Goal: Task Accomplishment & Management: Manage account settings

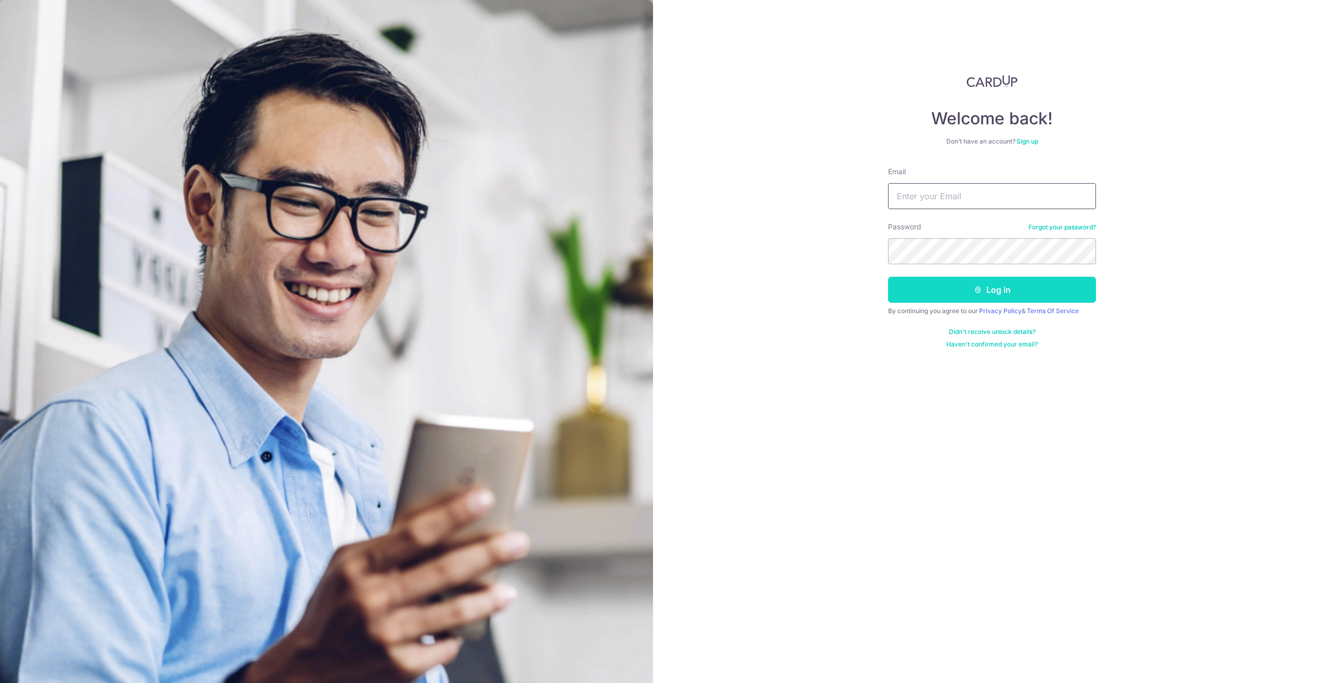
type input "tomlin83@gmail.com"
click at [1065, 289] on button "Log in" at bounding box center [992, 290] width 208 height 26
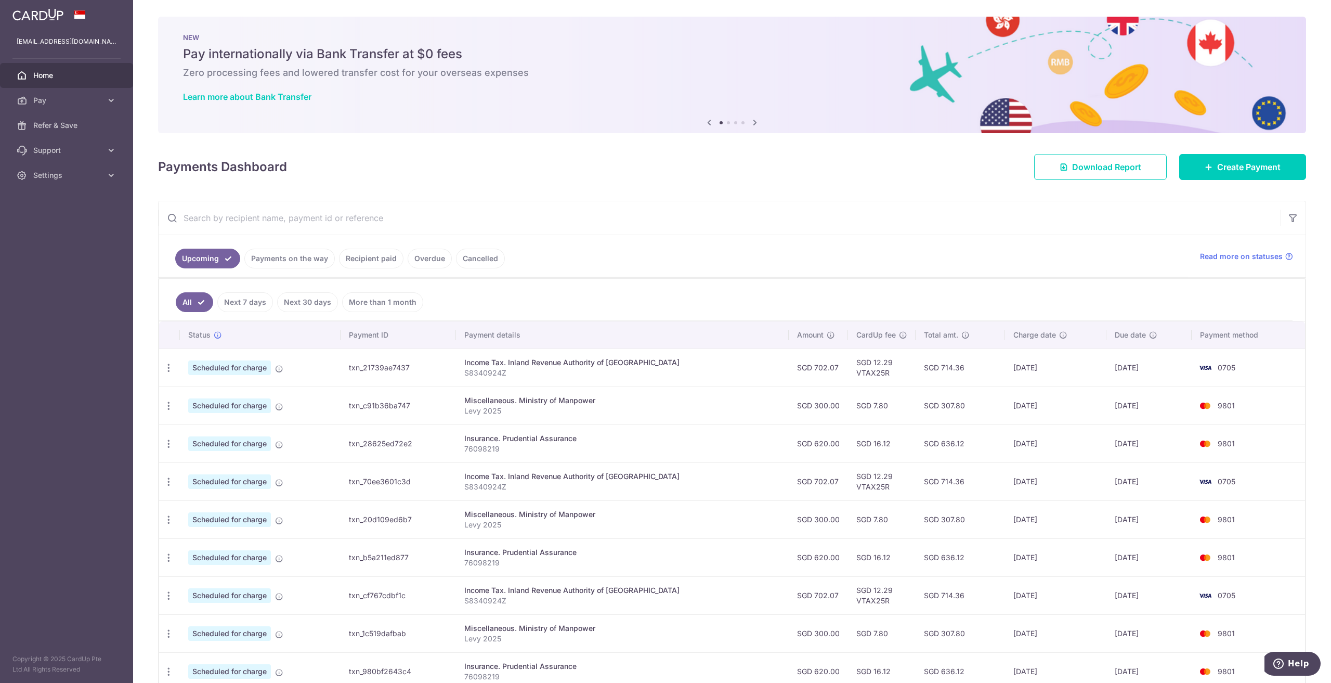
click at [863, 172] on div "Payments Dashboard Download Report Create Payment" at bounding box center [732, 165] width 1148 height 30
click at [110, 99] on icon at bounding box center [111, 100] width 10 height 10
click at [27, 361] on aside "tomlin83@gmail.com Home Pay Payments Recipients Cards Refer & Save Support FAQ …" at bounding box center [66, 341] width 133 height 683
click at [107, 237] on icon at bounding box center [111, 238] width 10 height 10
click at [66, 389] on aside "tomlin83@gmail.com Home Pay Payments Recipients Cards Refer & Save Support FAQ …" at bounding box center [66, 341] width 133 height 683
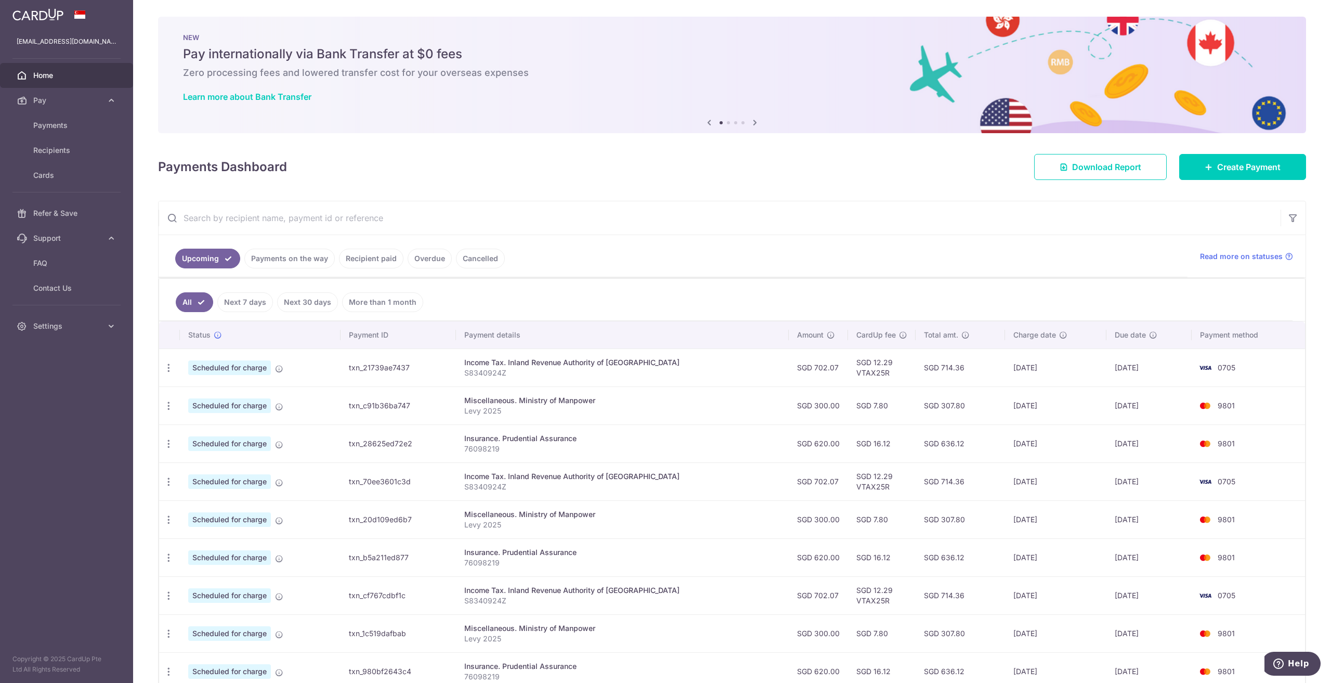
drag, startPoint x: 400, startPoint y: 165, endPoint x: 419, endPoint y: 164, distance: 18.7
click at [397, 165] on div "Payments Dashboard Download Report Create Payment" at bounding box center [732, 165] width 1148 height 30
click at [750, 123] on icon at bounding box center [755, 122] width 12 height 13
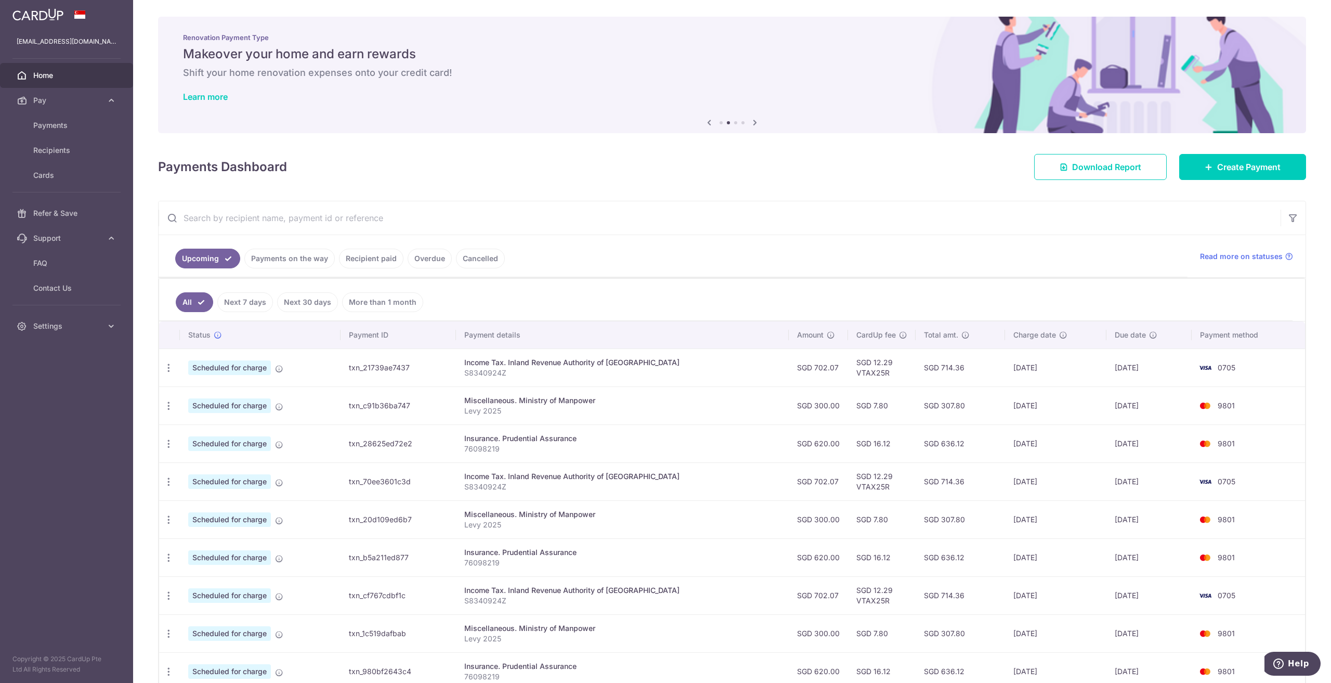
click at [753, 121] on icon at bounding box center [755, 122] width 12 height 13
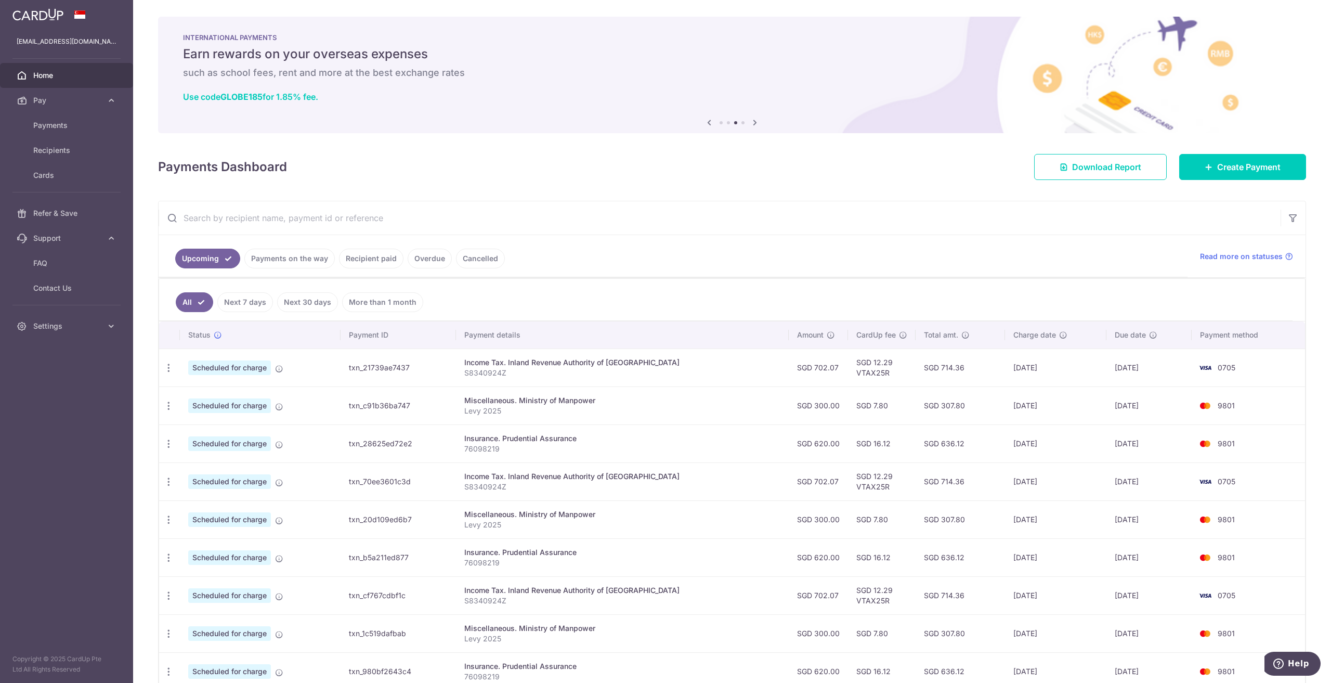
click at [753, 121] on icon at bounding box center [755, 122] width 12 height 13
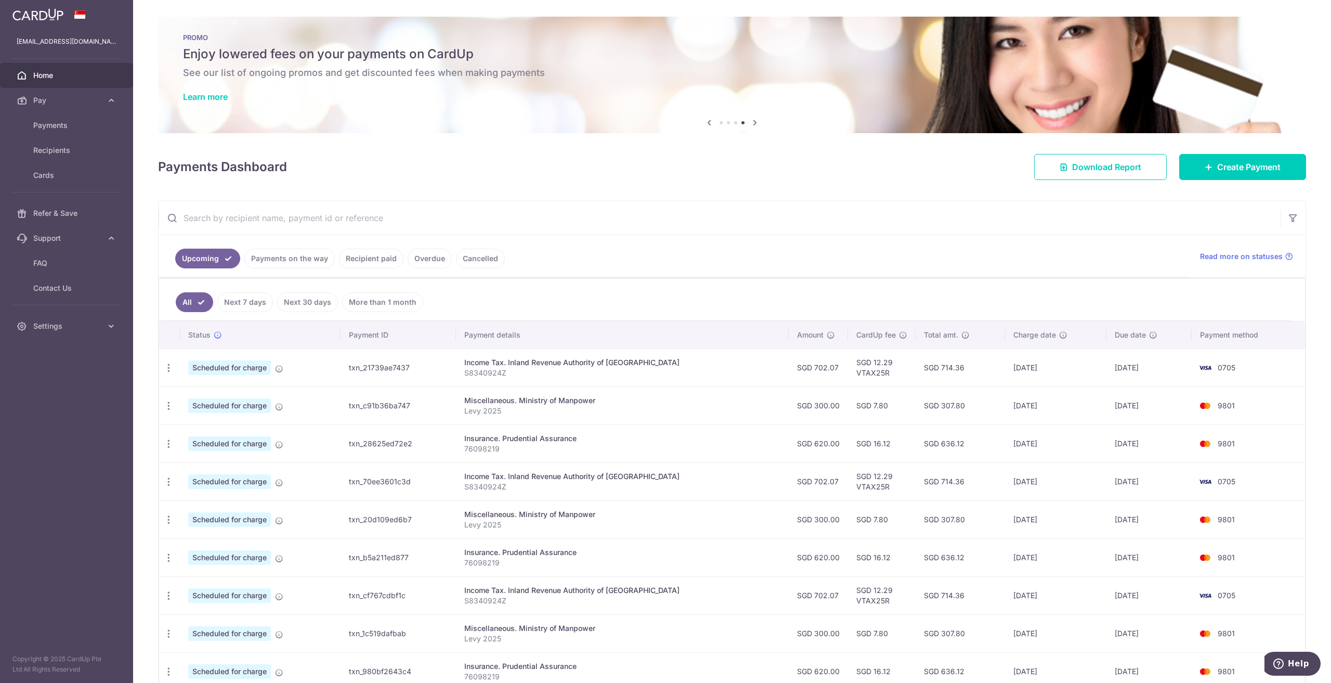
click at [753, 121] on icon at bounding box center [755, 122] width 12 height 13
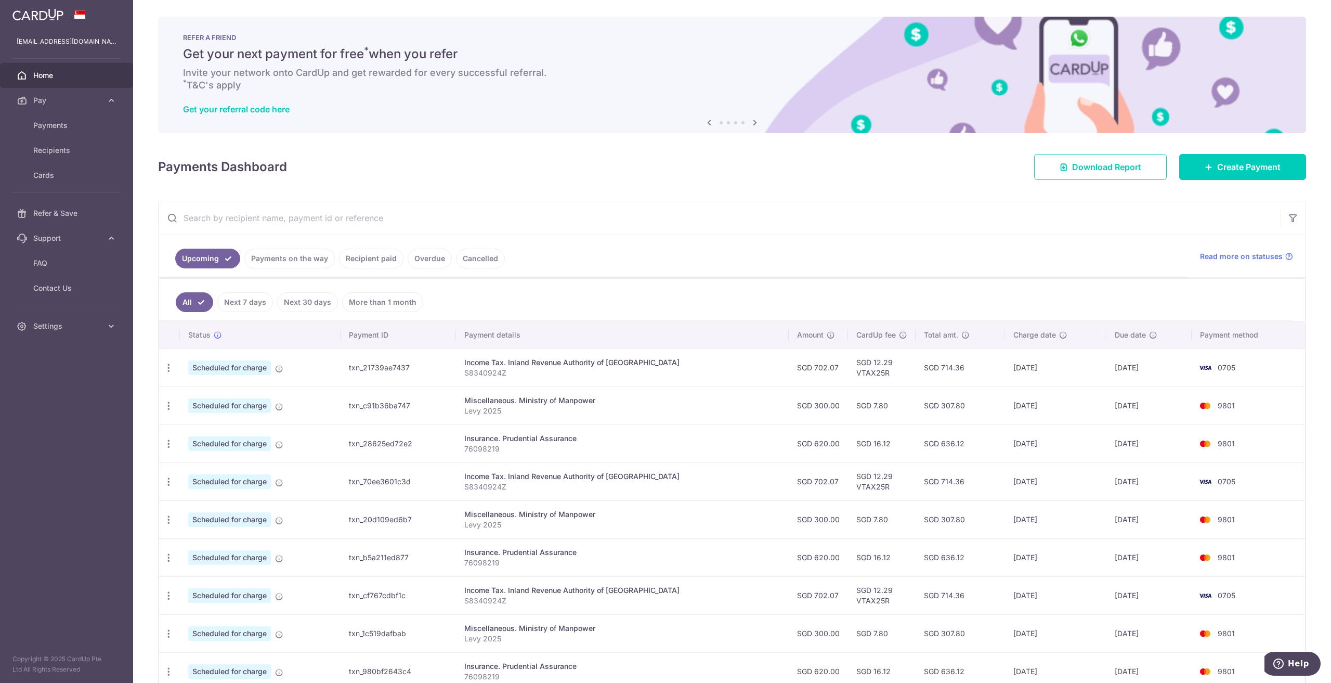
click at [747, 179] on div "Payments Dashboard Download Report Create Payment" at bounding box center [732, 165] width 1148 height 30
click at [708, 204] on input "text" at bounding box center [720, 217] width 1122 height 33
click at [45, 124] on span "Payments" at bounding box center [67, 125] width 69 height 10
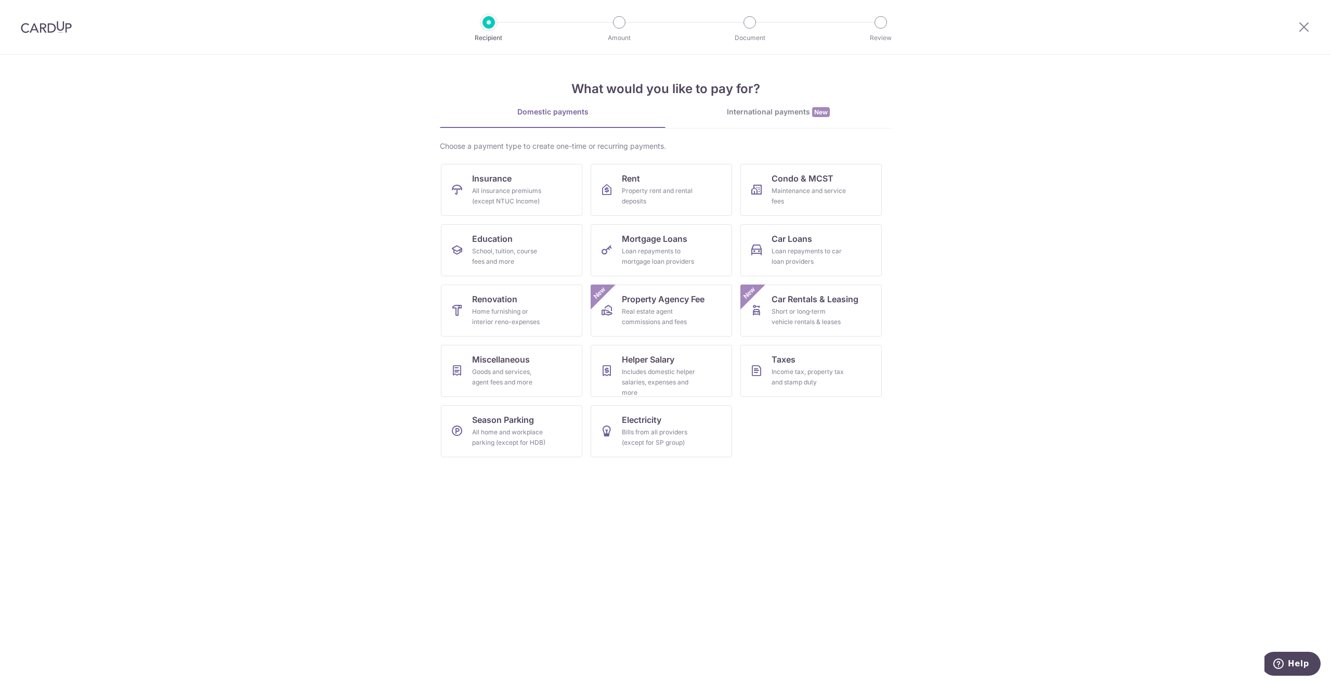
click at [343, 196] on section "What would you like to pay for? Domestic payments International payments New Ch…" at bounding box center [665, 369] width 1331 height 628
click at [1011, 79] on section "What would you like to pay for? Domestic payments International payments New Ch…" at bounding box center [665, 369] width 1331 height 628
click at [651, 385] on div "Includes domestic helper salaries, expenses and more" at bounding box center [659, 382] width 75 height 31
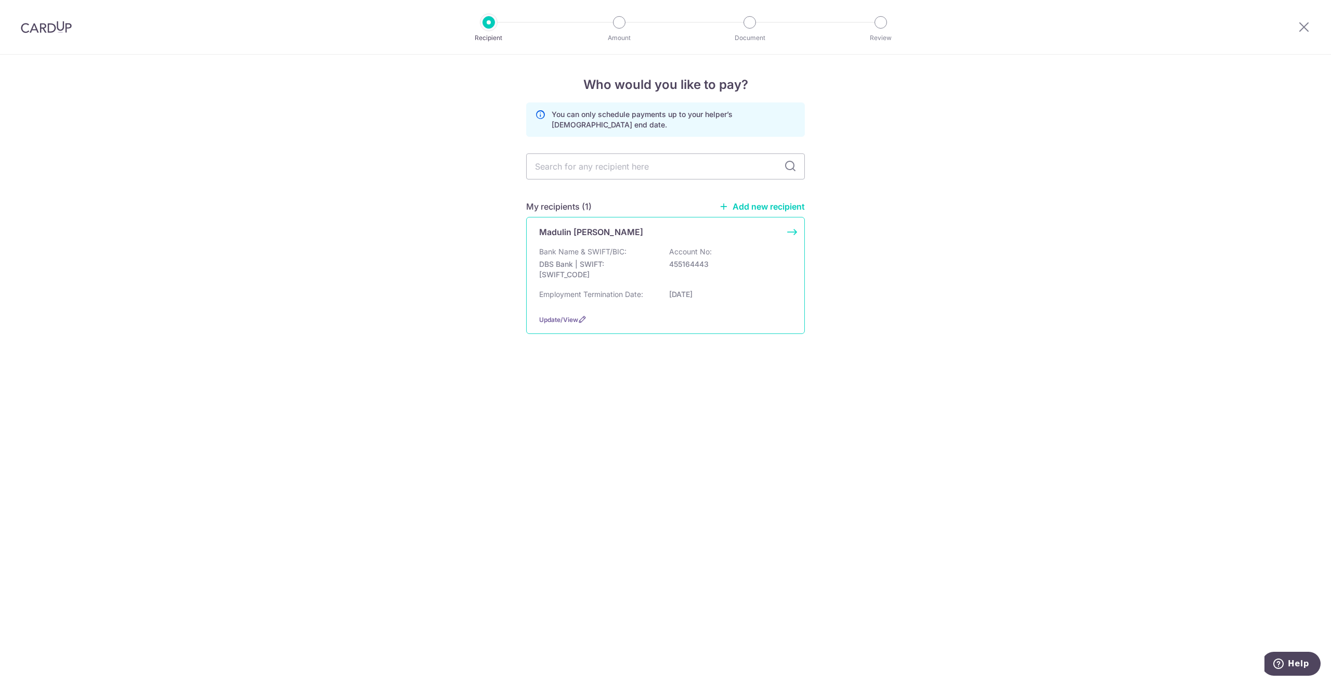
click at [581, 293] on p "Employment Termination Date:" at bounding box center [591, 294] width 104 height 10
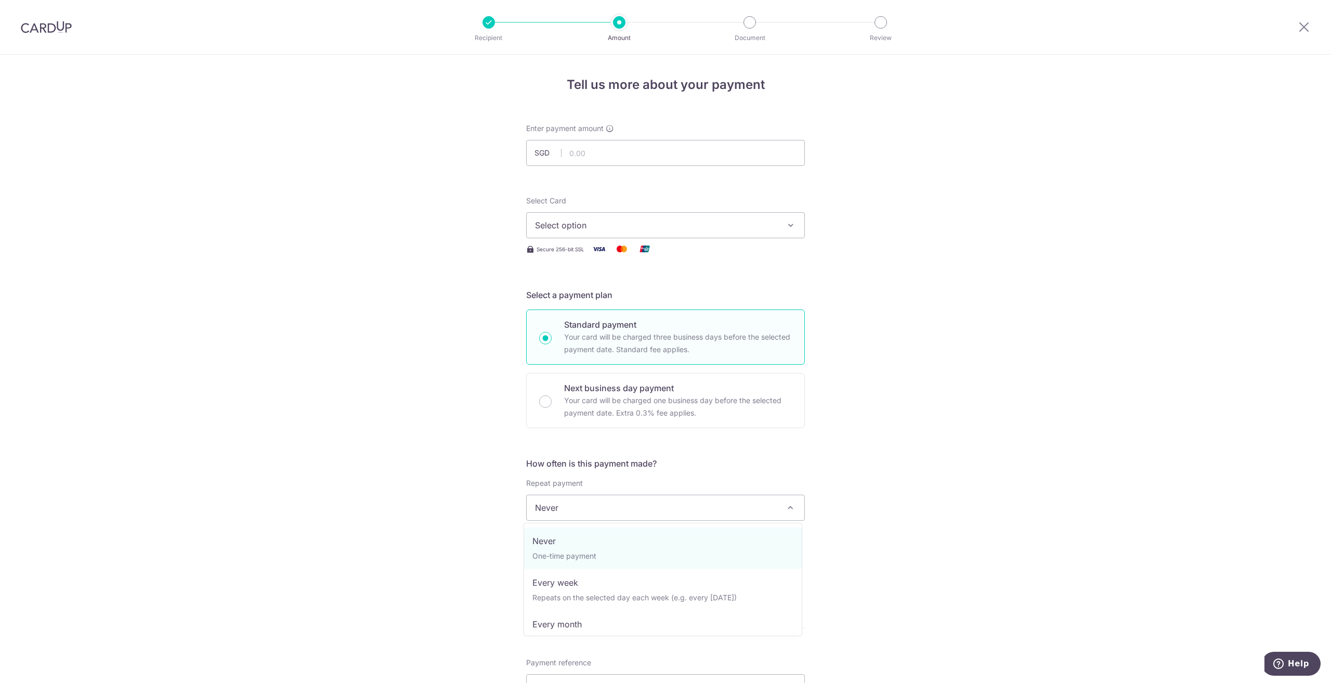
click at [603, 504] on span "Never" at bounding box center [666, 507] width 278 height 25
select select "3"
type input "17/04/2027"
click at [608, 565] on input "text" at bounding box center [592, 563] width 133 height 26
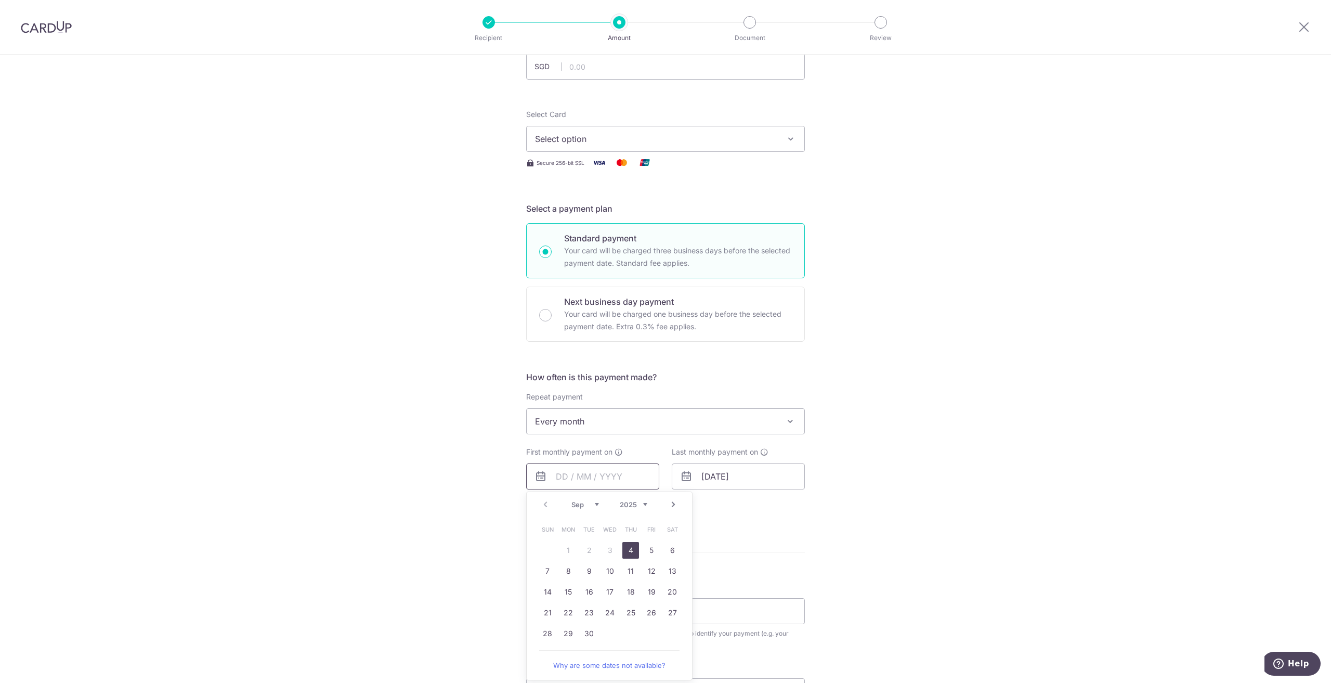
scroll to position [104, 0]
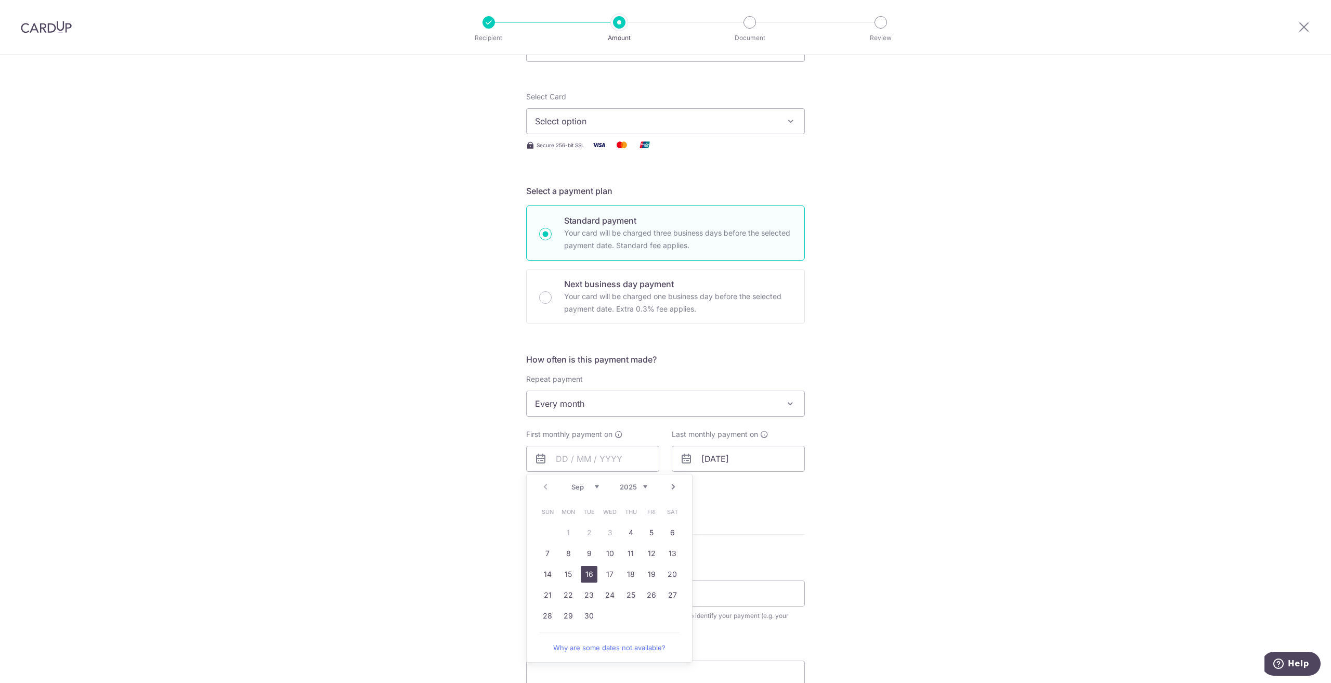
click at [590, 576] on link "16" at bounding box center [589, 574] width 17 height 17
type input "16/09/2025"
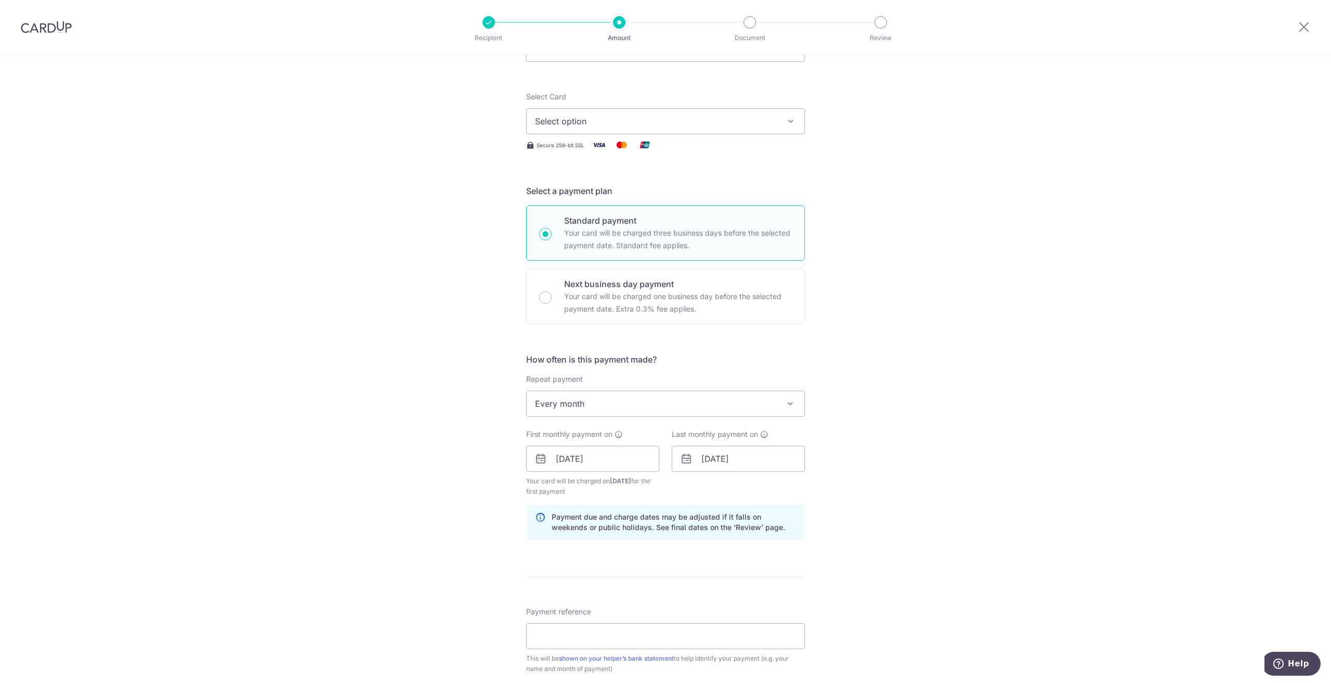
click at [495, 502] on div "Tell us more about your payment Enter payment amount SGD Select Card Select opt…" at bounding box center [665, 448] width 1331 height 994
click at [822, 484] on div "Tell us more about your payment Enter payment amount SGD Select Card Select opt…" at bounding box center [665, 448] width 1331 height 994
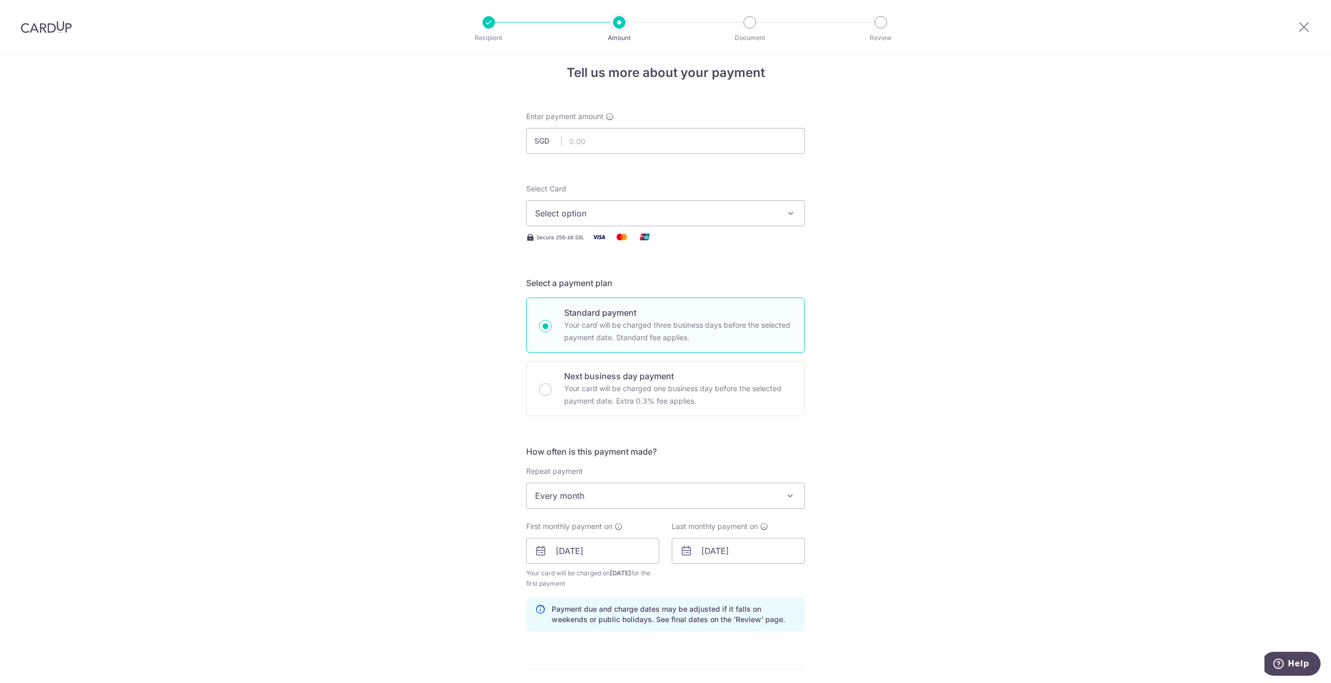
scroll to position [0, 0]
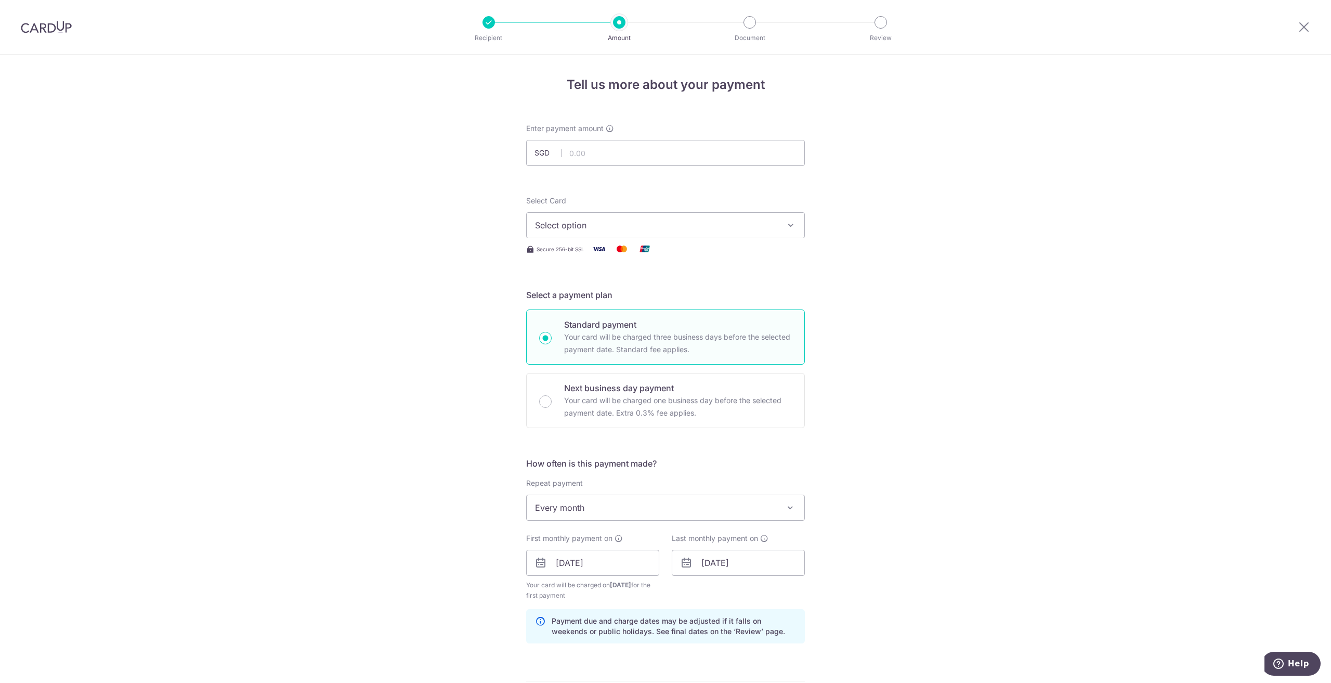
click at [883, 363] on div "Tell us more about your payment Enter payment amount SGD Select Card Select opt…" at bounding box center [665, 552] width 1331 height 994
click at [674, 152] on input "text" at bounding box center [665, 153] width 279 height 26
click at [707, 183] on form "Enter payment amount SGD Select Card Select option Add credit card Your Cards *…" at bounding box center [665, 561] width 279 height 876
click at [698, 152] on input "text" at bounding box center [665, 153] width 279 height 26
click at [486, 308] on div "Tell us more about your payment Enter payment amount SGD Select Card Select opt…" at bounding box center [665, 552] width 1331 height 994
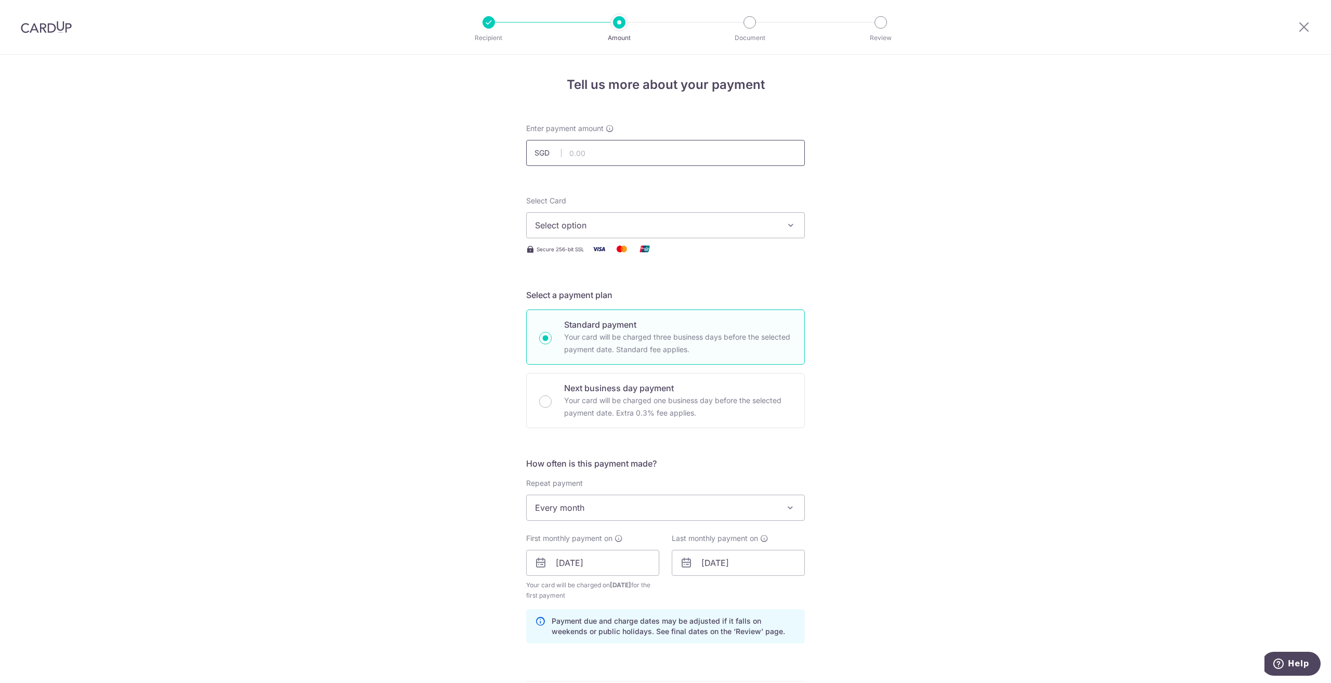
click at [597, 156] on input "text" at bounding box center [665, 153] width 279 height 26
paste input "646.16"
type input "646.16"
click at [854, 295] on div "Tell us more about your payment Enter payment amount SGD 646.16 646.16 Select C…" at bounding box center [665, 552] width 1331 height 994
drag, startPoint x: 854, startPoint y: 295, endPoint x: 842, endPoint y: 282, distance: 17.7
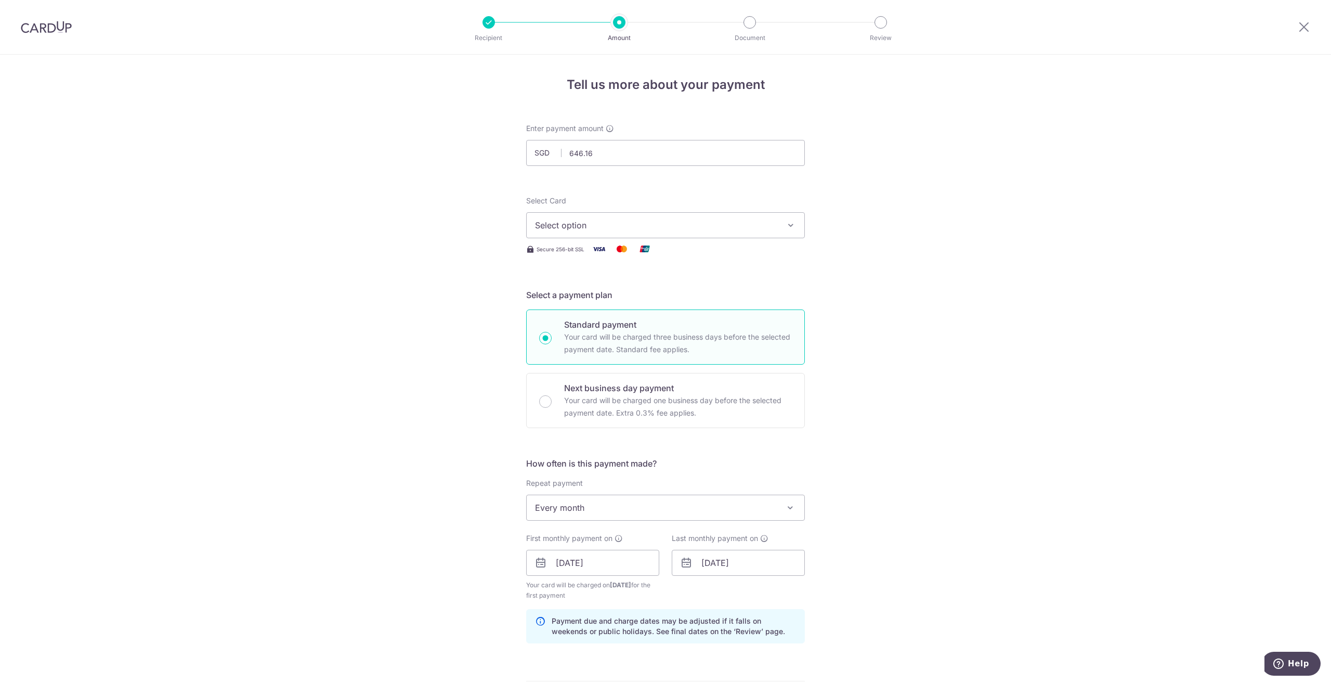
click at [852, 292] on div "Tell us more about your payment Enter payment amount SGD 646.16 646.16 Select C…" at bounding box center [665, 552] width 1331 height 994
click at [798, 234] on button "Select option" at bounding box center [665, 225] width 279 height 26
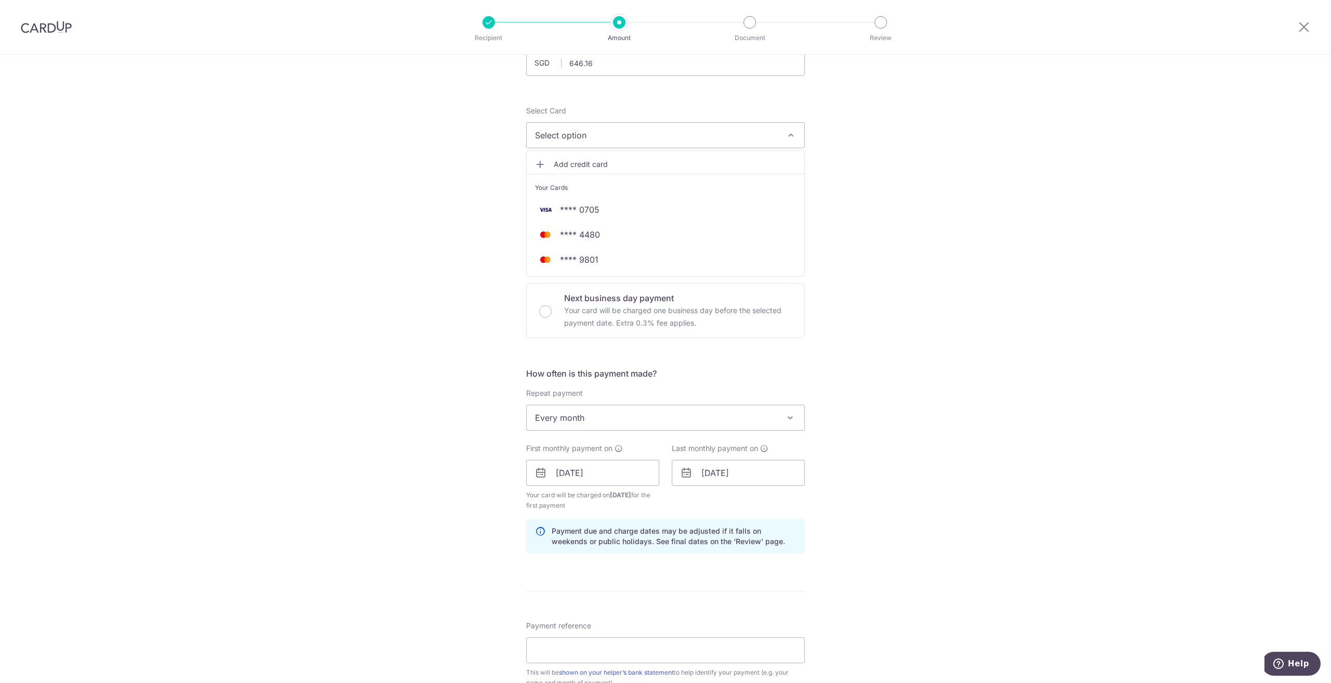
scroll to position [104, 0]
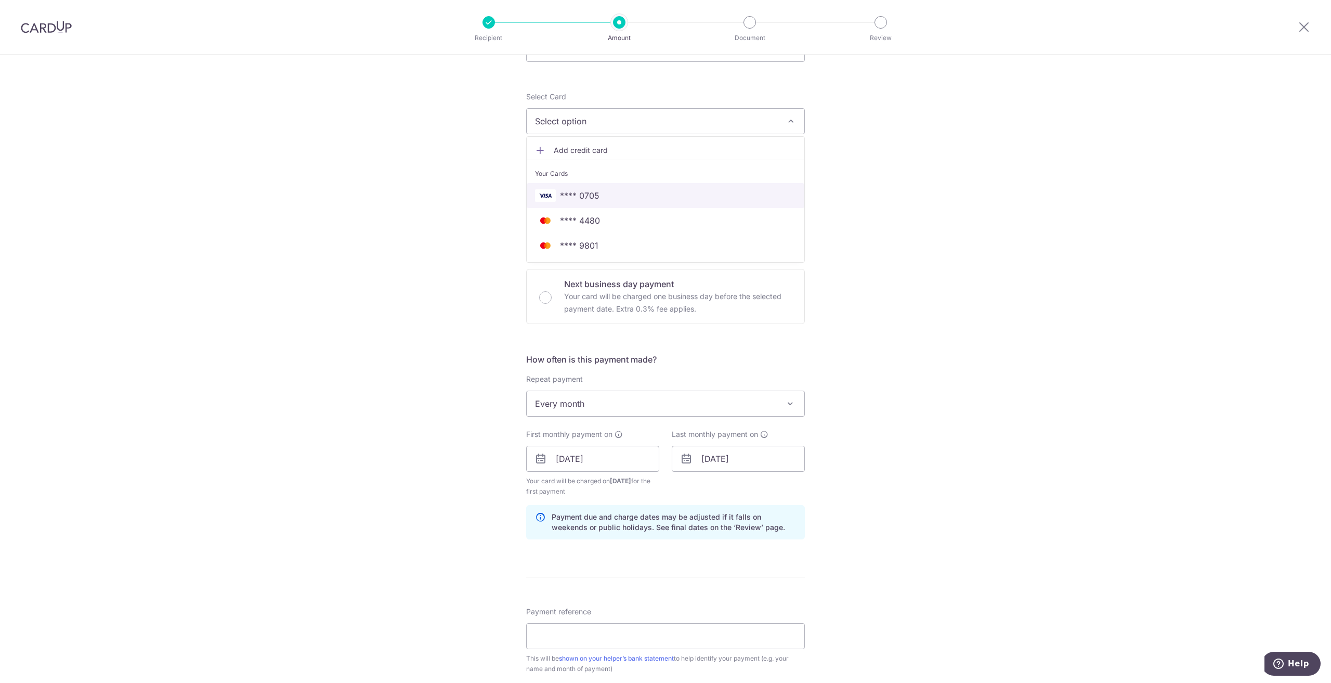
click at [746, 202] on link "**** 0705" at bounding box center [666, 195] width 278 height 25
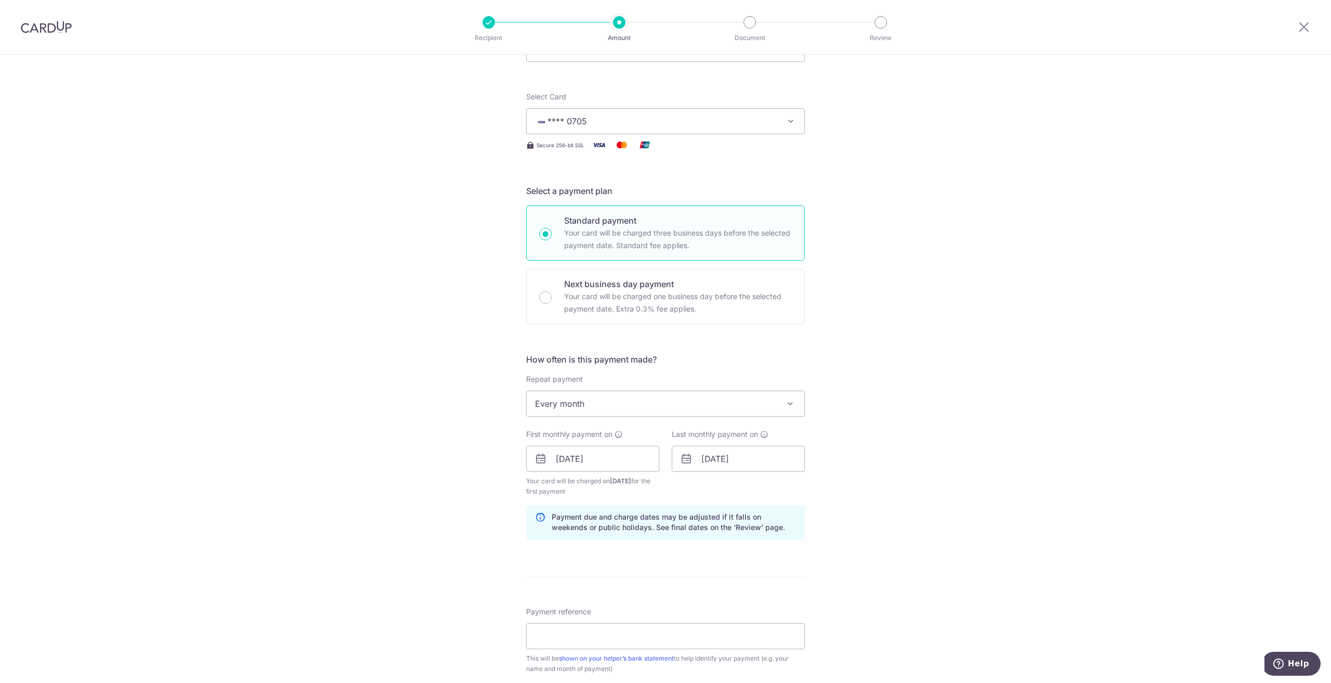
click at [886, 278] on div "Tell us more about your payment Enter payment amount SGD 646.16 646.16 Select C…" at bounding box center [665, 448] width 1331 height 994
click at [878, 278] on div "Tell us more about your payment Enter payment amount SGD 646.16 646.16 Select C…" at bounding box center [665, 448] width 1331 height 994
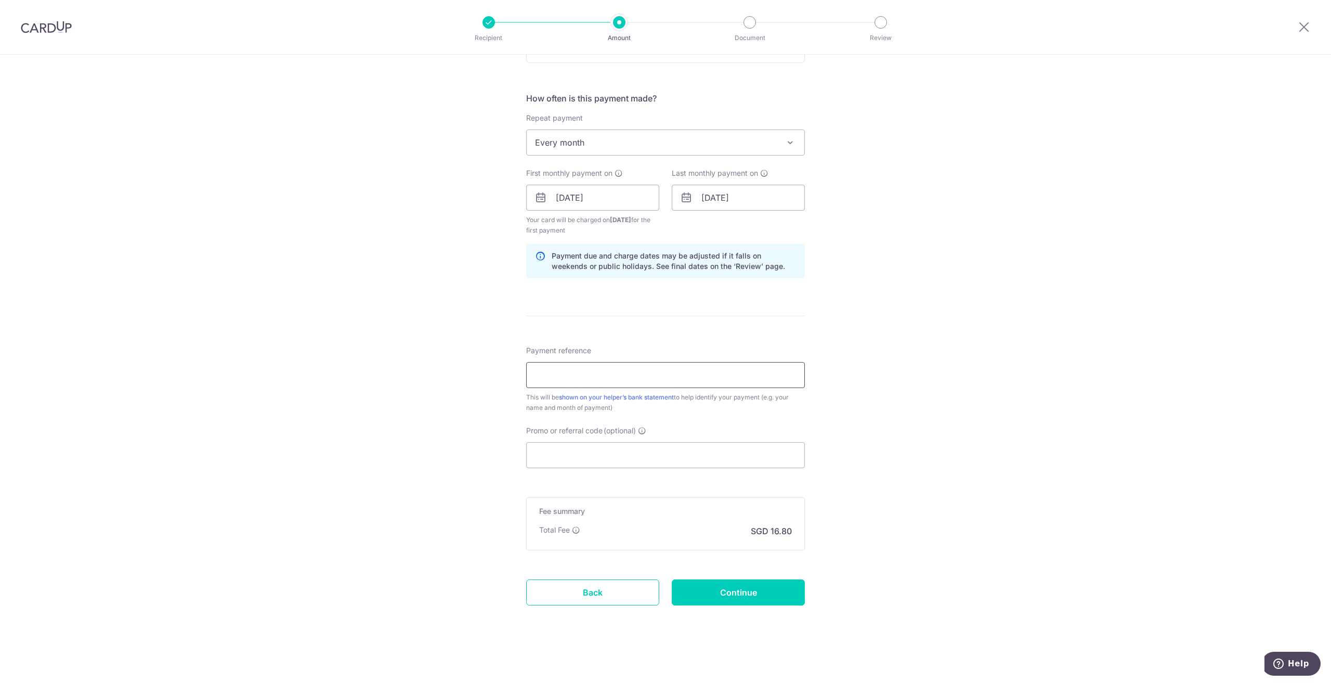
scroll to position [366, 0]
click at [750, 381] on input "Payment reference" at bounding box center [665, 374] width 279 height 26
type input "Monthly base salary"
click at [771, 588] on input "Continue" at bounding box center [738, 592] width 133 height 26
type input "Create Schedule"
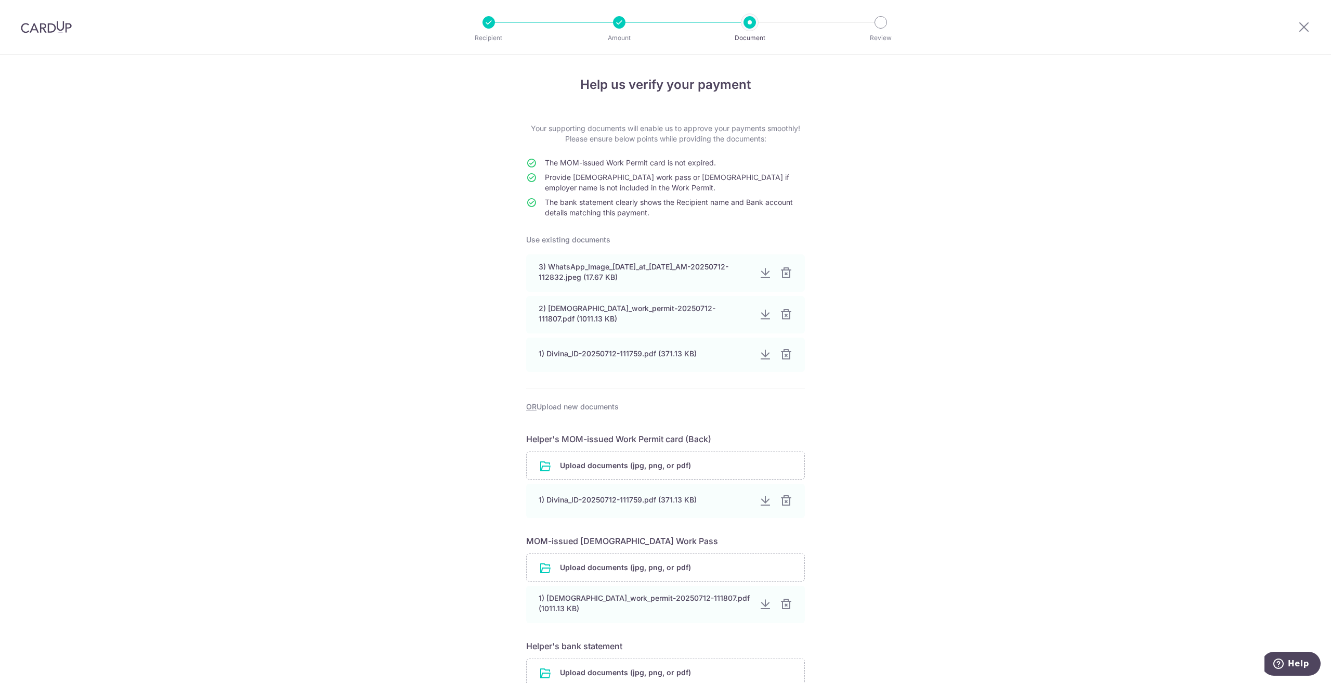
click at [887, 416] on div "Help us verify your payment Your supporting documents will enable us to approve…" at bounding box center [665, 447] width 1331 height 784
click at [274, 74] on div "Help us verify your payment Your supporting documents will enable us to approve…" at bounding box center [665, 447] width 1331 height 784
drag, startPoint x: 428, startPoint y: 306, endPoint x: 459, endPoint y: 374, distance: 74.7
click at [428, 306] on div "Help us verify your payment Your supporting documents will enable us to approve…" at bounding box center [665, 447] width 1331 height 784
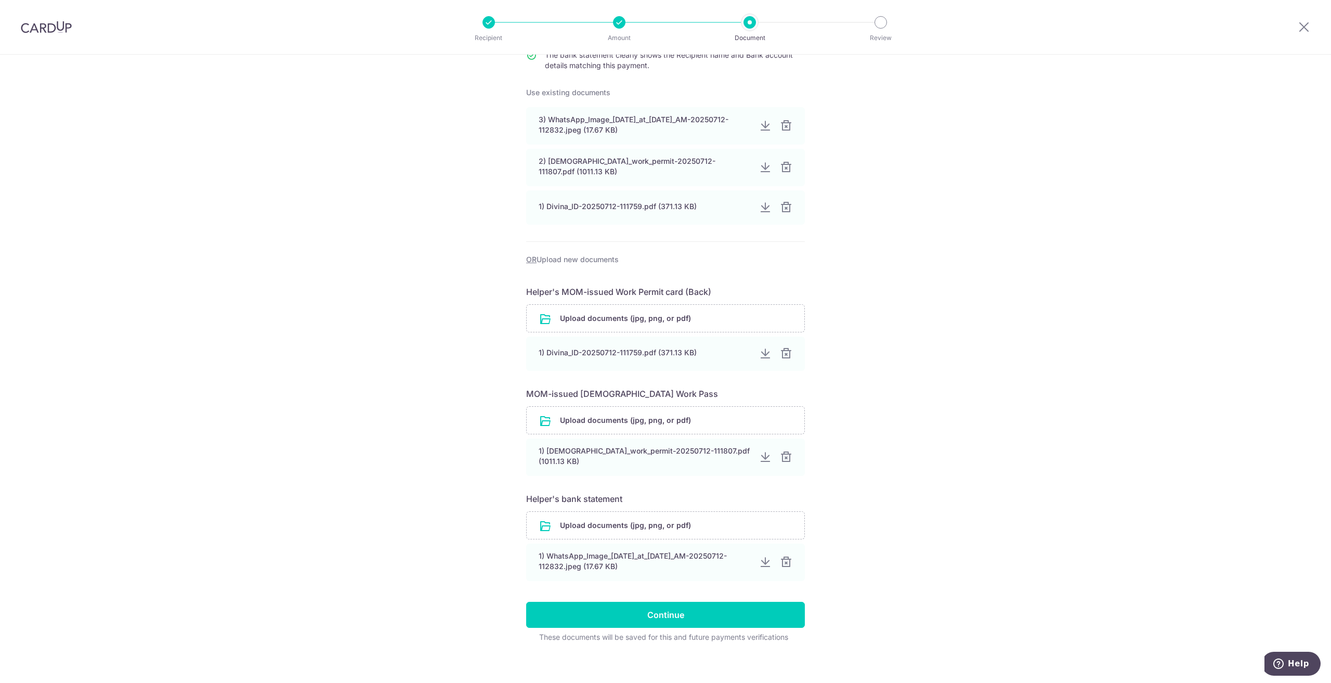
scroll to position [149, 0]
click at [575, 606] on input "Continue" at bounding box center [665, 613] width 279 height 26
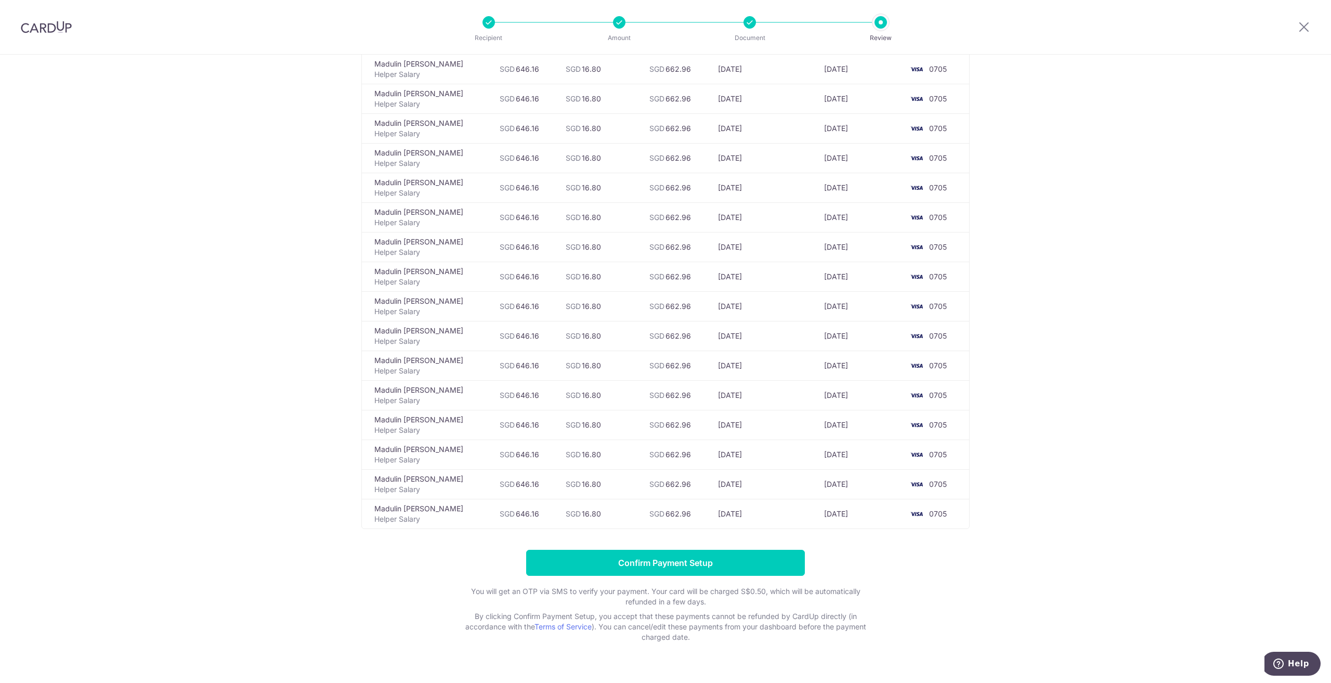
scroll to position [246, 0]
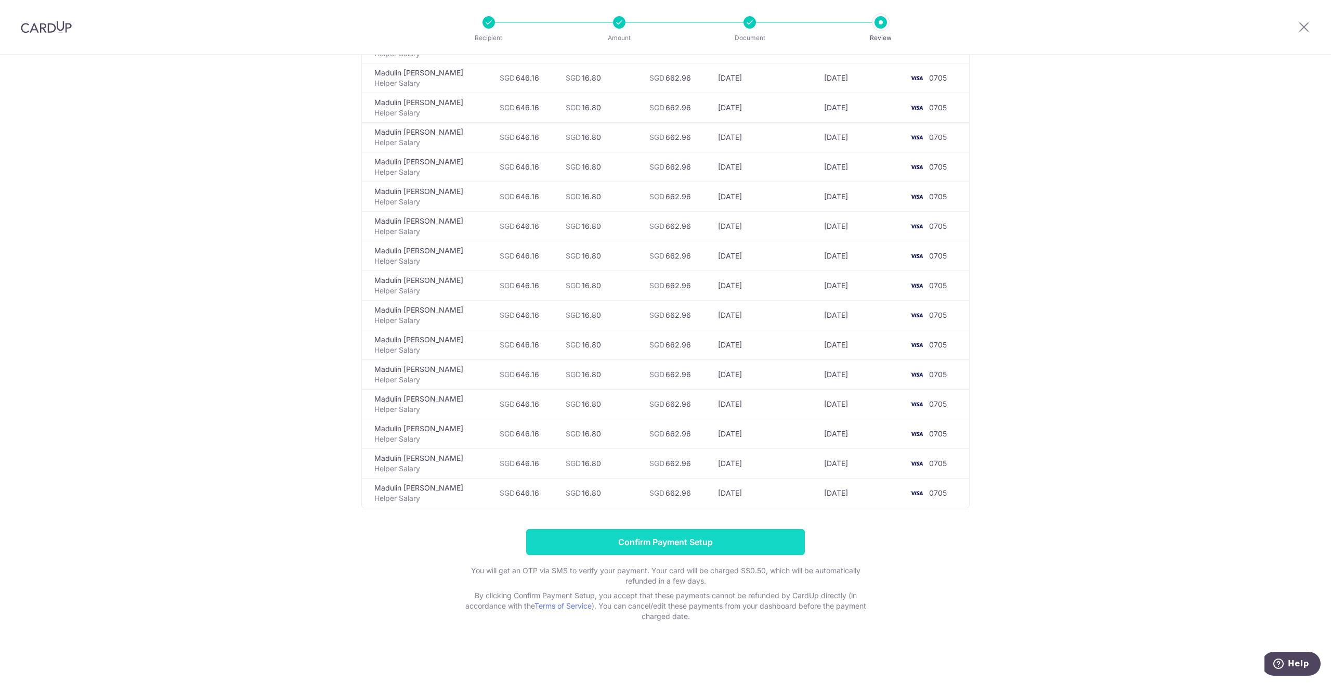
click at [597, 542] on input "Confirm Payment Setup" at bounding box center [665, 542] width 279 height 26
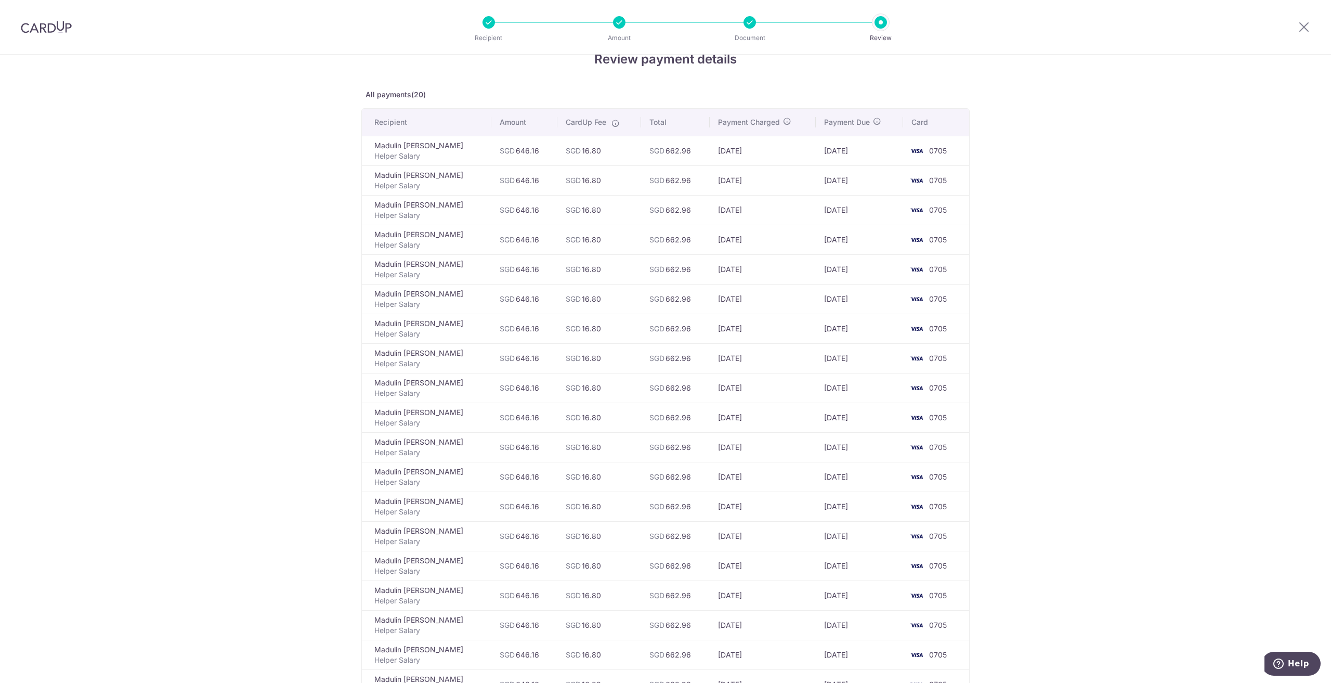
scroll to position [0, 0]
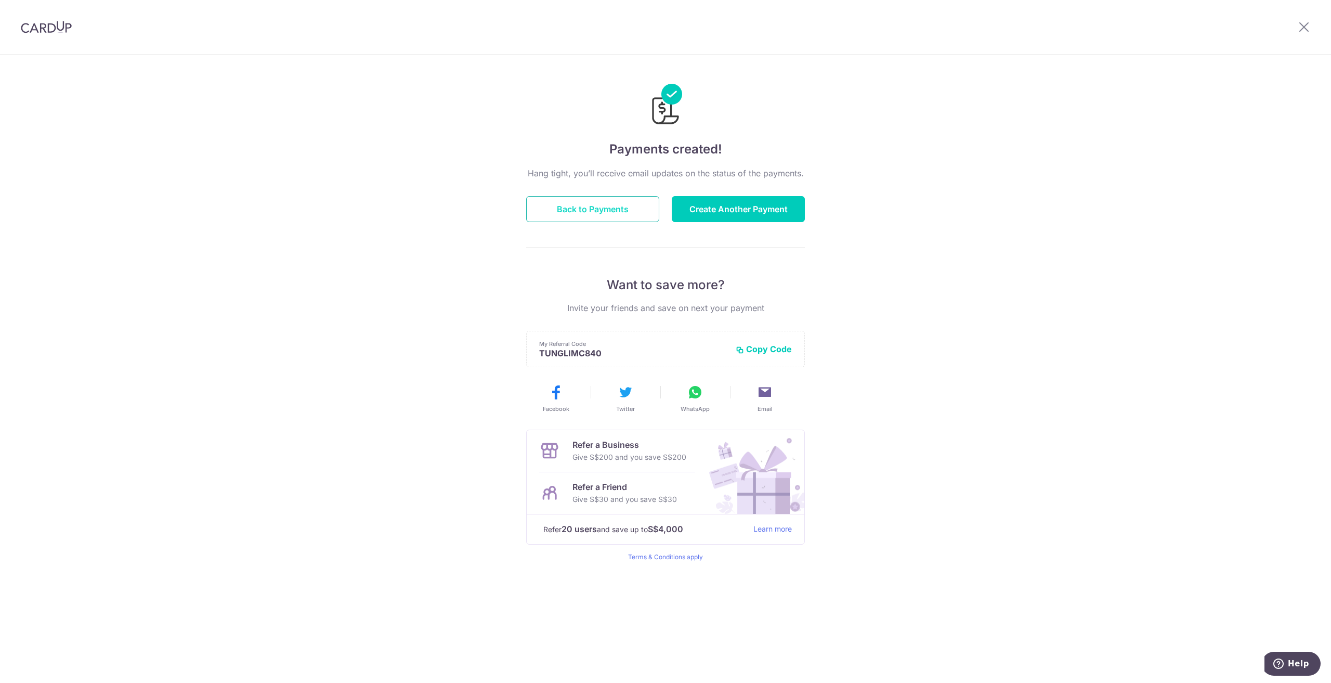
click at [603, 209] on button "Back to Payments" at bounding box center [592, 209] width 133 height 26
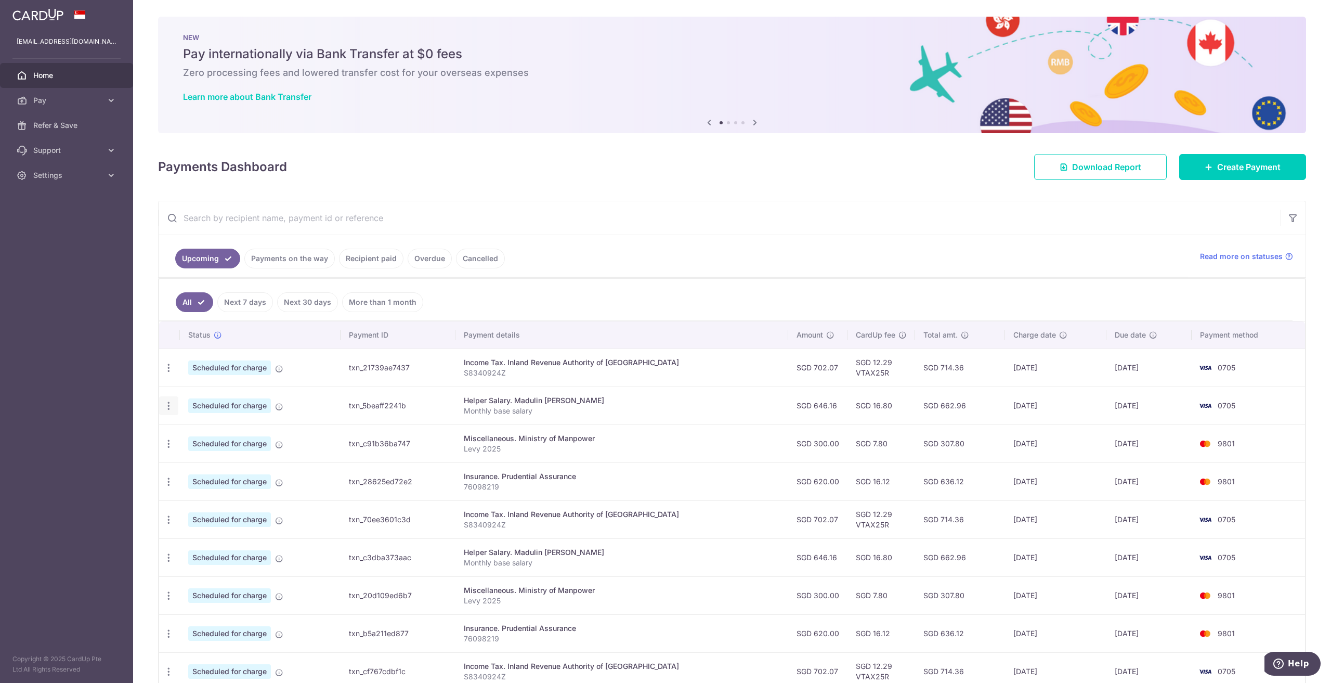
click at [170, 405] on icon "button" at bounding box center [168, 405] width 11 height 11
click at [203, 460] on span "Cancel payment" at bounding box center [224, 459] width 70 height 12
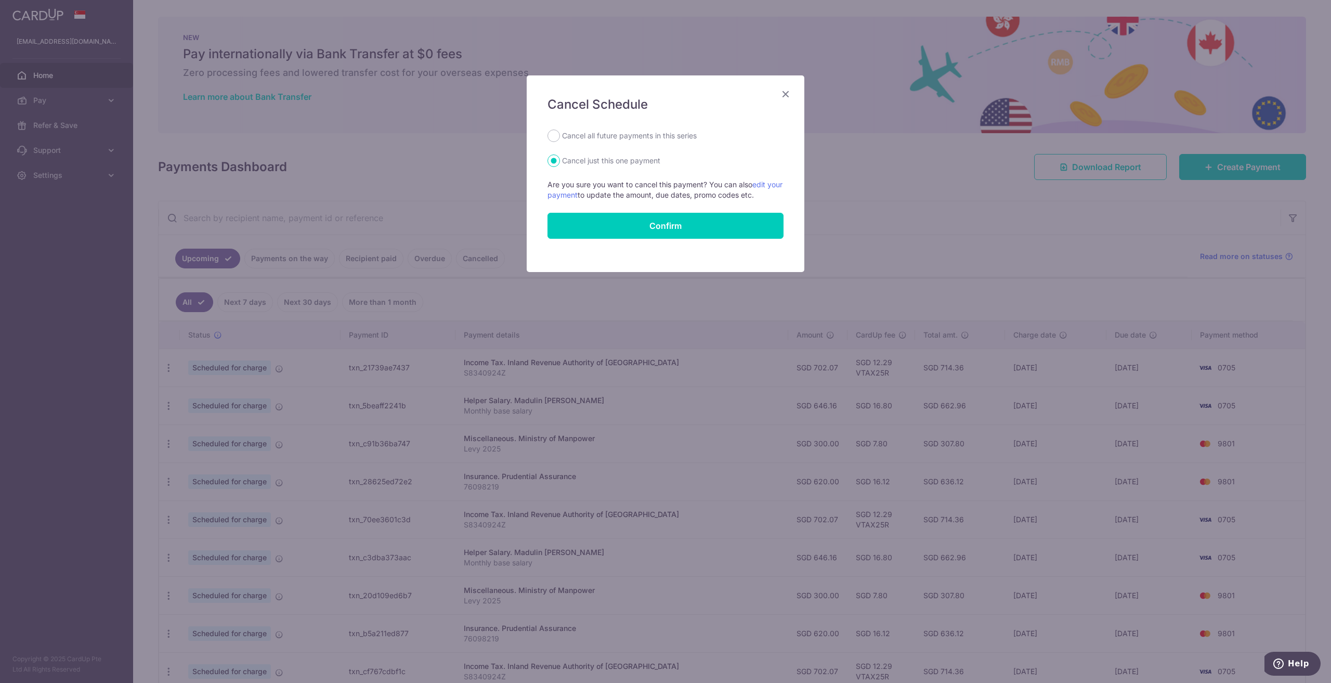
click at [611, 131] on label "Cancel all future payments in this series" at bounding box center [629, 135] width 135 height 12
click at [560, 131] on input "Cancel all future payments in this series" at bounding box center [554, 135] width 12 height 12
radio input "true"
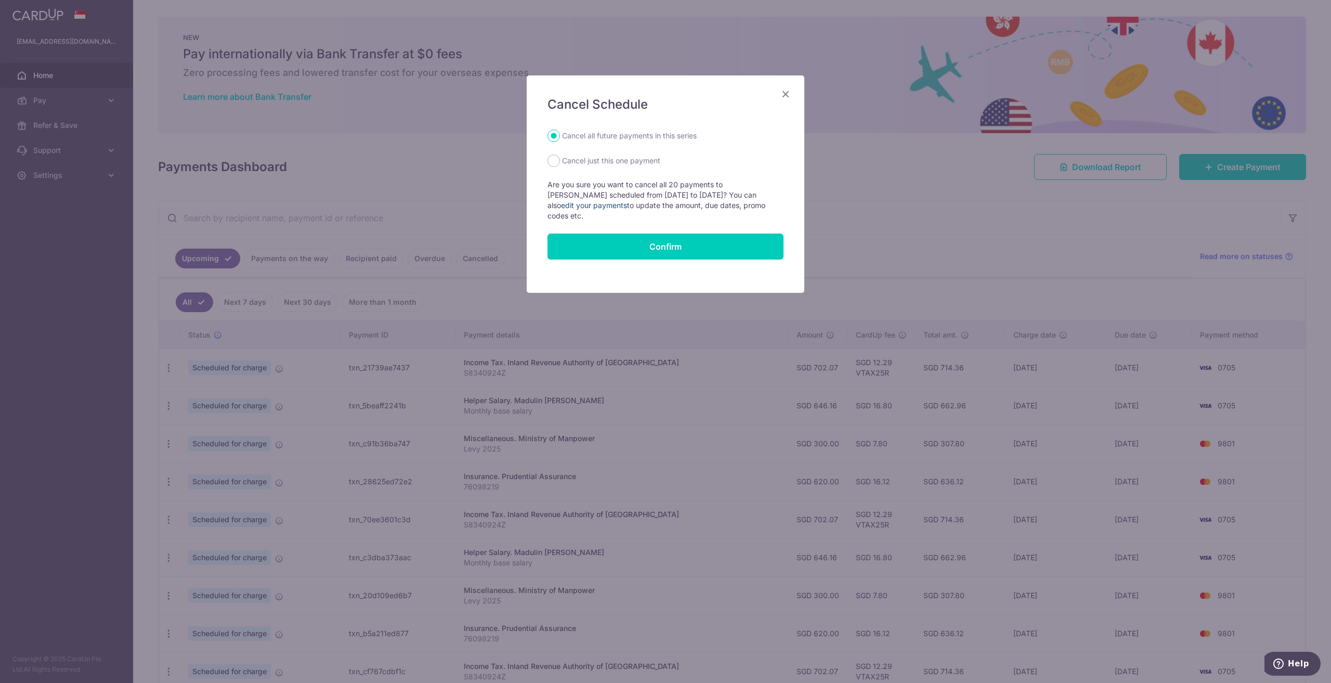
click at [601, 204] on link "edit your payments" at bounding box center [594, 205] width 66 height 9
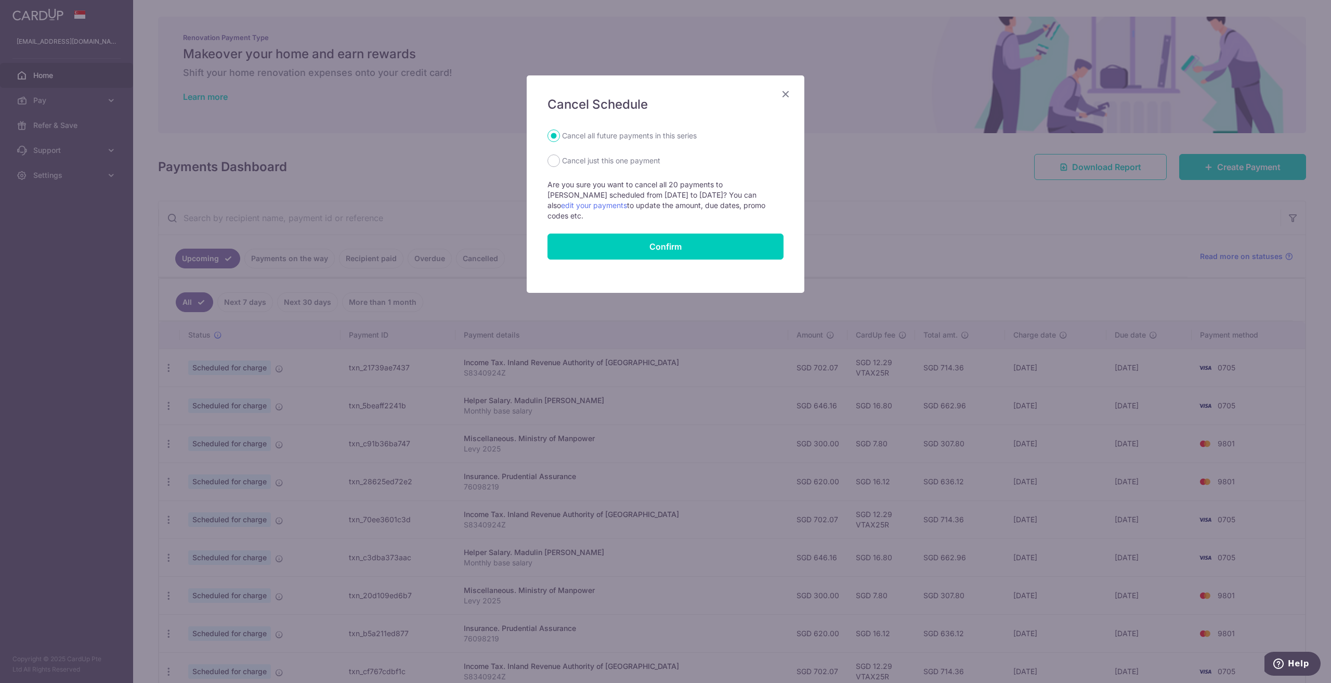
click at [787, 92] on icon "Close" at bounding box center [785, 93] width 12 height 13
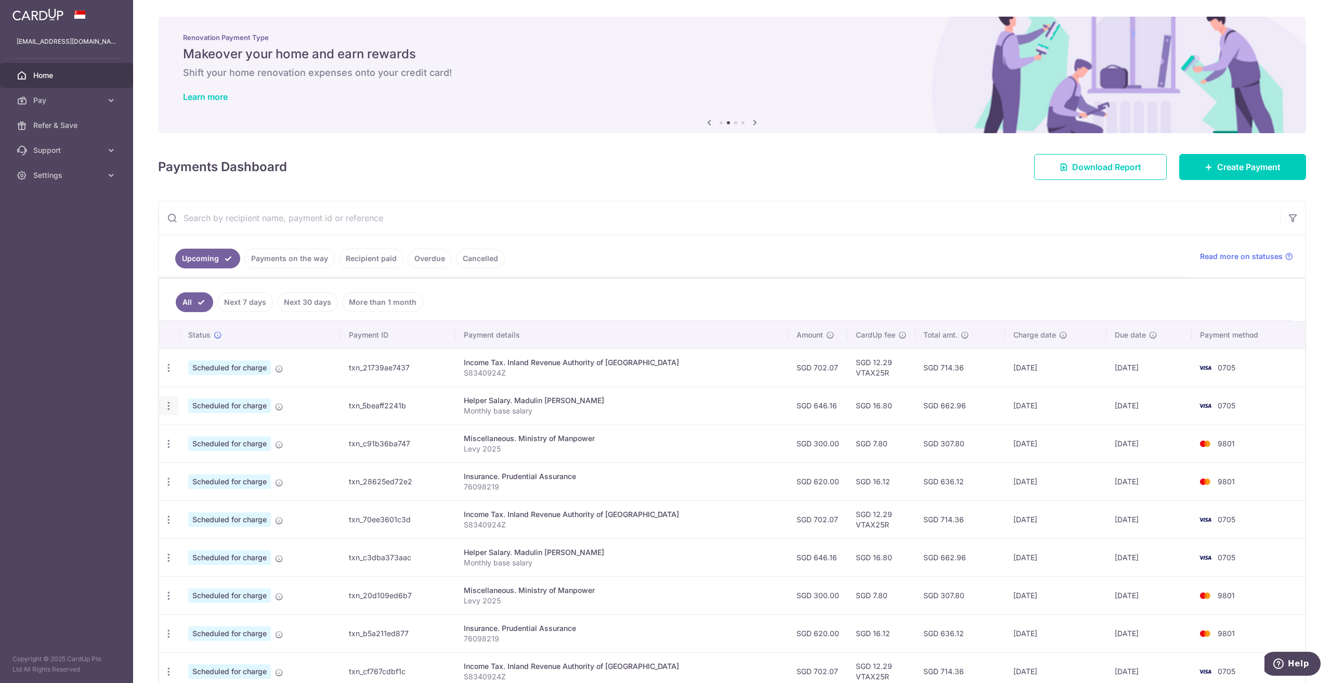
click at [169, 409] on icon "button" at bounding box center [168, 405] width 11 height 11
click at [207, 436] on span "Update payment" at bounding box center [224, 434] width 71 height 12
radio input "true"
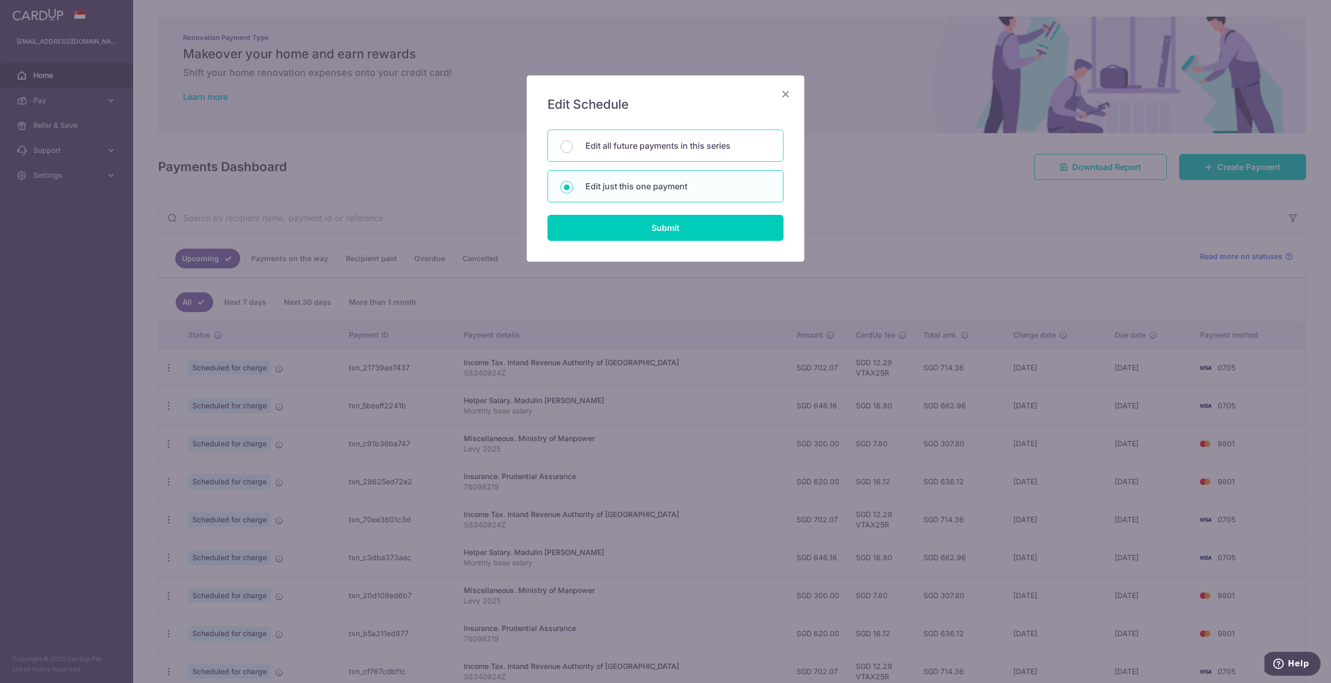
click at [628, 148] on p "Edit all future payments in this series" at bounding box center [677, 145] width 185 height 12
click at [573, 148] on input "Edit all future payments in this series" at bounding box center [567, 146] width 12 height 12
radio input "true"
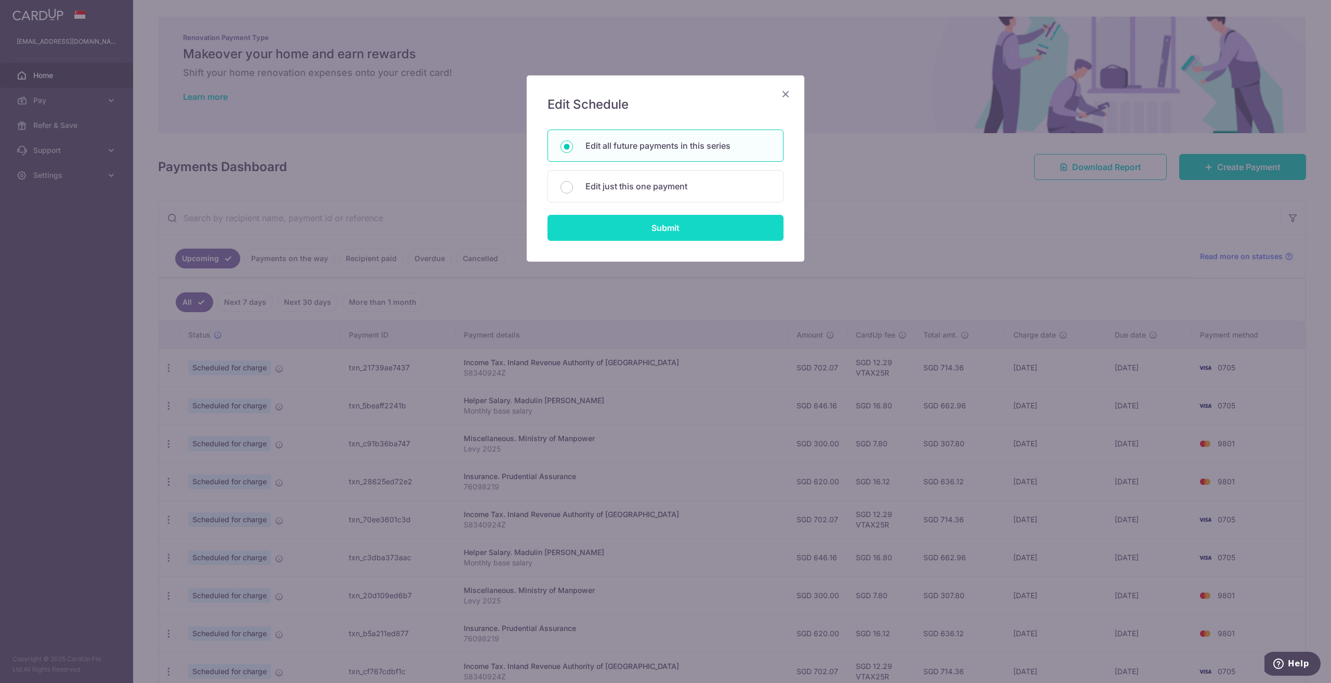
click at [640, 235] on input "Submit" at bounding box center [666, 228] width 236 height 26
radio input "true"
type input "646.16"
type input "Monthly base salary"
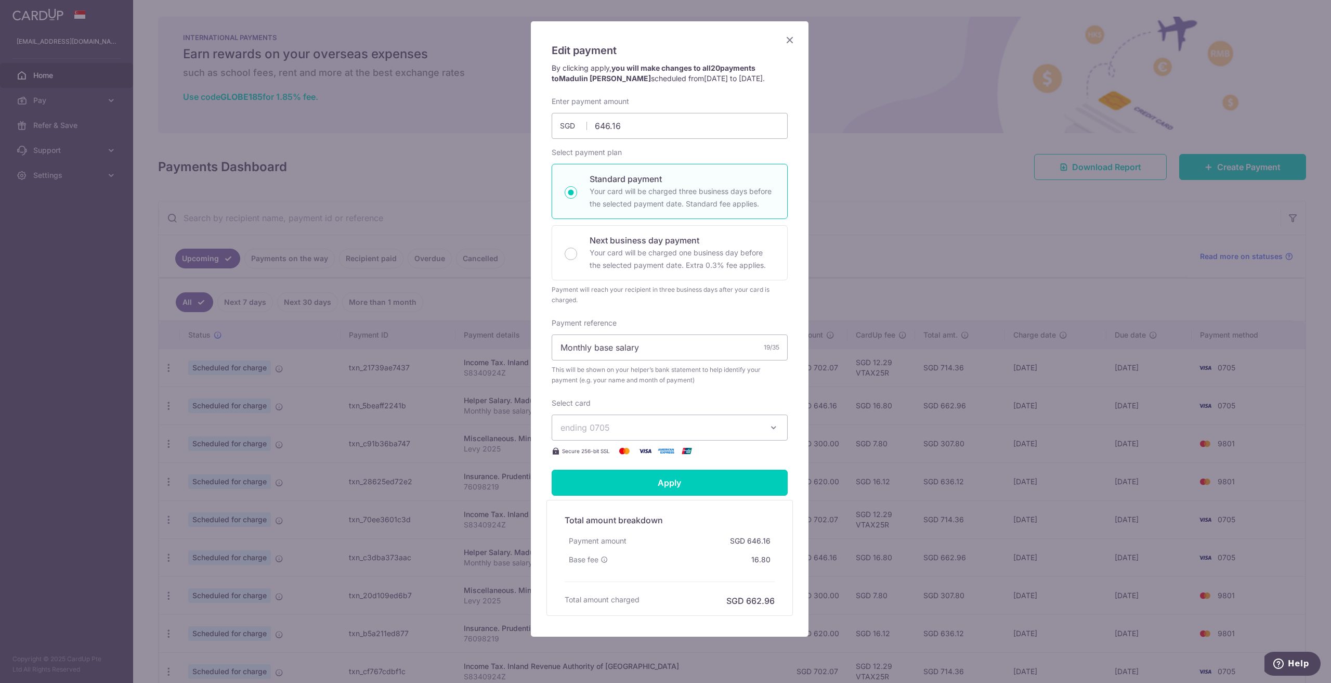
scroll to position [83, 0]
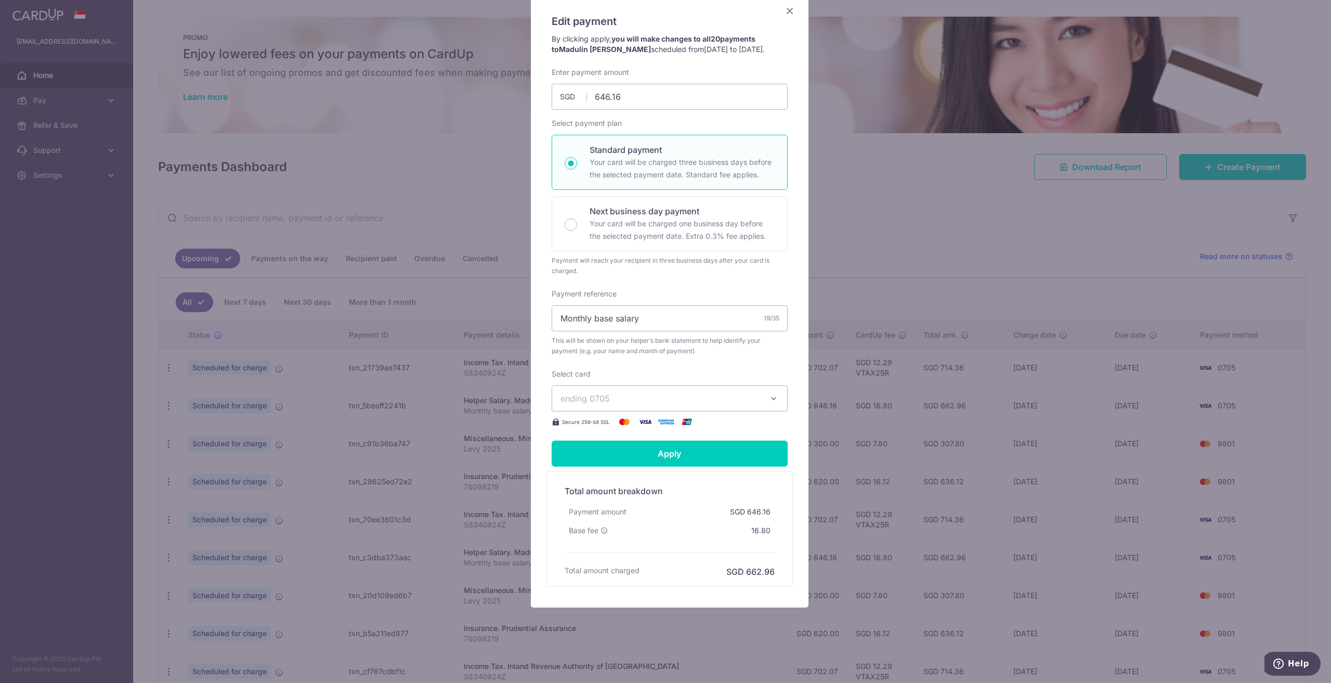
click at [762, 394] on button "ending 0705" at bounding box center [670, 398] width 236 height 26
click at [599, 455] on link "**** 0705" at bounding box center [669, 447] width 235 height 25
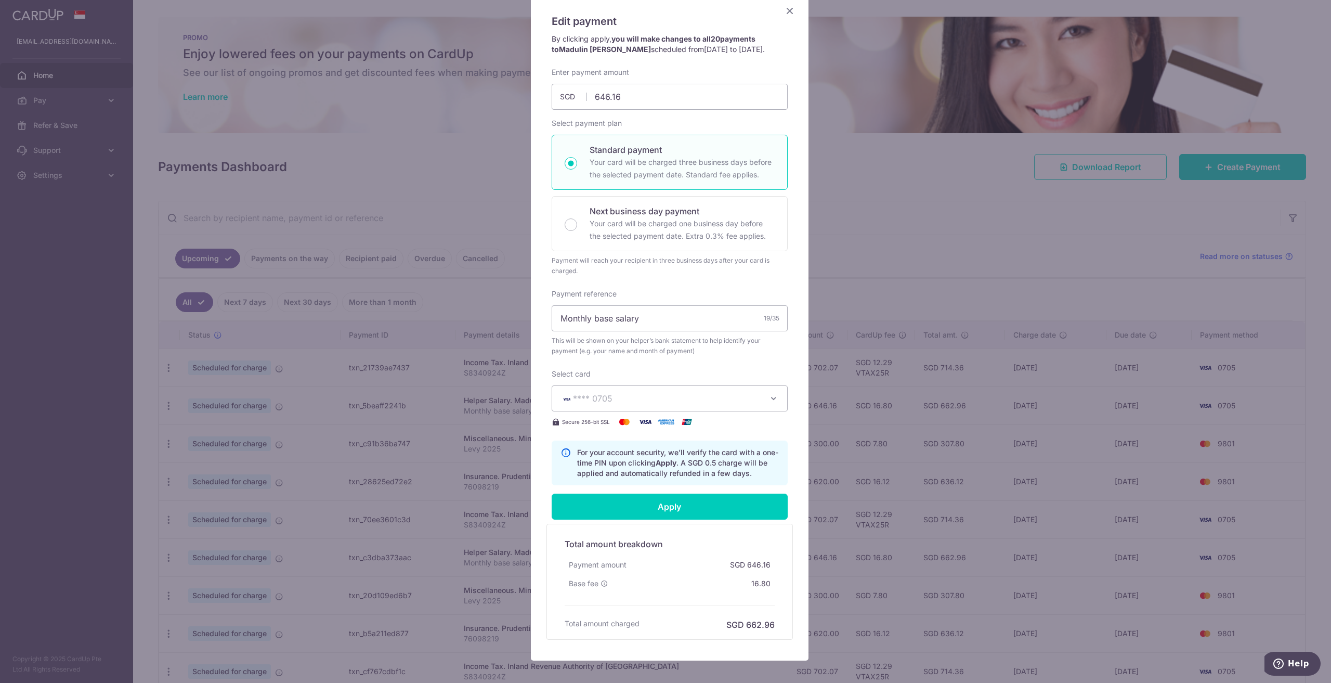
click at [533, 480] on div "Edit payment By clicking apply, you will make changes to all 20 payments to Mad…" at bounding box center [670, 326] width 278 height 668
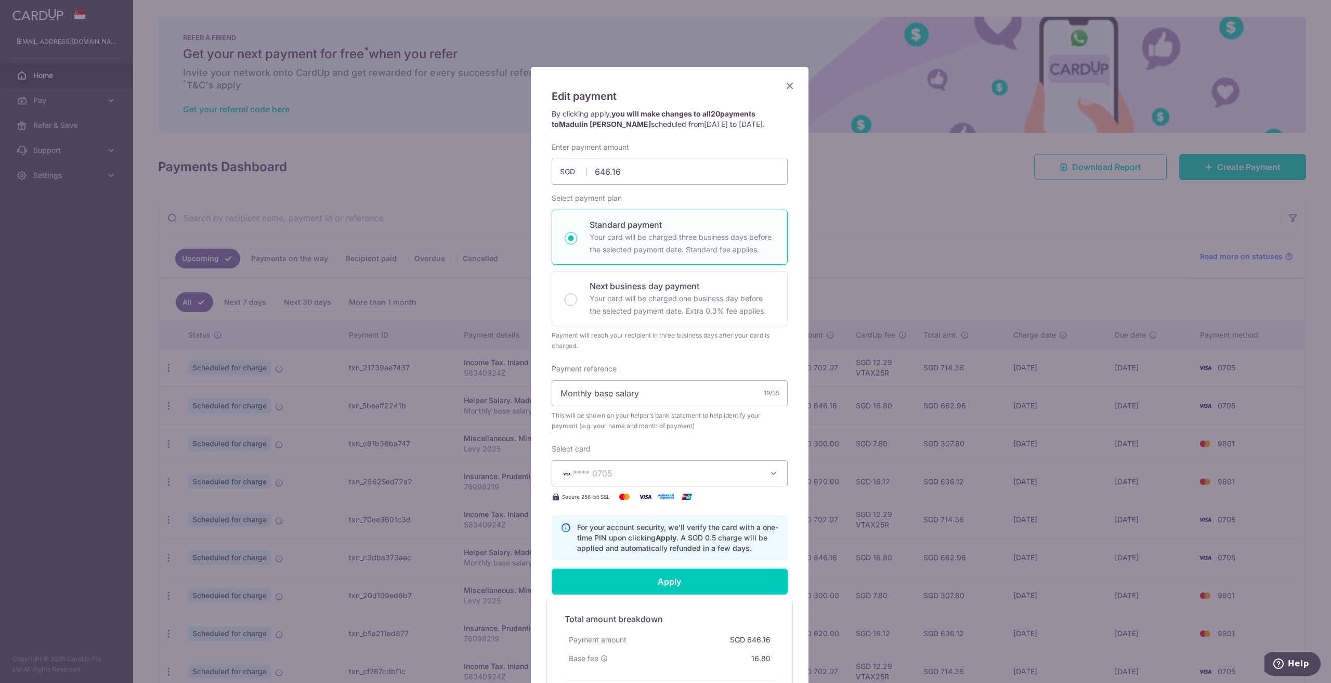
scroll to position [0, 0]
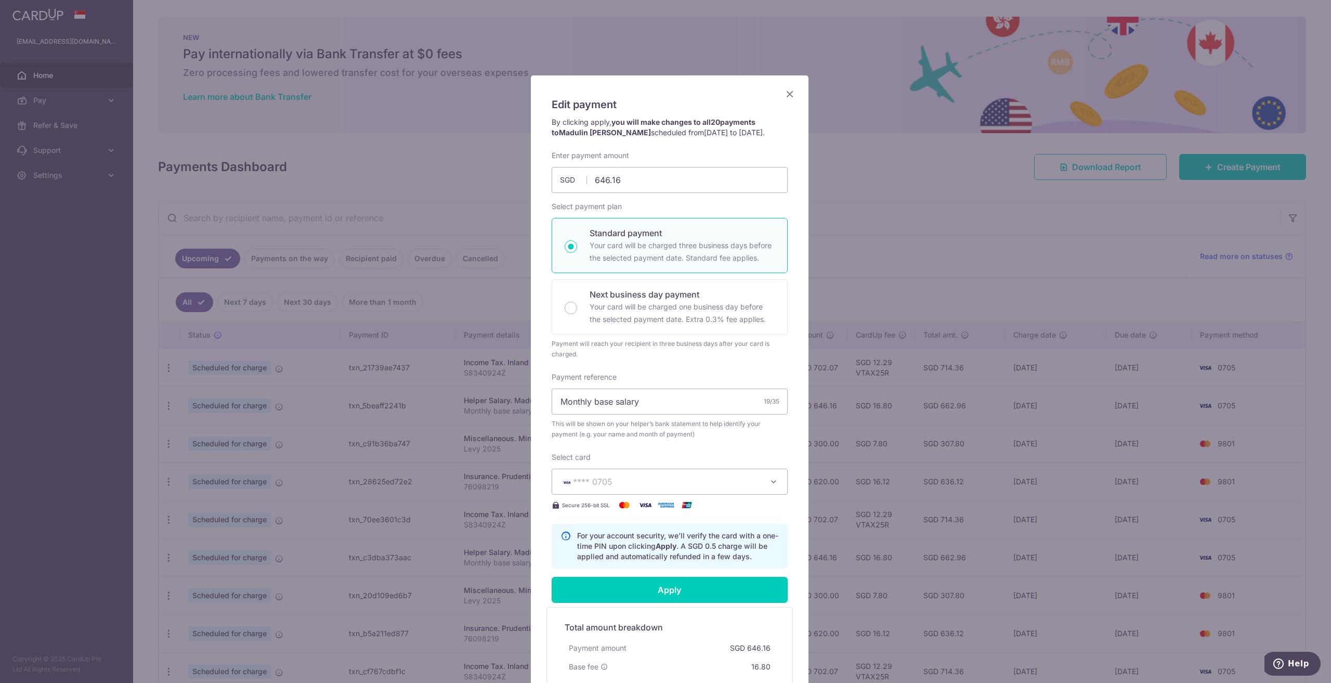
click at [784, 93] on icon "Close" at bounding box center [790, 93] width 12 height 13
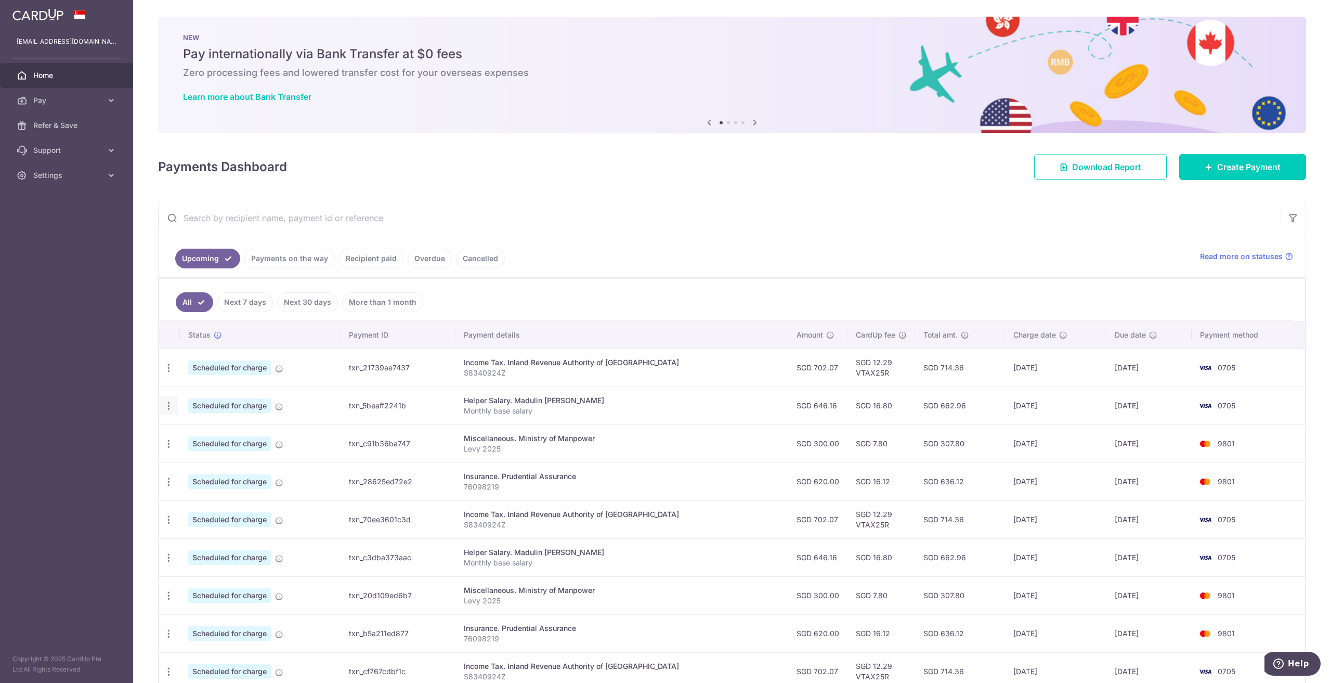
click at [172, 405] on icon "button" at bounding box center [168, 405] width 11 height 11
click at [219, 459] on span "Cancel payment" at bounding box center [224, 459] width 70 height 12
radio input "true"
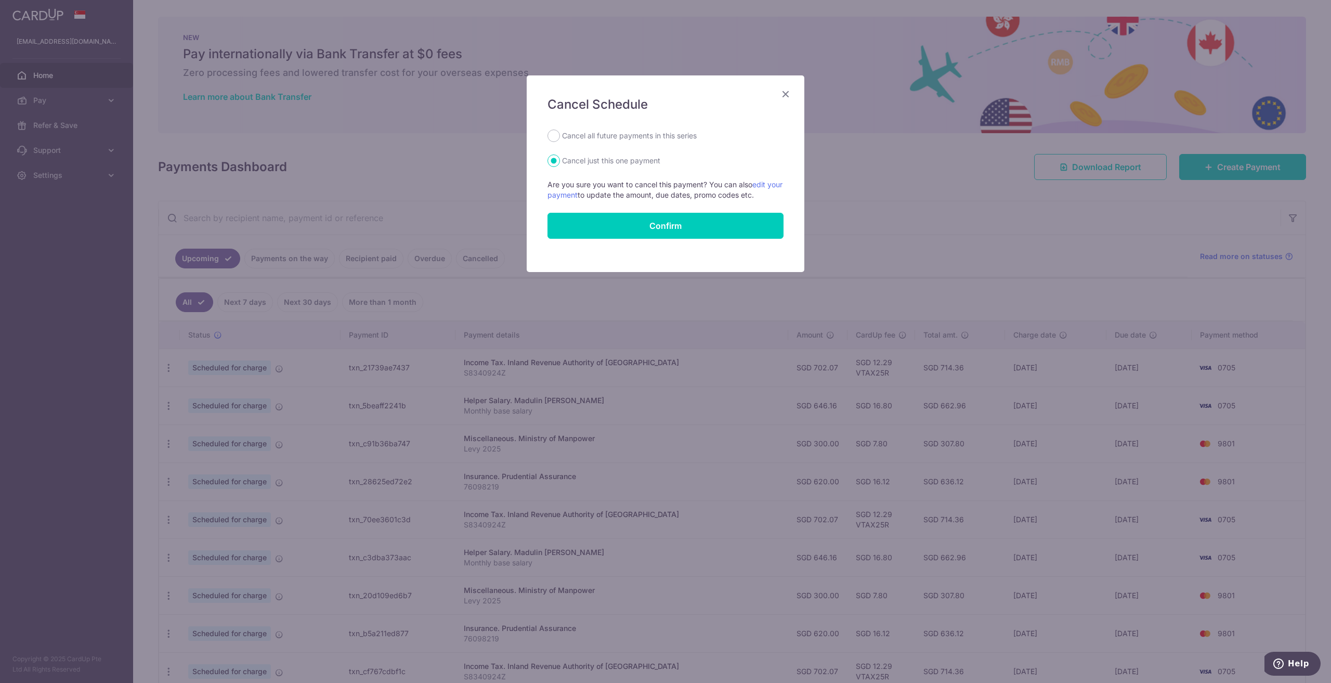
click at [614, 139] on label "Cancel all future payments in this series" at bounding box center [629, 135] width 135 height 12
click at [560, 139] on input "Cancel all future payments in this series" at bounding box center [554, 135] width 12 height 12
radio input "true"
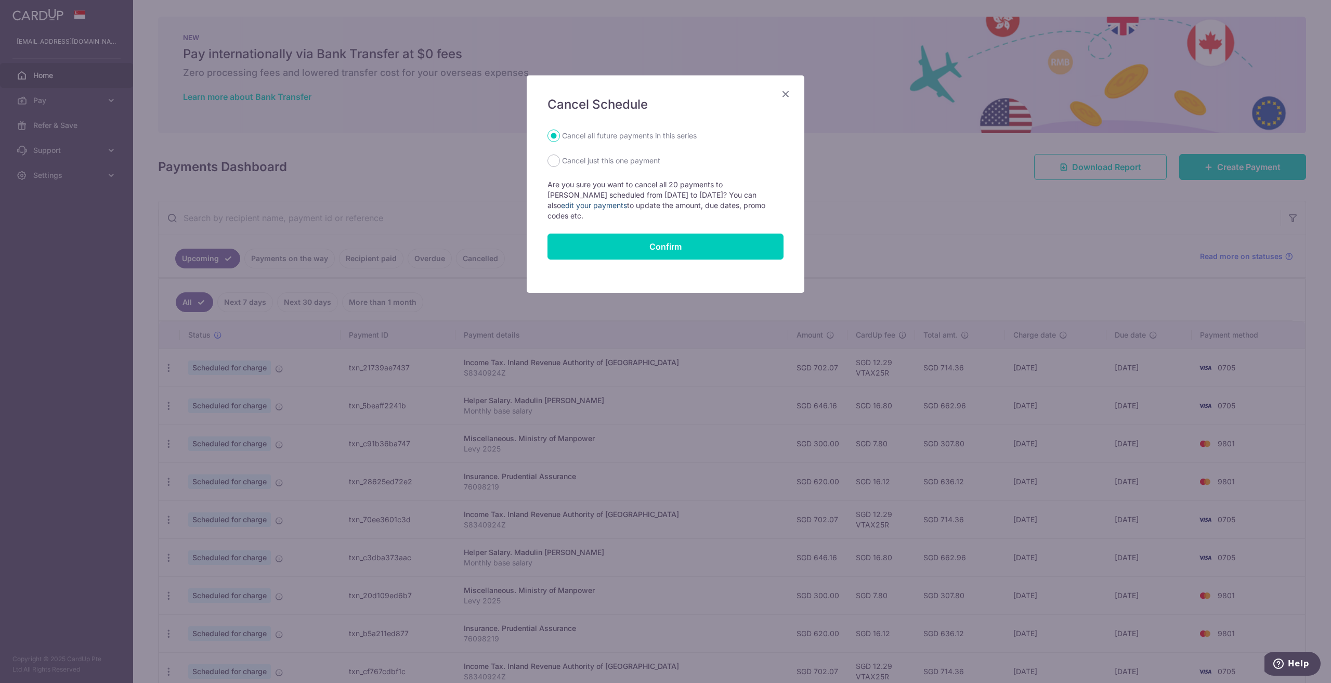
click at [605, 205] on link "edit your payments" at bounding box center [594, 205] width 66 height 9
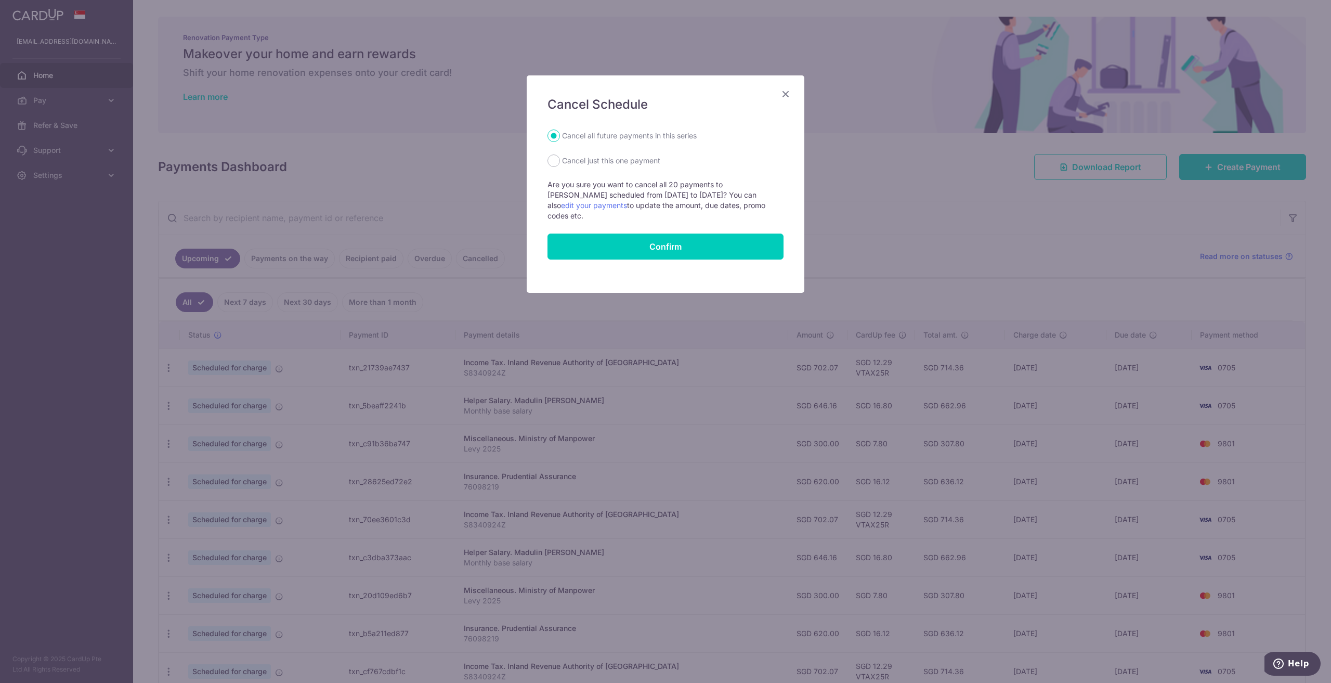
click at [783, 91] on icon "Close" at bounding box center [785, 93] width 12 height 13
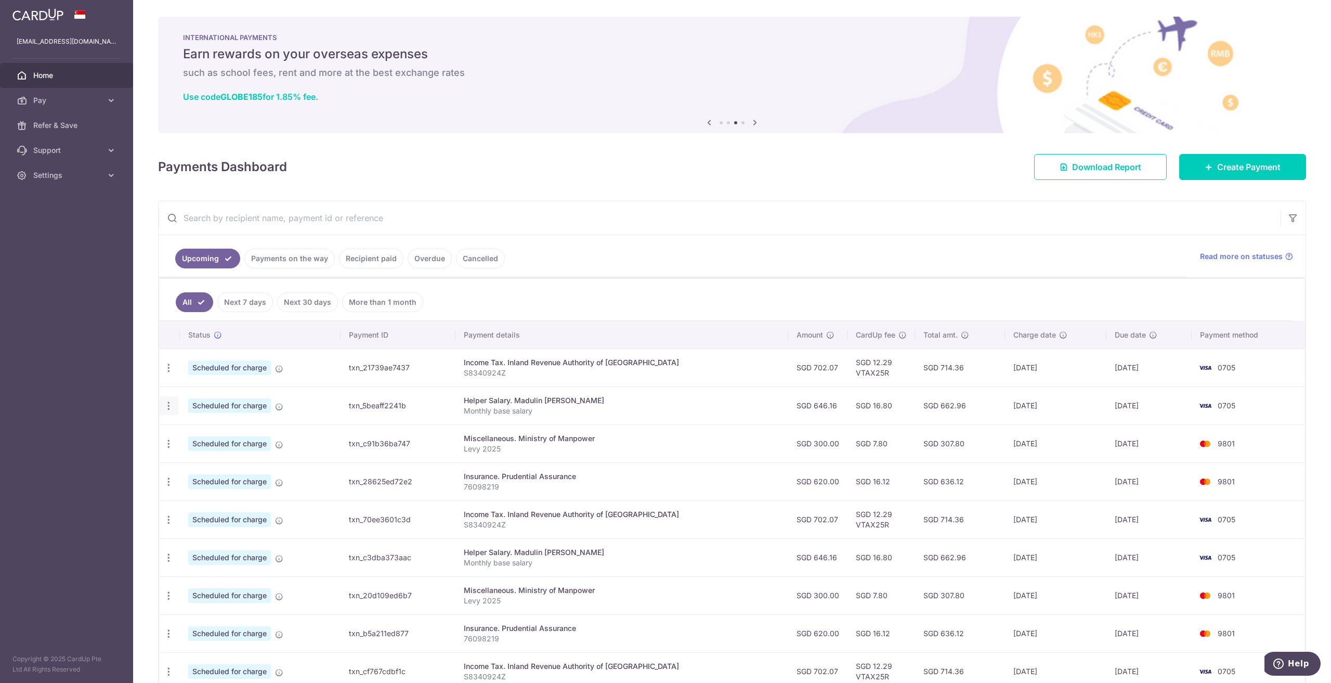
click at [168, 405] on icon "button" at bounding box center [168, 405] width 11 height 11
click at [187, 433] on link "Update payment" at bounding box center [214, 434] width 108 height 25
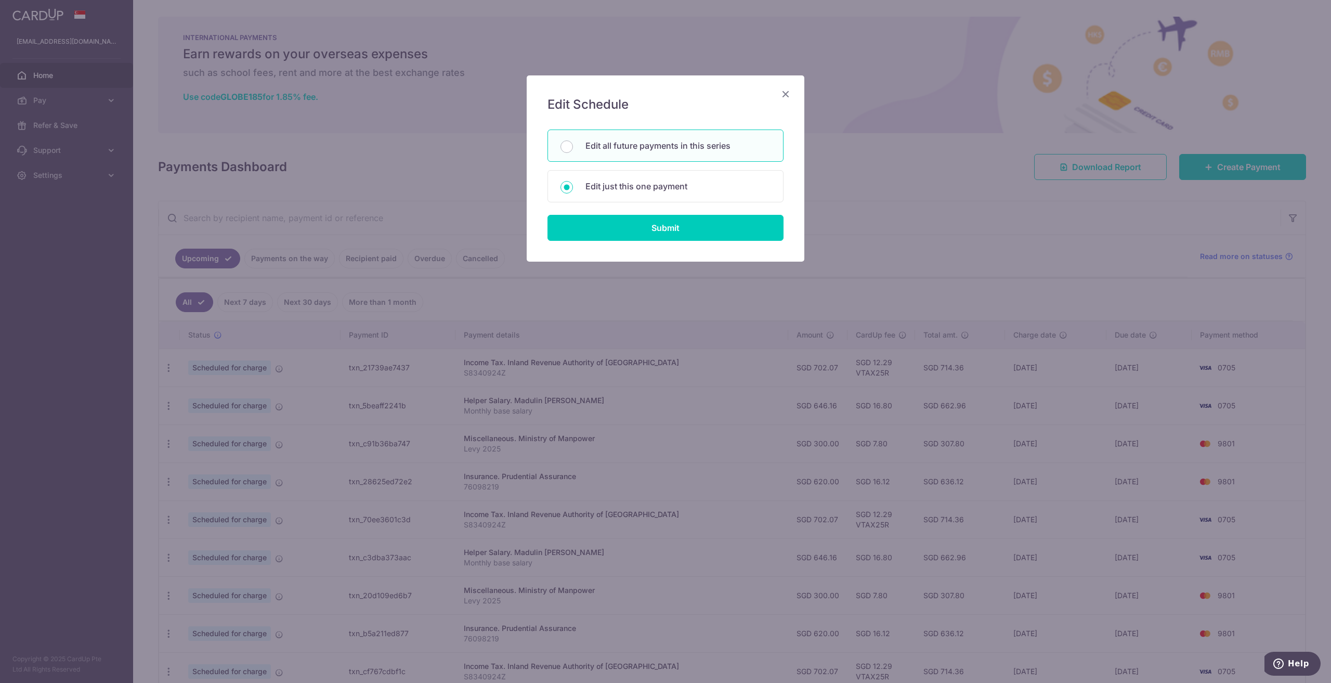
click at [621, 147] on p "Edit all future payments in this series" at bounding box center [677, 145] width 185 height 12
click at [573, 147] on input "Edit all future payments in this series" at bounding box center [567, 146] width 12 height 12
radio input "true"
click at [656, 222] on input "Submit" at bounding box center [666, 228] width 236 height 26
radio input "true"
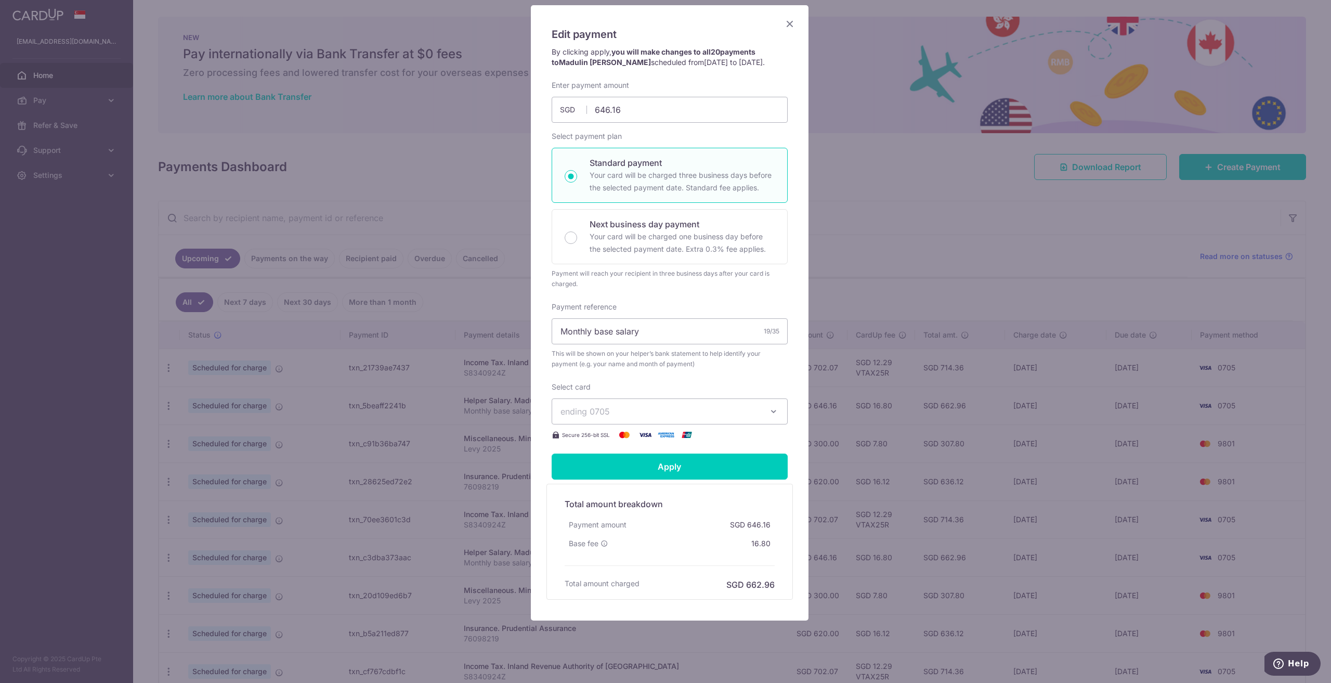
scroll to position [83, 0]
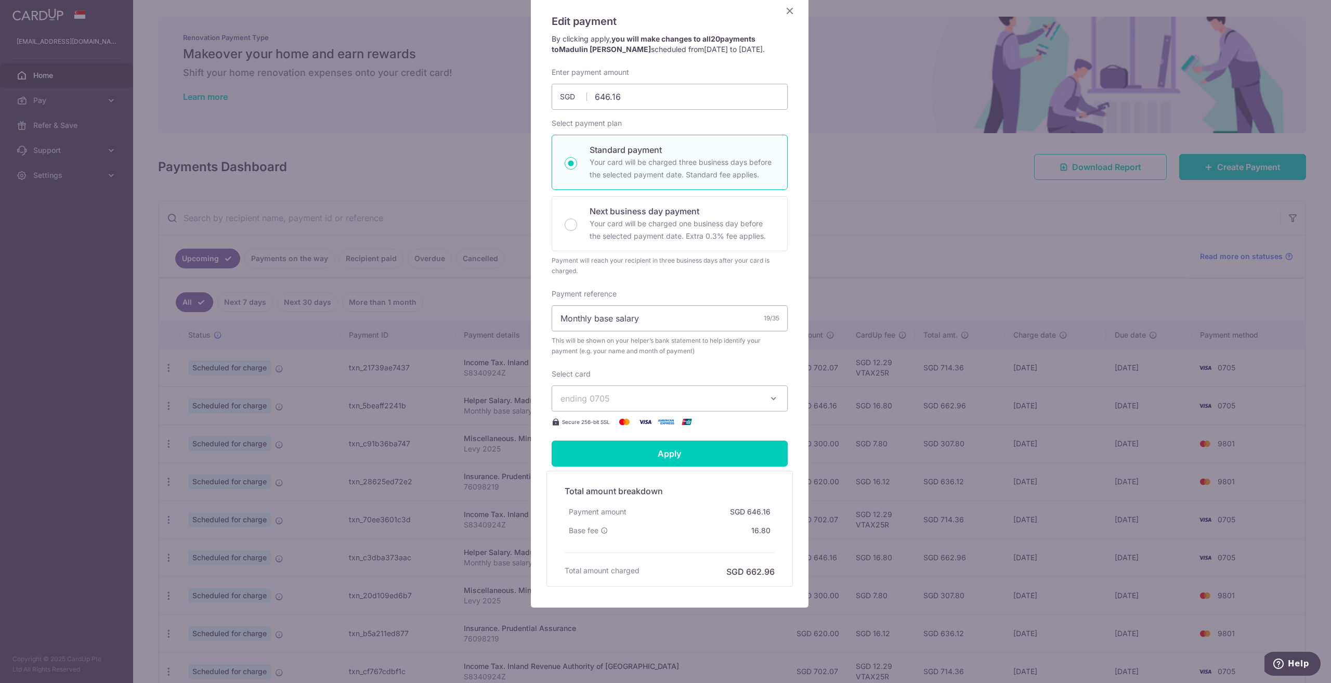
click at [772, 401] on icon "button" at bounding box center [774, 398] width 10 height 10
click at [753, 362] on div "Enter payment amount 646.16 646.16 SGD To change the payment amount, please can…" at bounding box center [670, 247] width 236 height 361
click at [735, 449] on input "Apply" at bounding box center [670, 453] width 236 height 26
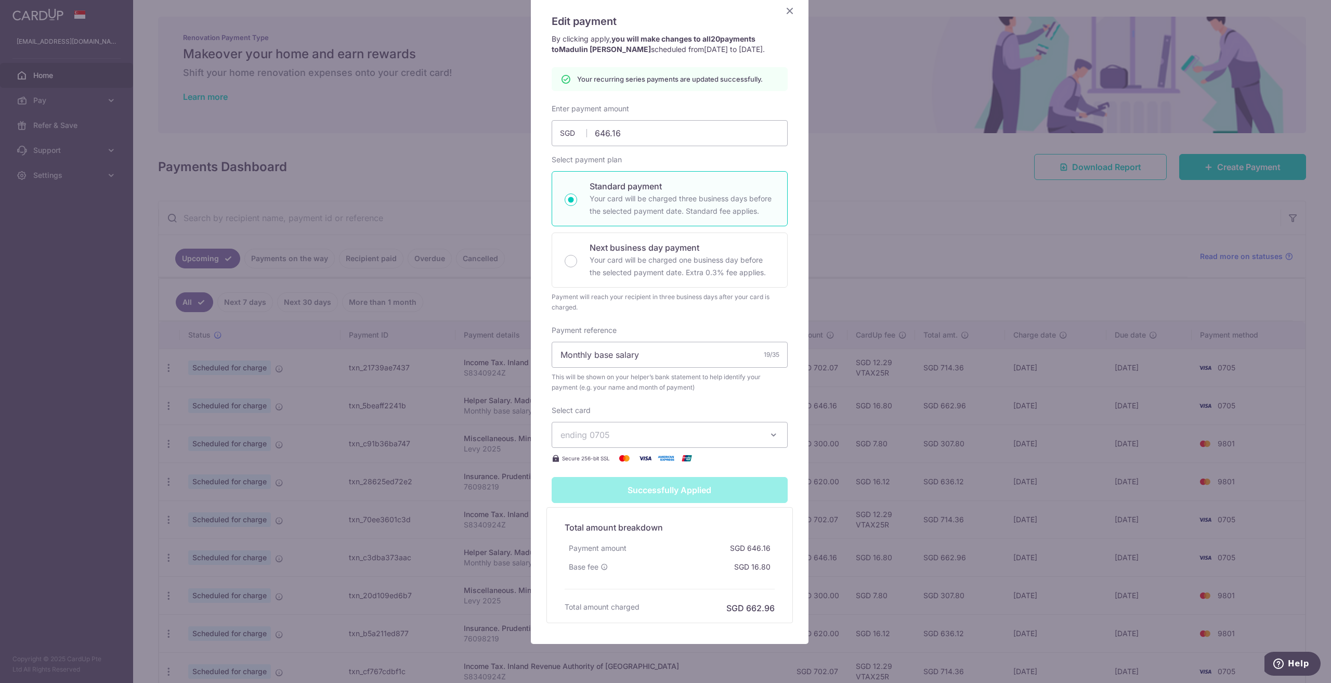
click at [752, 428] on button "ending 0705" at bounding box center [670, 435] width 236 height 26
click at [698, 484] on span "**** 0705" at bounding box center [670, 483] width 218 height 12
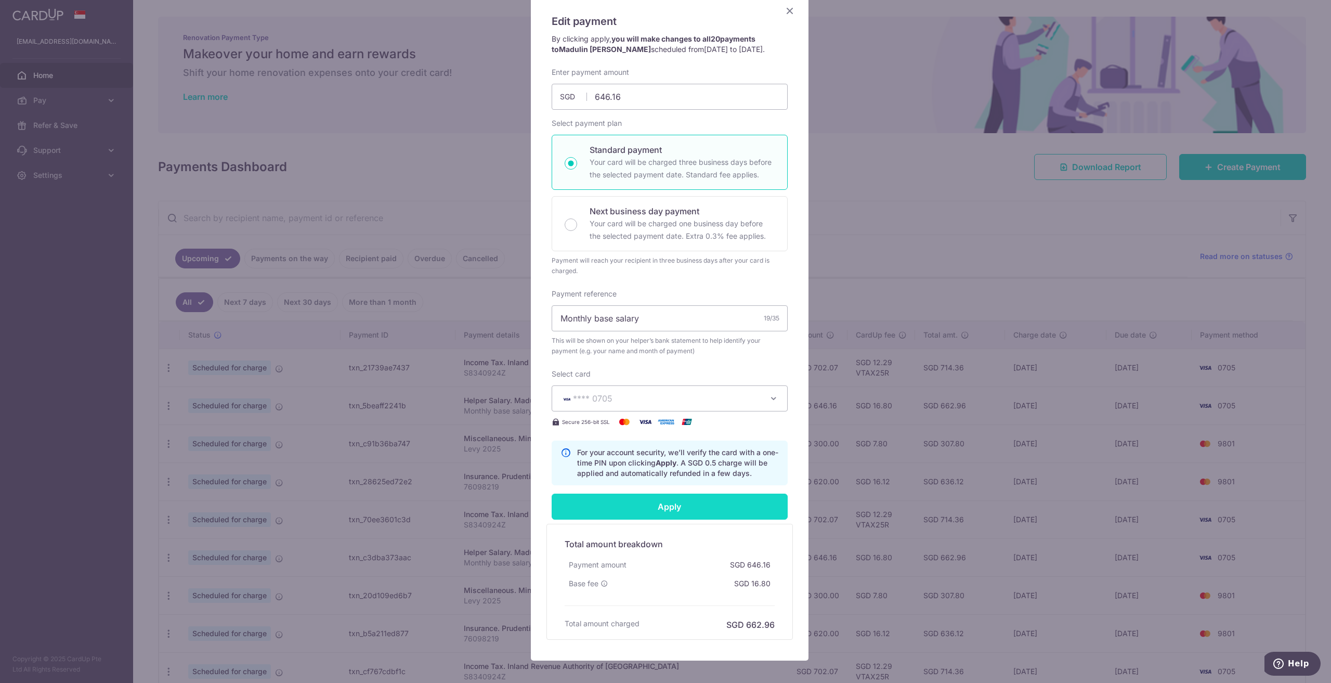
click at [722, 514] on input "Apply" at bounding box center [670, 506] width 236 height 26
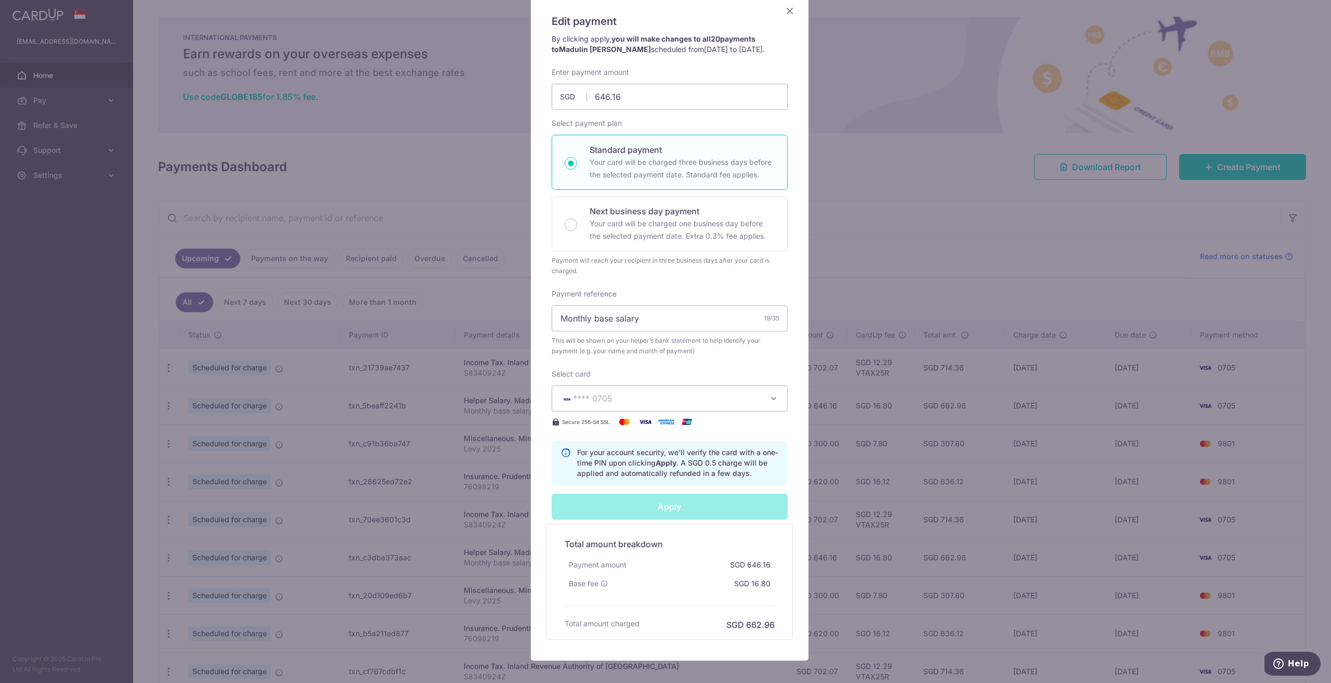
type input "Successfully Applied"
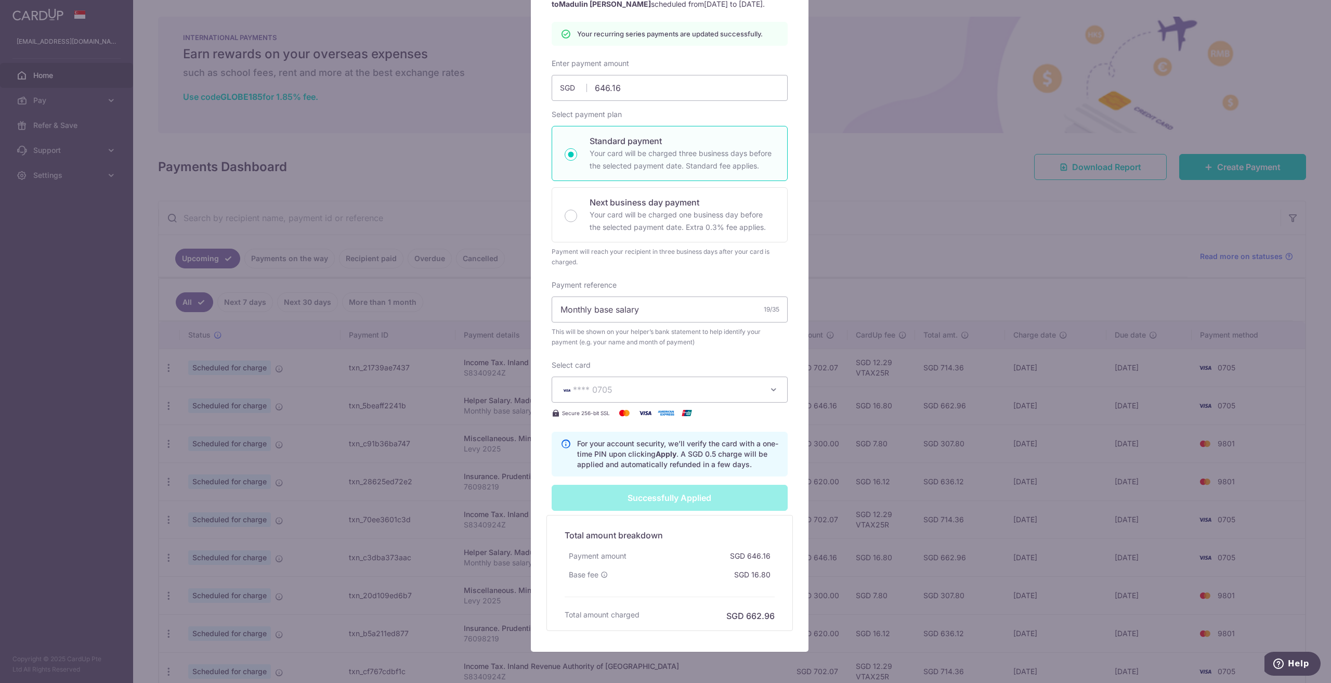
scroll to position [52, 0]
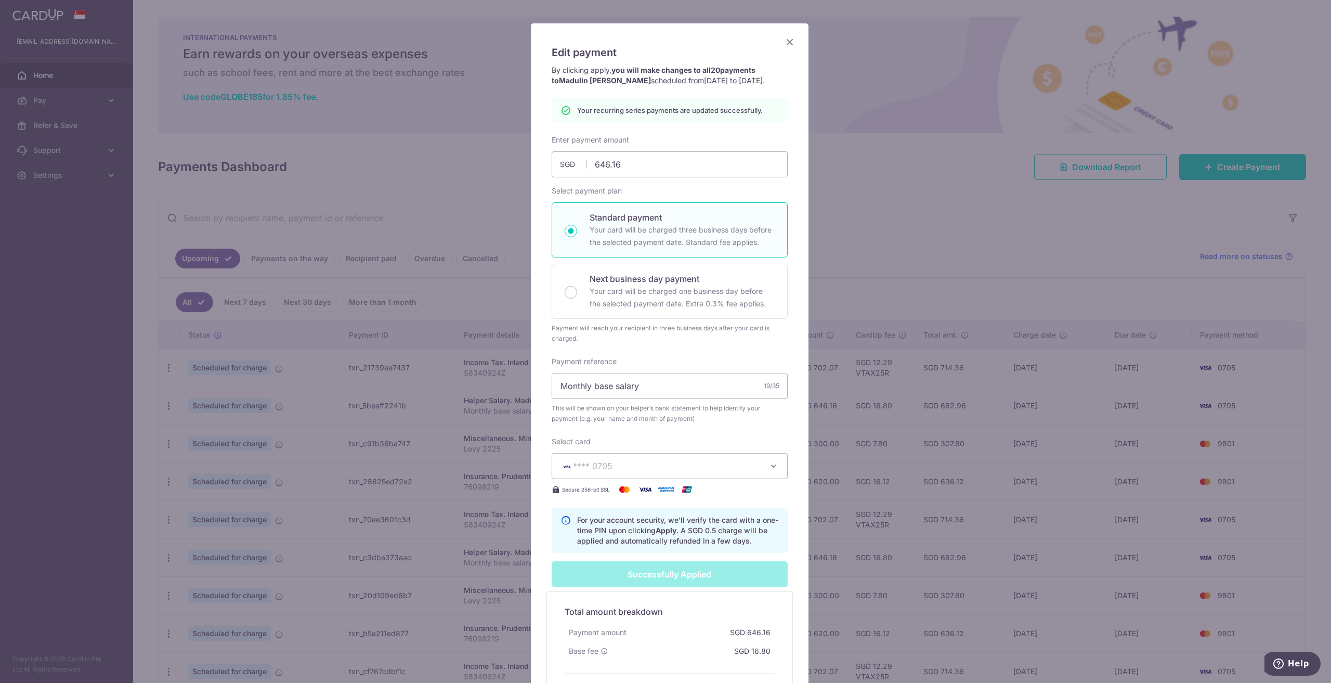
click at [784, 41] on icon "Close" at bounding box center [790, 41] width 12 height 13
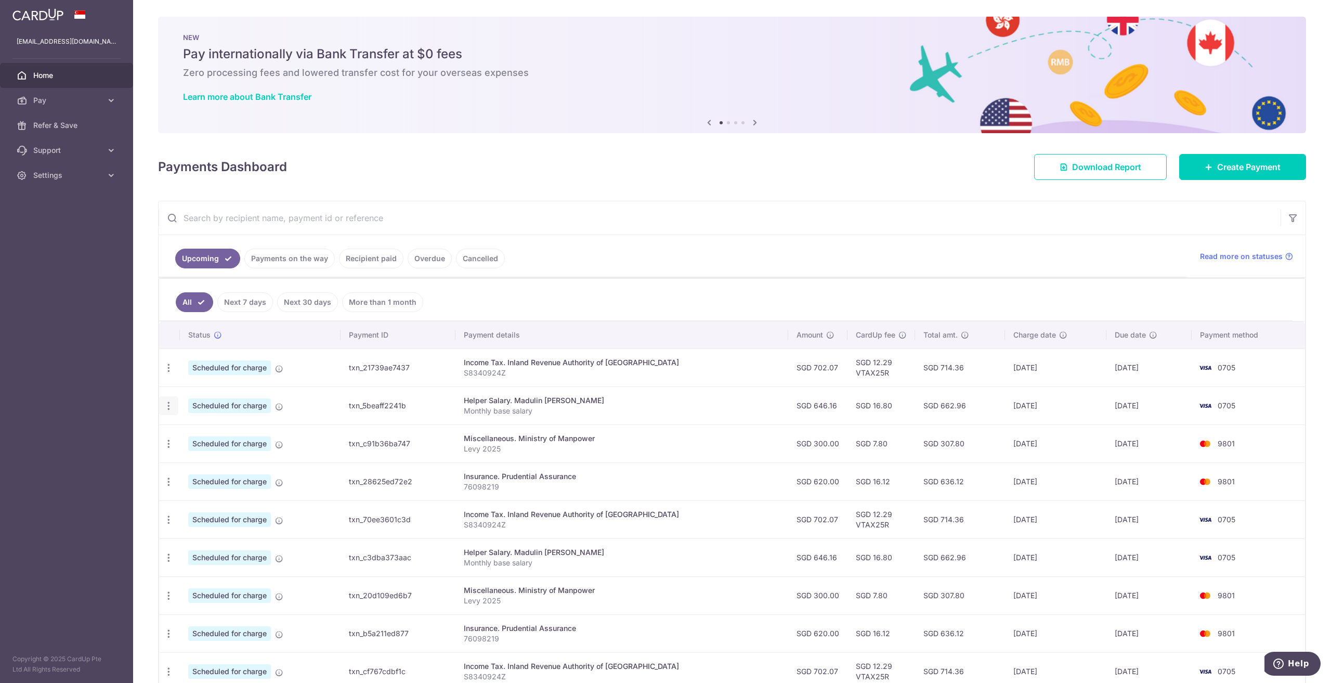
click at [167, 406] on icon "button" at bounding box center [168, 405] width 11 height 11
click at [213, 463] on span "Cancel payment" at bounding box center [224, 459] width 70 height 12
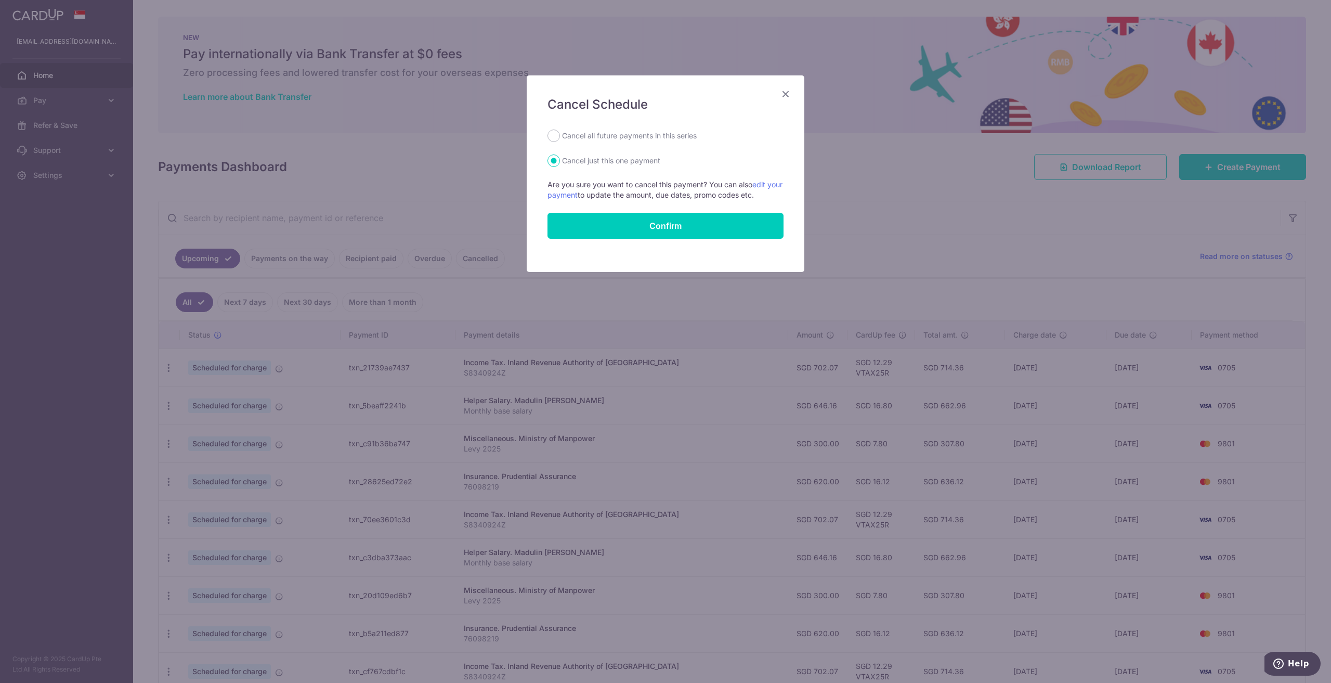
click at [640, 139] on label "Cancel all future payments in this series" at bounding box center [629, 135] width 135 height 12
click at [560, 139] on input "Cancel all future payments in this series" at bounding box center [554, 135] width 12 height 12
radio input "true"
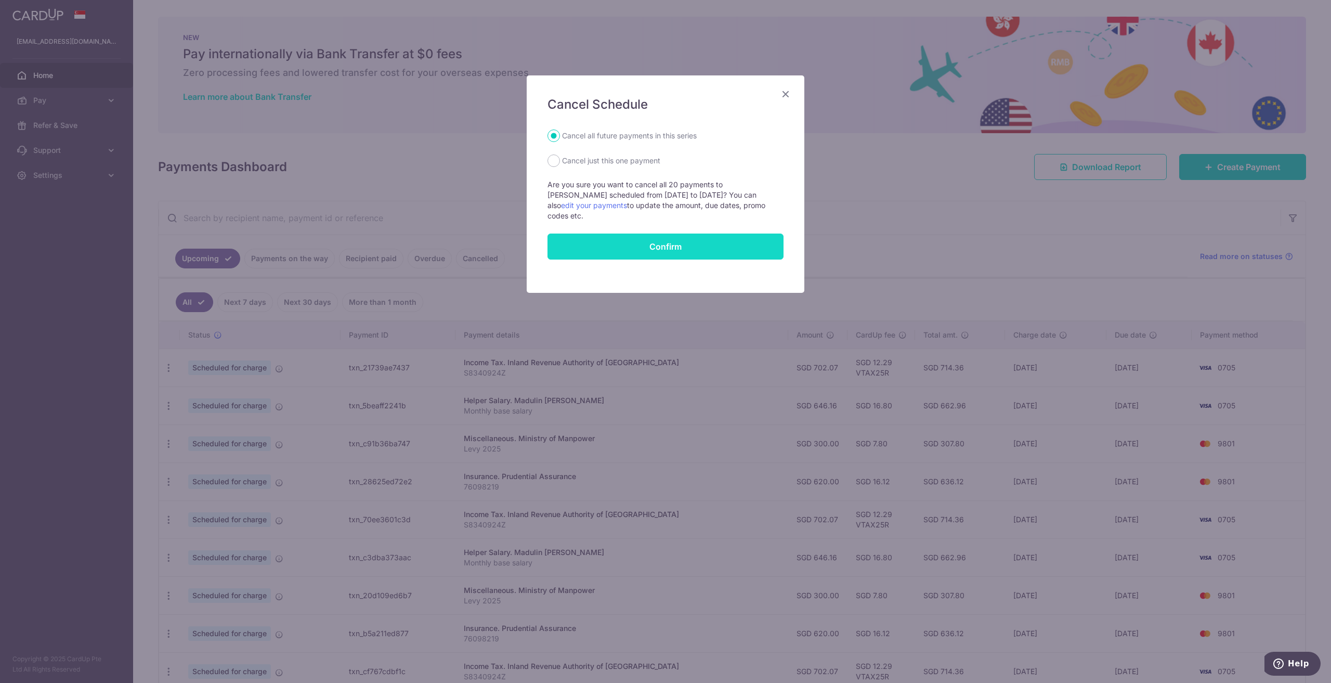
click at [656, 249] on button "Confirm" at bounding box center [666, 246] width 236 height 26
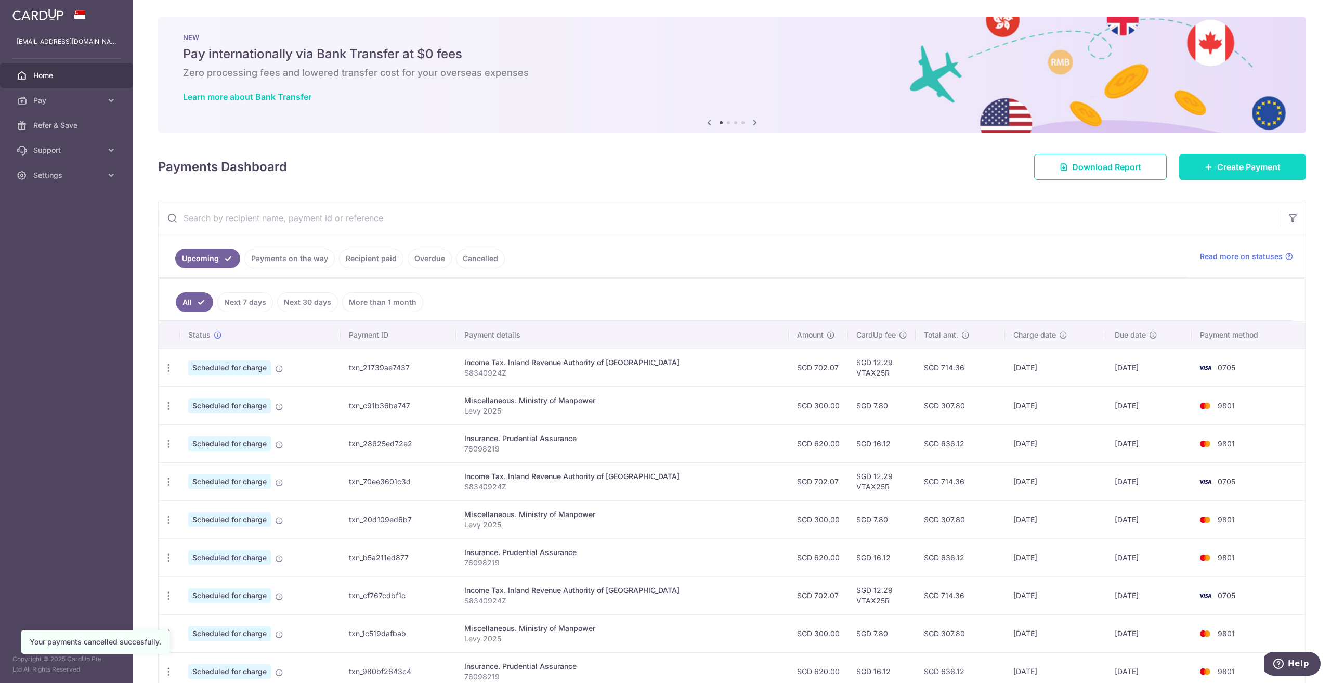
click at [1250, 165] on span "Create Payment" at bounding box center [1248, 167] width 63 height 12
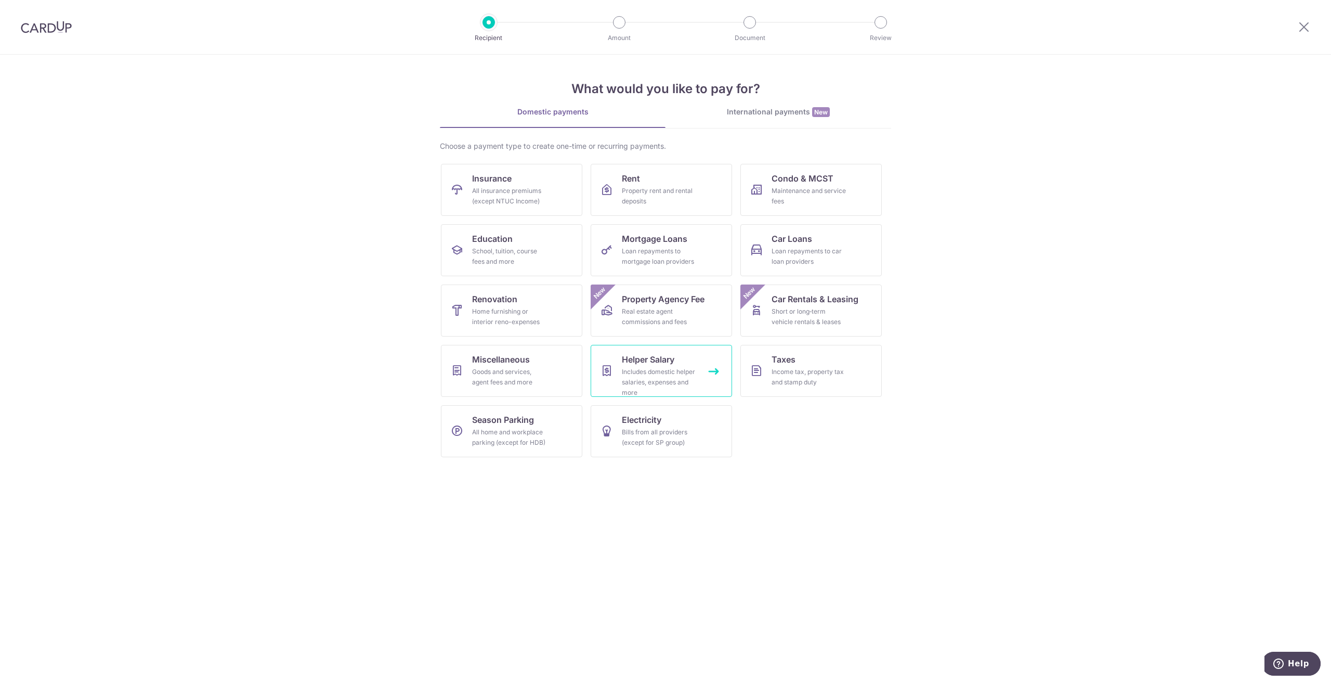
click at [650, 382] on div "Includes domestic helper salaries, expenses and more" at bounding box center [659, 382] width 75 height 31
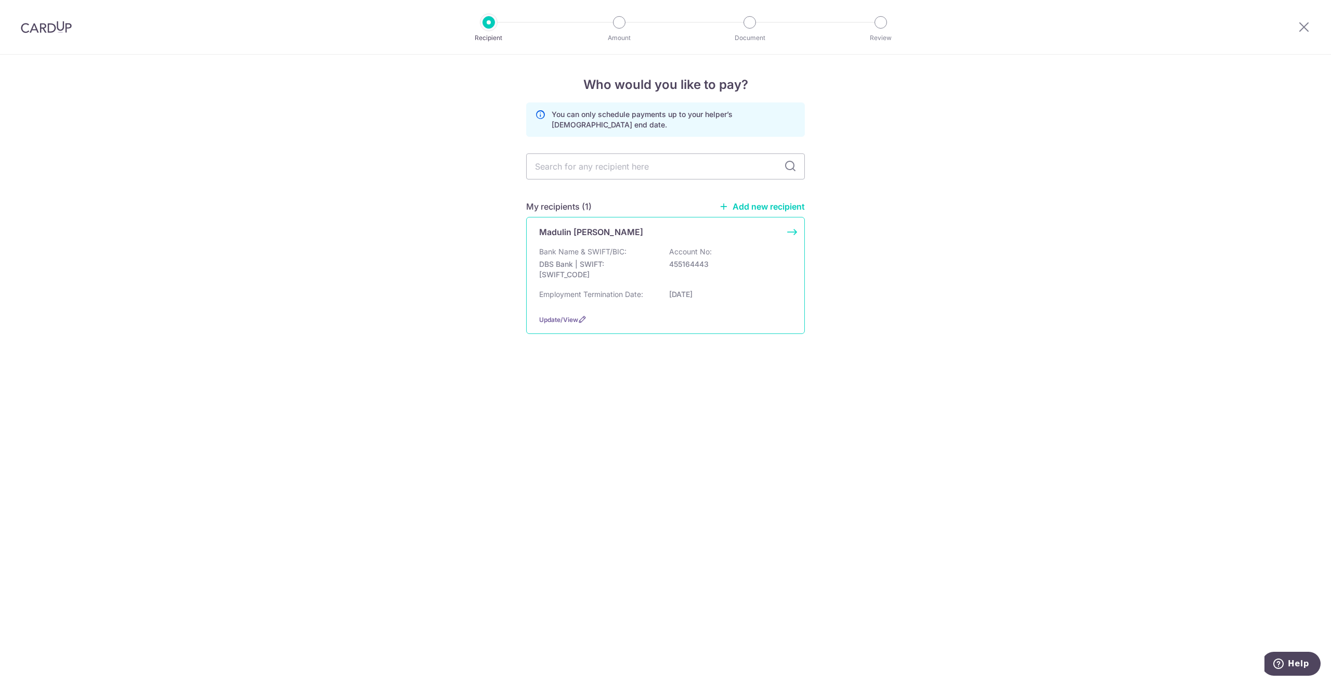
click at [644, 257] on div "Bank Name & SWIFT/BIC: DBS Bank | SWIFT: [SWIFT_CODE] Account No: 455164443" at bounding box center [665, 265] width 253 height 38
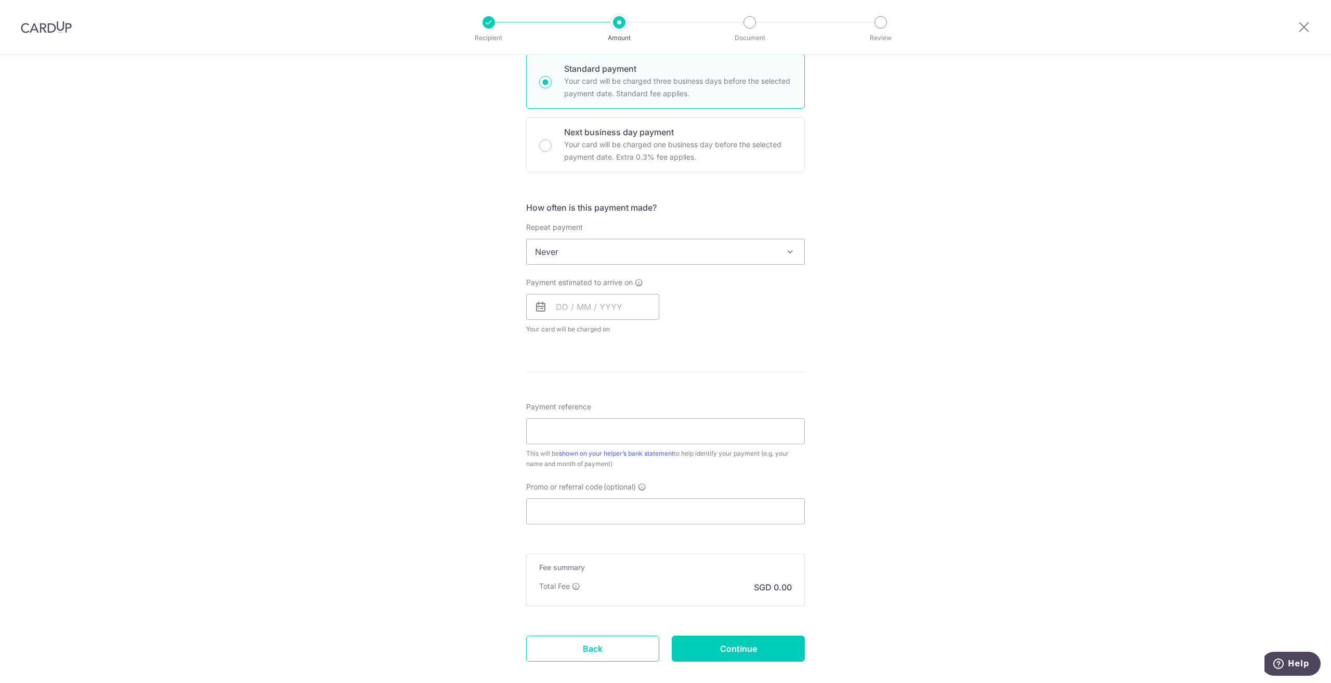
scroll to position [260, 0]
click at [574, 511] on input "Promo or referral code (optional)" at bounding box center [665, 507] width 279 height 26
paste input "3NEWR5"
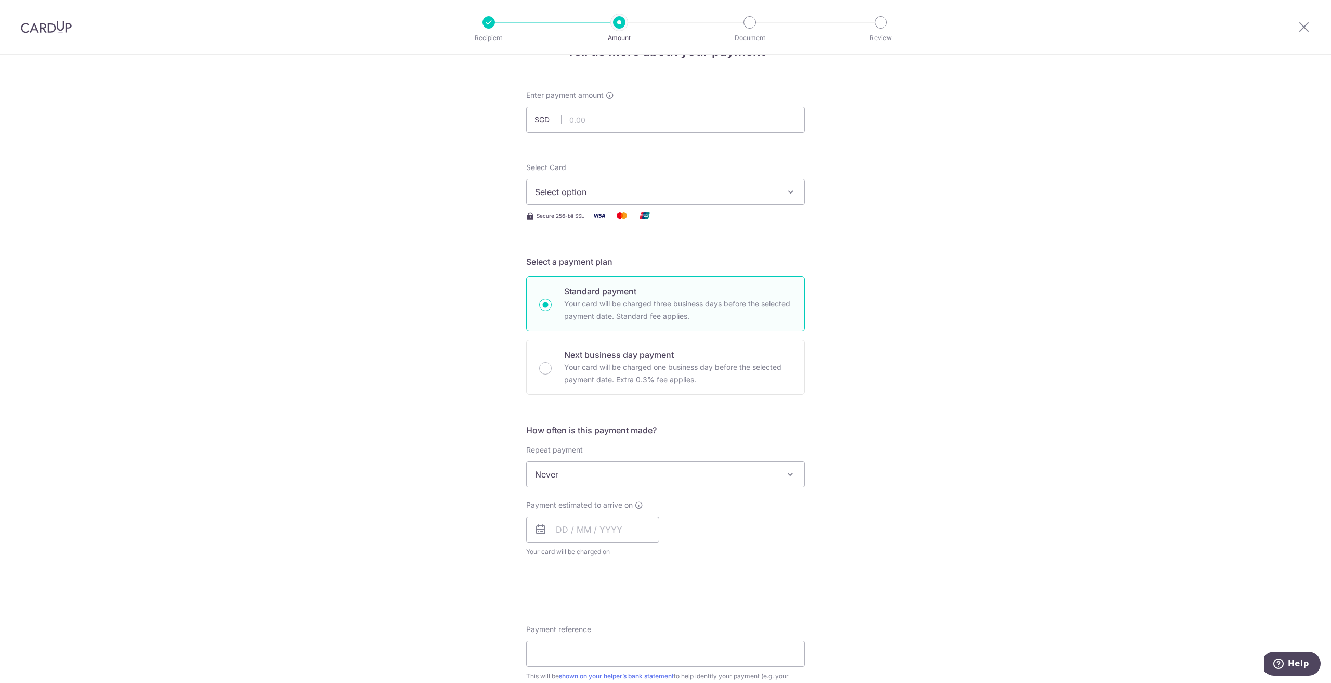
scroll to position [0, 0]
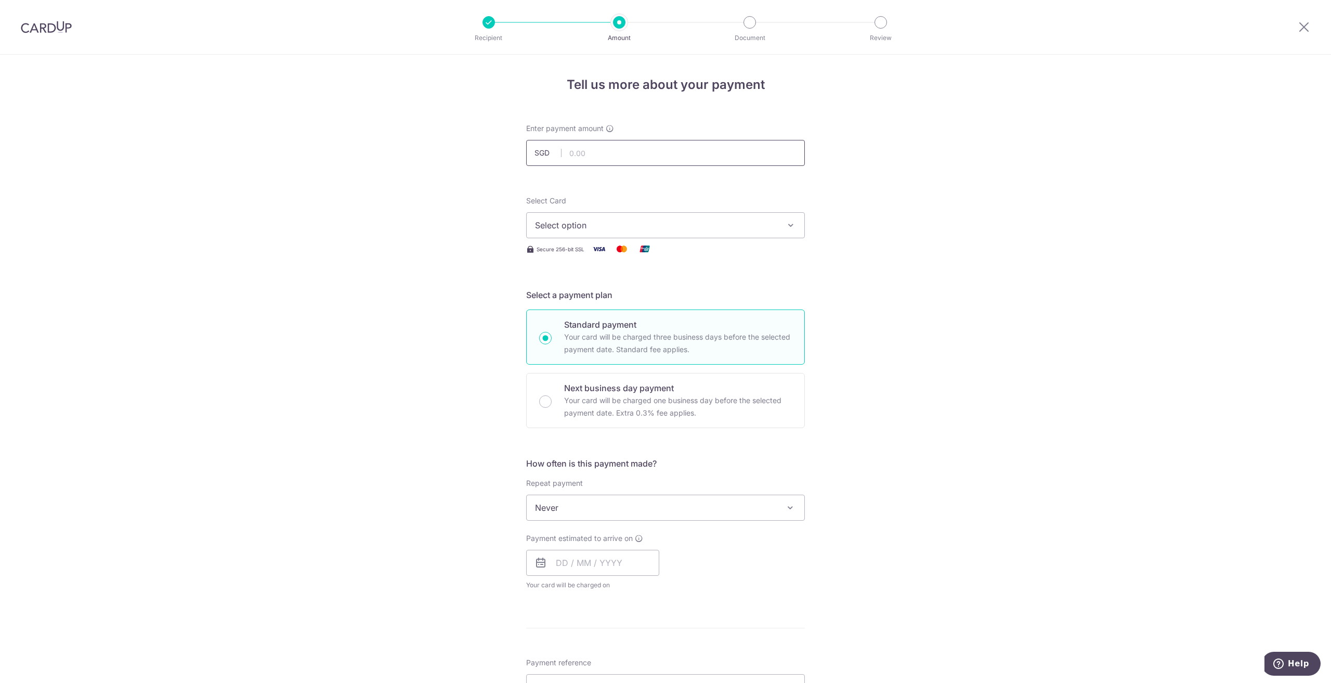
type input "3NEWR5"
click at [608, 148] on input "text" at bounding box center [665, 153] width 279 height 26
type input "646.16"
click at [602, 229] on span "Select option" at bounding box center [656, 225] width 242 height 12
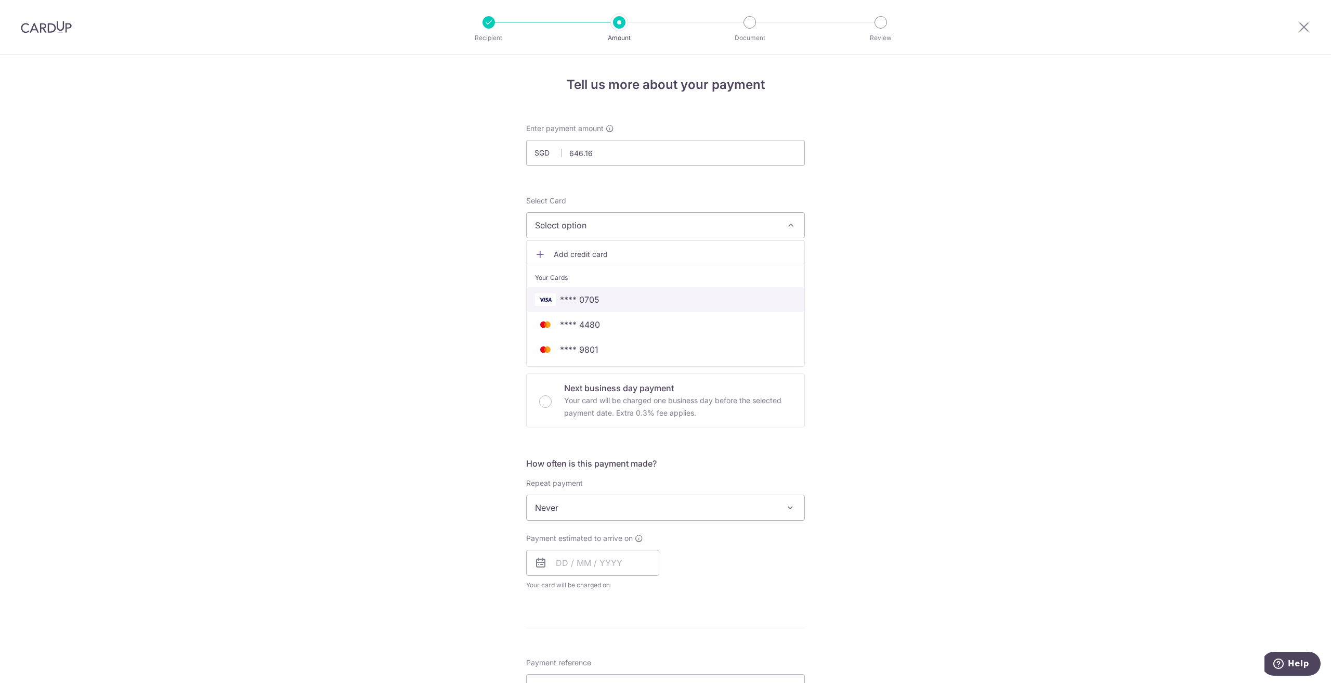
click at [592, 296] on span "**** 0705" at bounding box center [580, 299] width 40 height 12
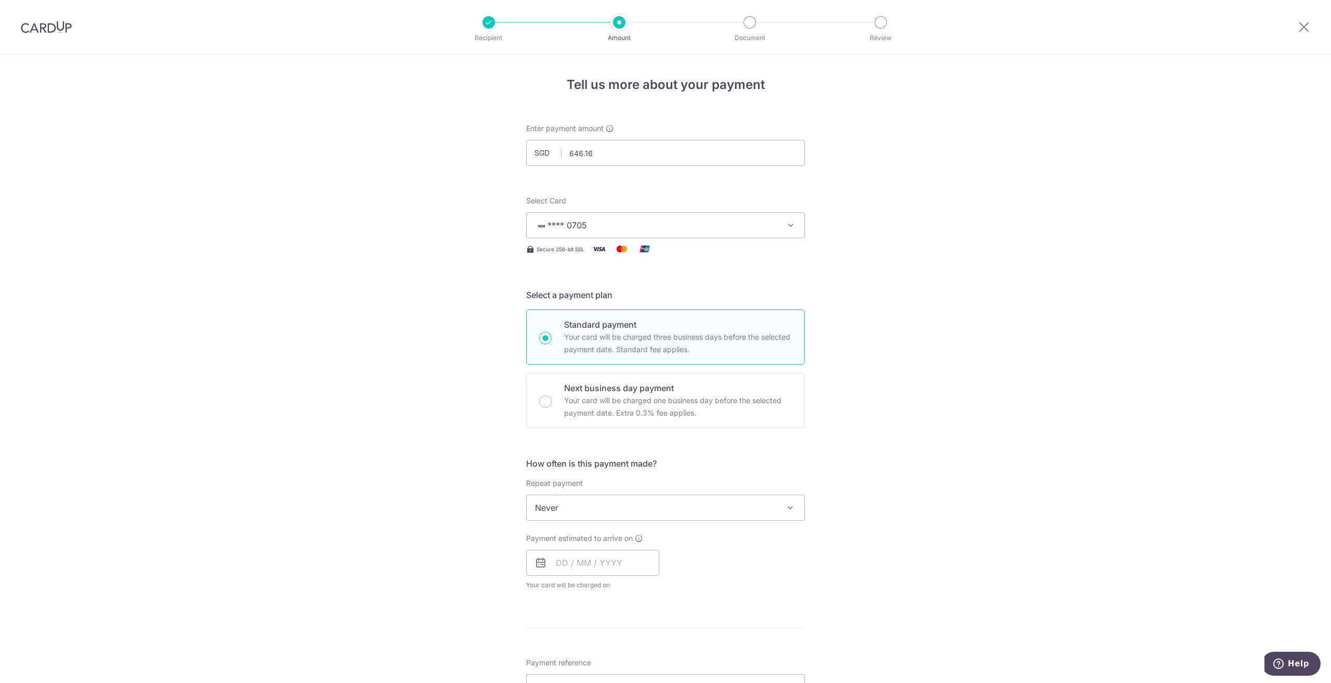
click at [480, 360] on div "Tell us more about your payment Enter payment amount SGD 646.16 646.16 Select C…" at bounding box center [665, 548] width 1331 height 987
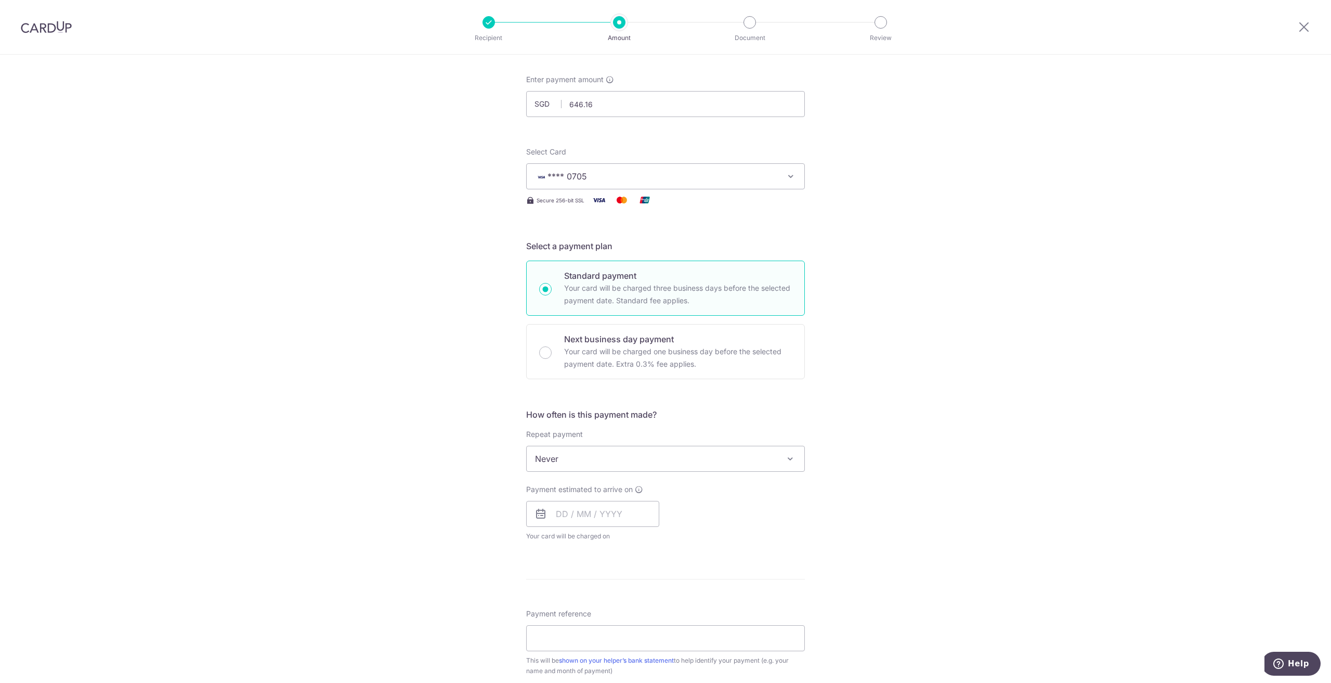
scroll to position [52, 0]
click at [568, 462] on span "Never" at bounding box center [666, 455] width 278 height 25
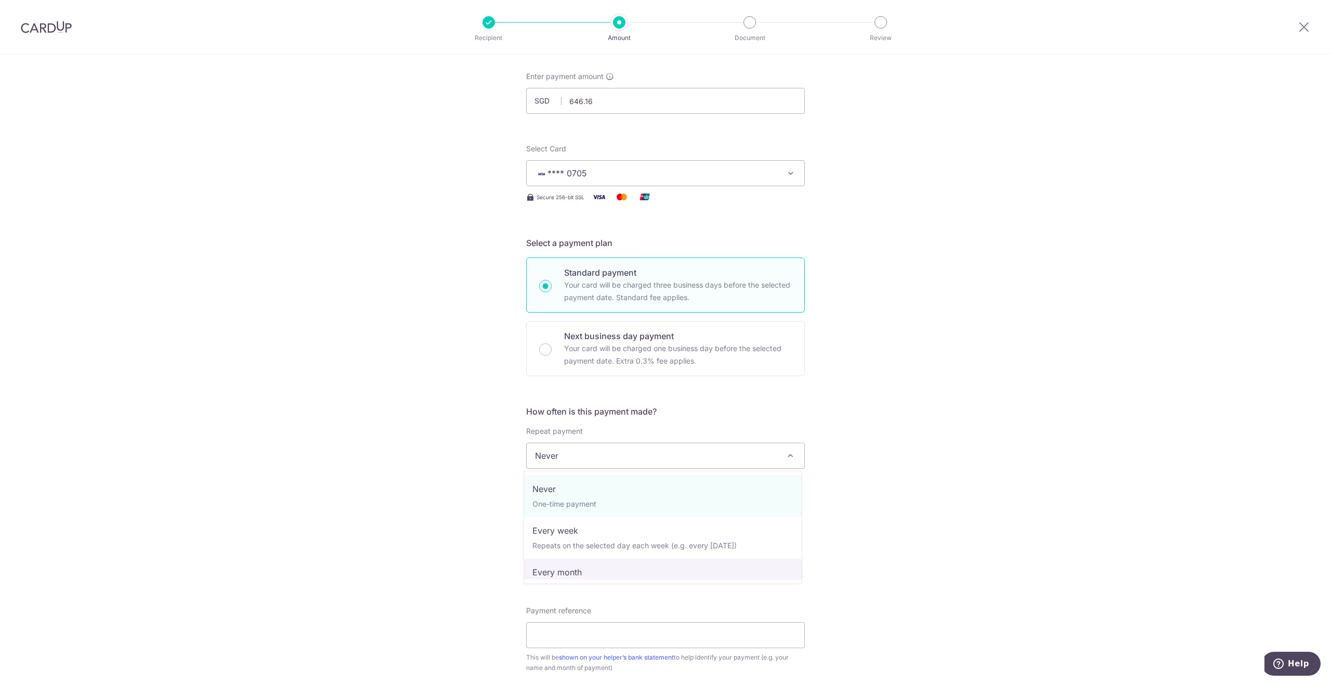
select select "3"
type input "17/04/2027"
click at [588, 515] on input "text" at bounding box center [592, 511] width 133 height 26
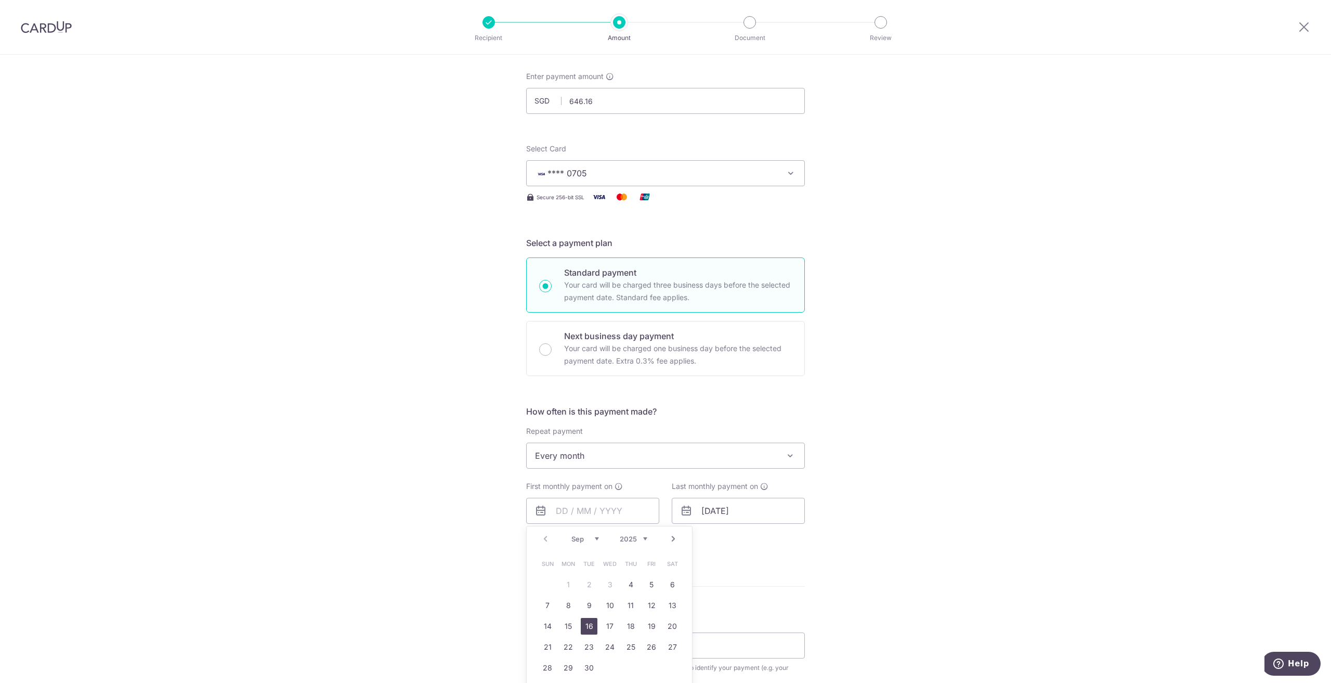
click at [590, 626] on link "16" at bounding box center [589, 626] width 17 height 17
type input "16/09/2025"
drag, startPoint x: 473, startPoint y: 536, endPoint x: 483, endPoint y: 528, distance: 12.9
click at [474, 536] on div "Tell us more about your payment Enter payment amount SGD 646.16 646.16 Select C…" at bounding box center [665, 523] width 1331 height 1040
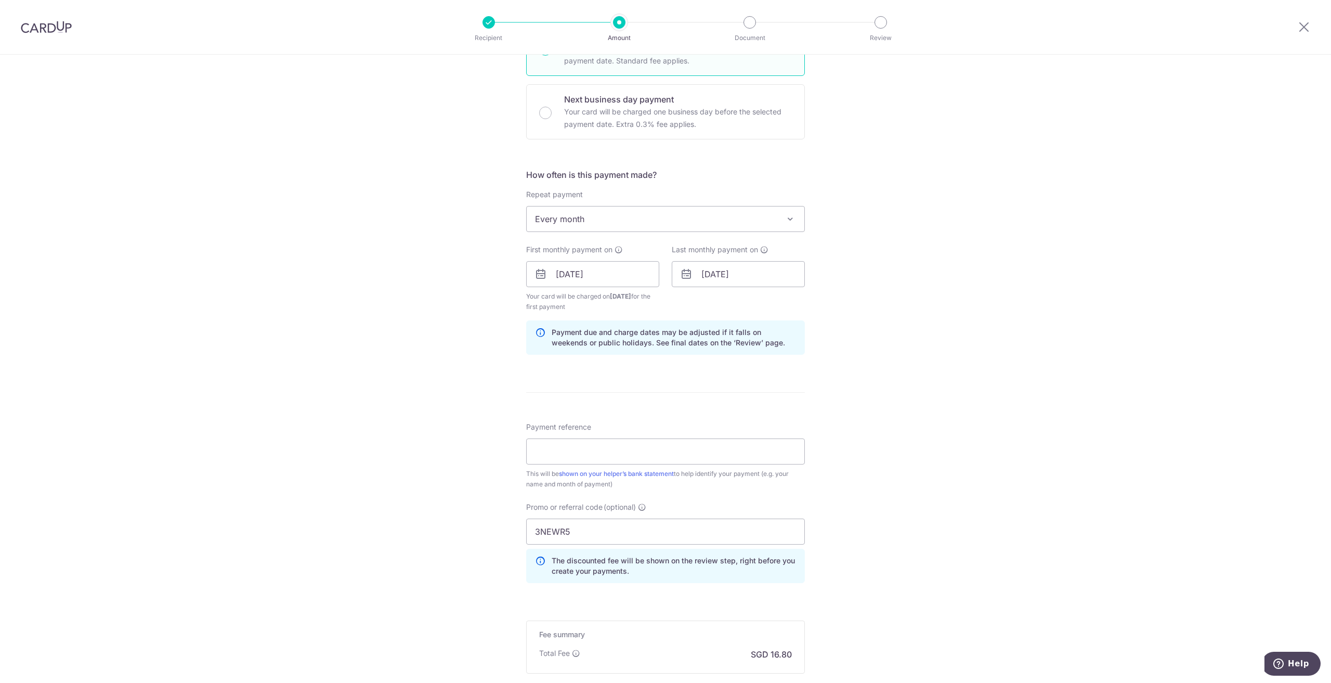
scroll to position [312, 0]
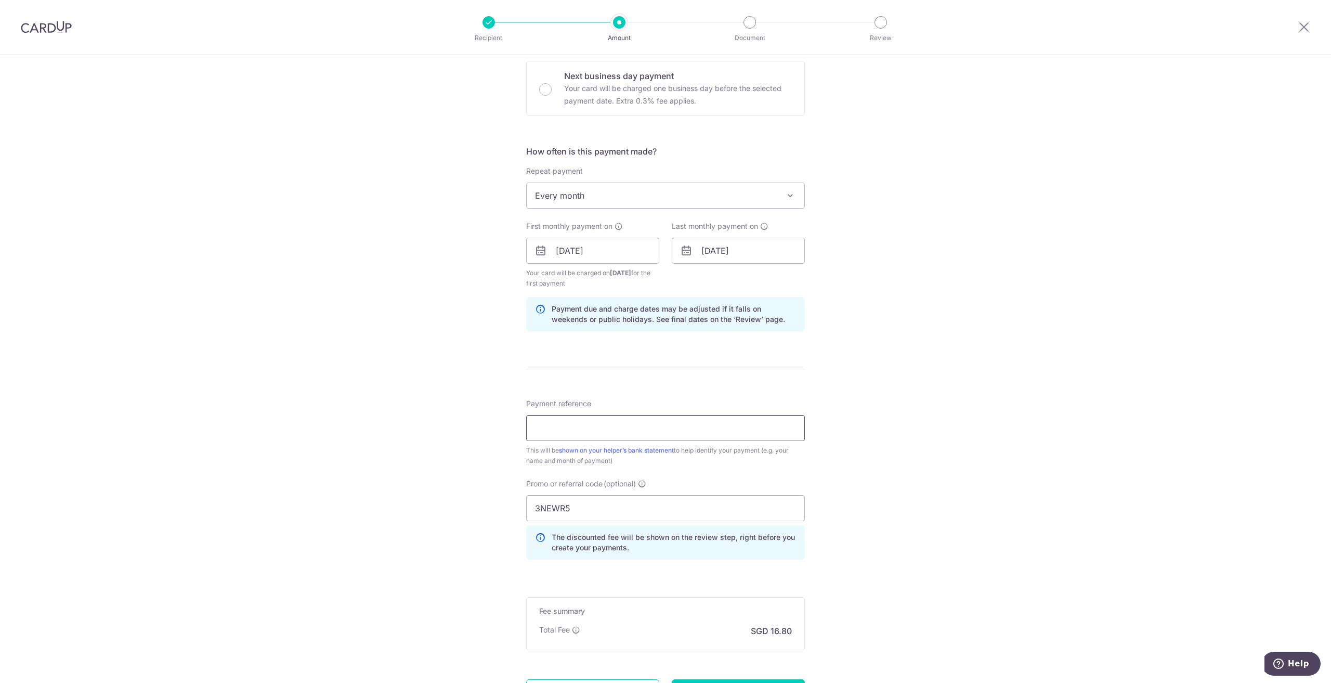
click at [565, 422] on input "Payment reference" at bounding box center [665, 428] width 279 height 26
type input "Monthly base salary"
click at [484, 470] on div "Tell us more about your payment Enter payment amount SGD 646.16 646.16 Select C…" at bounding box center [665, 263] width 1331 height 1040
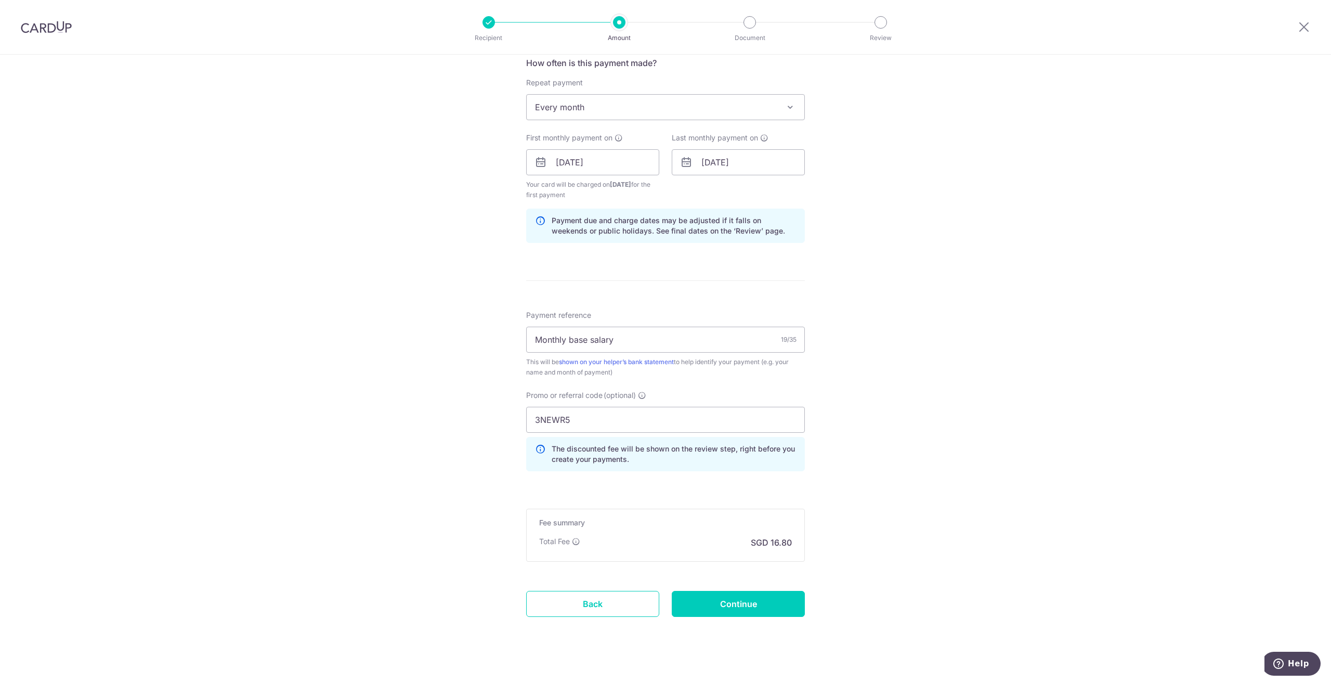
scroll to position [412, 0]
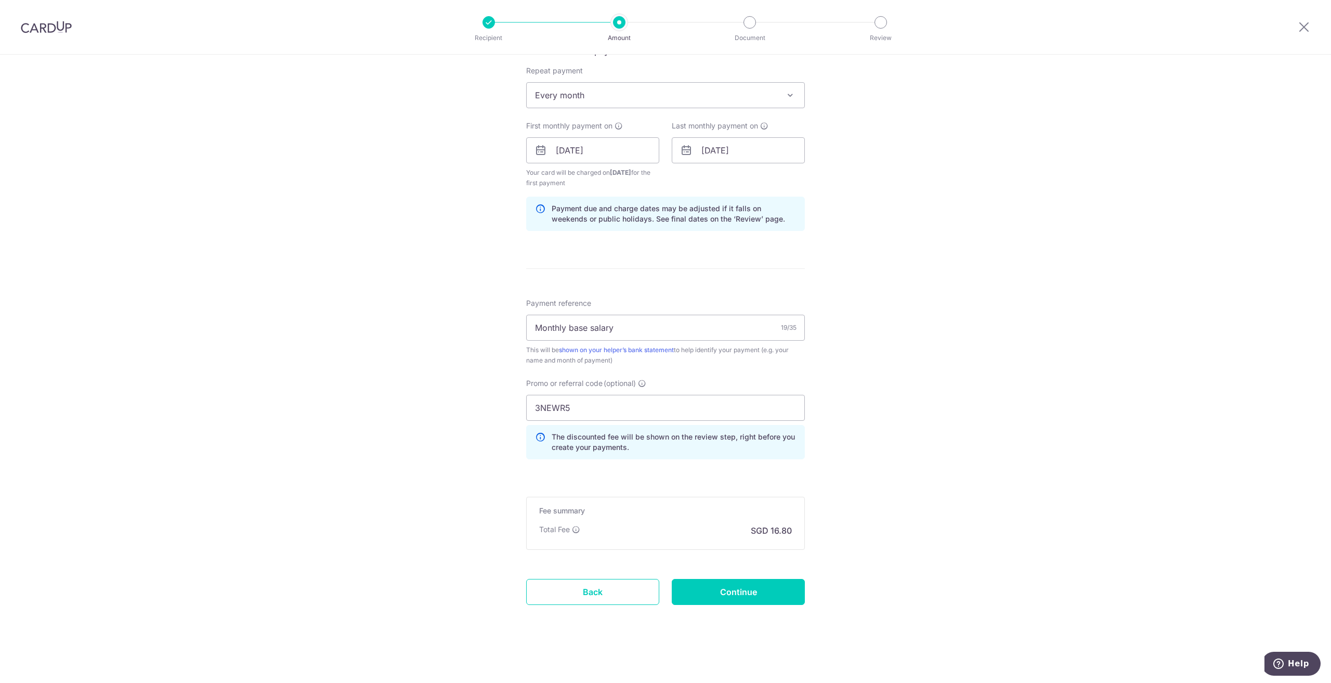
click at [839, 531] on div "Tell us more about your payment Enter payment amount SGD 646.16 646.16 Select C…" at bounding box center [665, 162] width 1331 height 1040
click at [779, 593] on input "Continue" at bounding box center [738, 592] width 133 height 26
type input "Create Schedule"
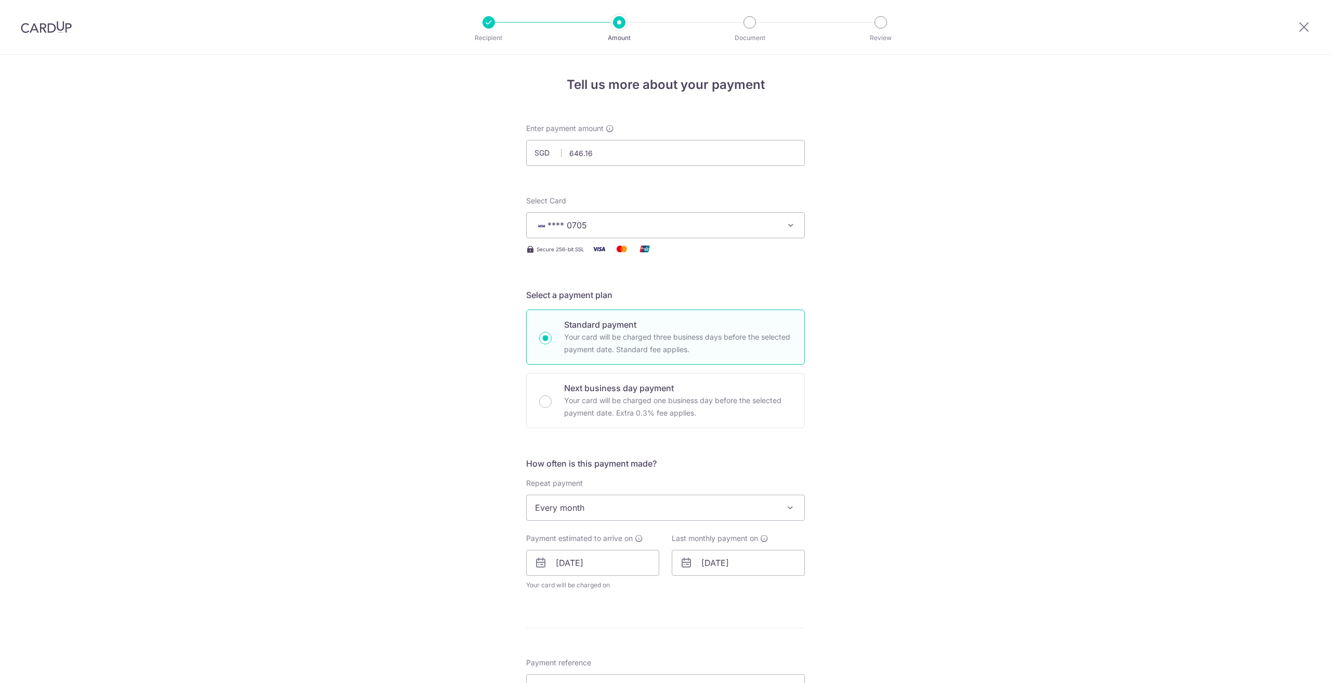
scroll to position [374, 0]
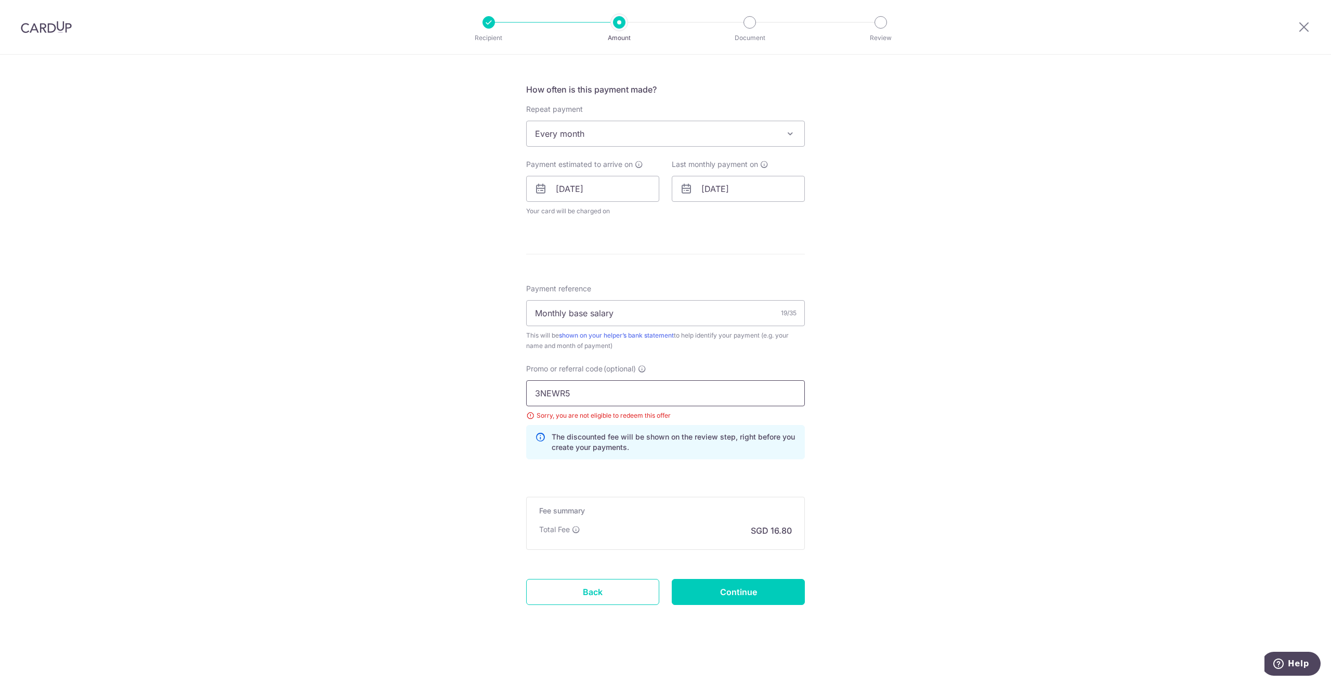
click at [601, 389] on input "3NEWR5" at bounding box center [665, 393] width 279 height 26
click at [425, 406] on div "Tell us more about your payment Enter payment amount SGD 646.16 646.16 Select C…" at bounding box center [665, 182] width 1331 height 1002
drag, startPoint x: 617, startPoint y: 392, endPoint x: 314, endPoint y: 378, distance: 302.9
click at [334, 383] on div "Tell us more about your payment Enter payment amount SGD 646.16 646.16 Select C…" at bounding box center [665, 182] width 1331 height 1002
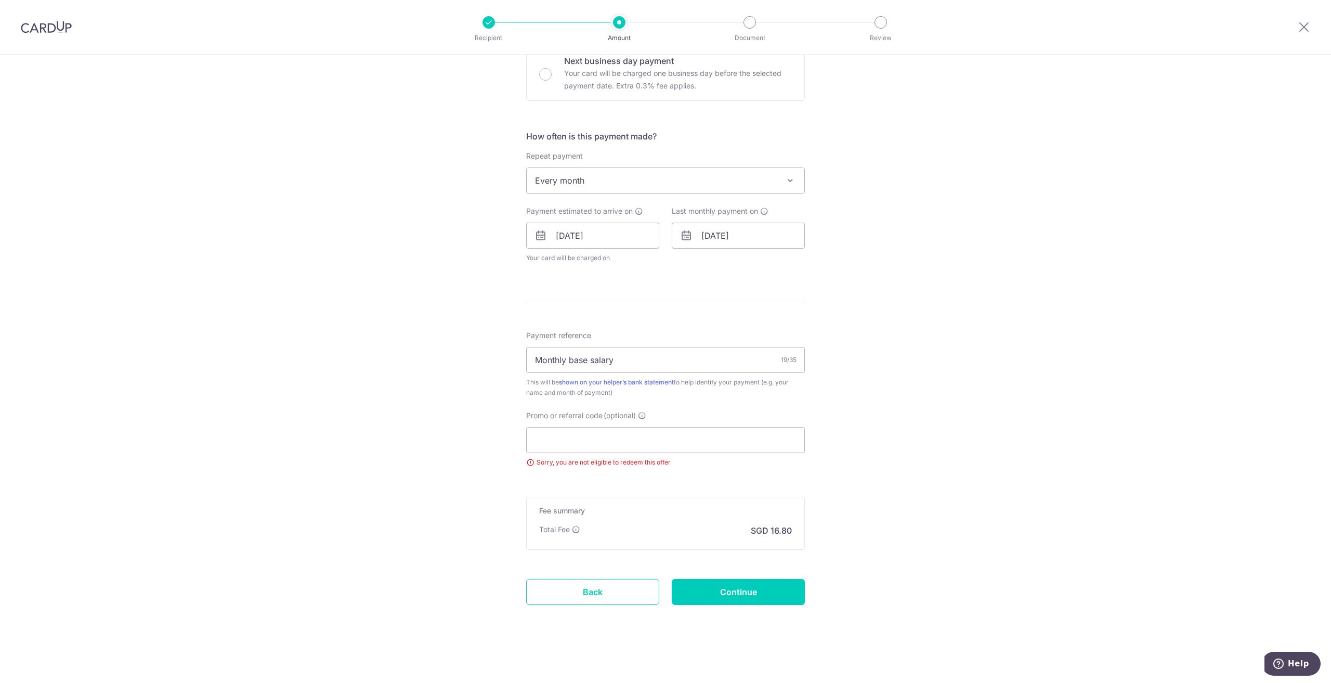
drag, startPoint x: 358, startPoint y: 448, endPoint x: 440, endPoint y: 526, distance: 112.9
click at [359, 446] on div "Tell us more about your payment Enter payment amount SGD 646.16 646.16 Select C…" at bounding box center [665, 205] width 1331 height 955
drag, startPoint x: 756, startPoint y: 591, endPoint x: 772, endPoint y: 565, distance: 30.6
click at [756, 591] on input "Continue" at bounding box center [738, 592] width 133 height 26
type input "Update Schedule"
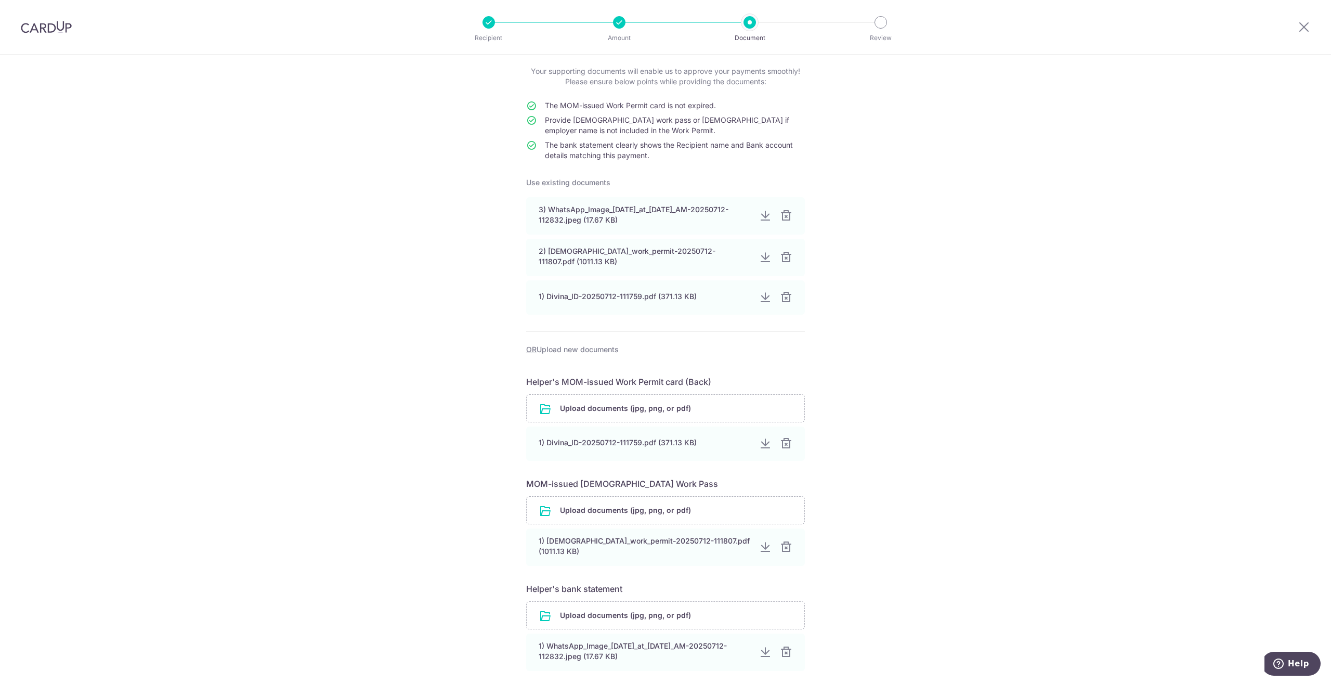
scroll to position [149, 0]
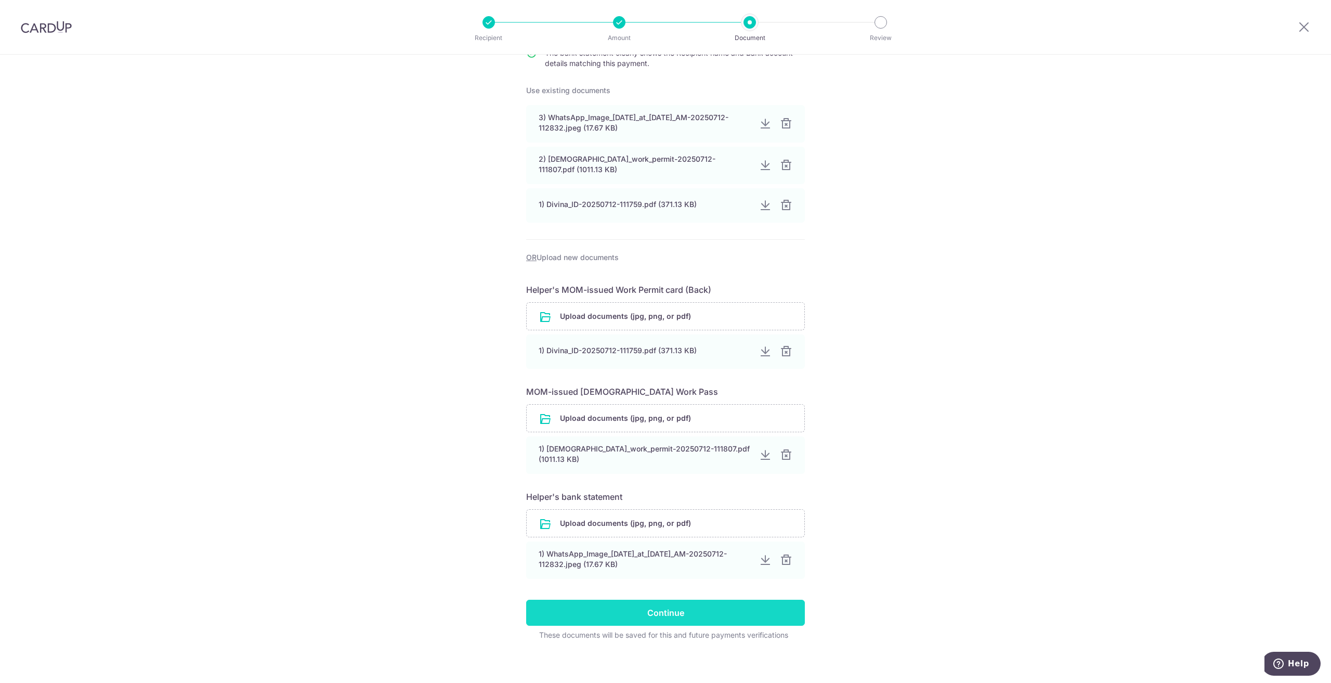
click at [745, 609] on input "Continue" at bounding box center [665, 613] width 279 height 26
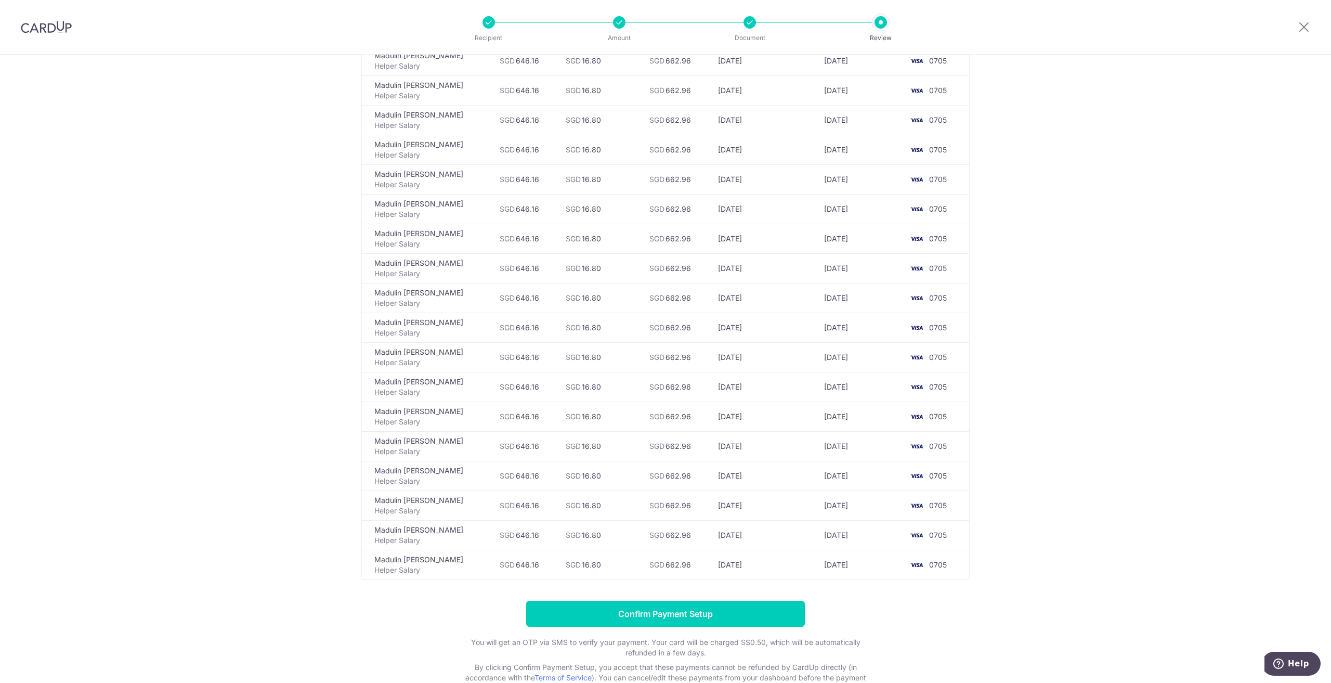
scroll to position [246, 0]
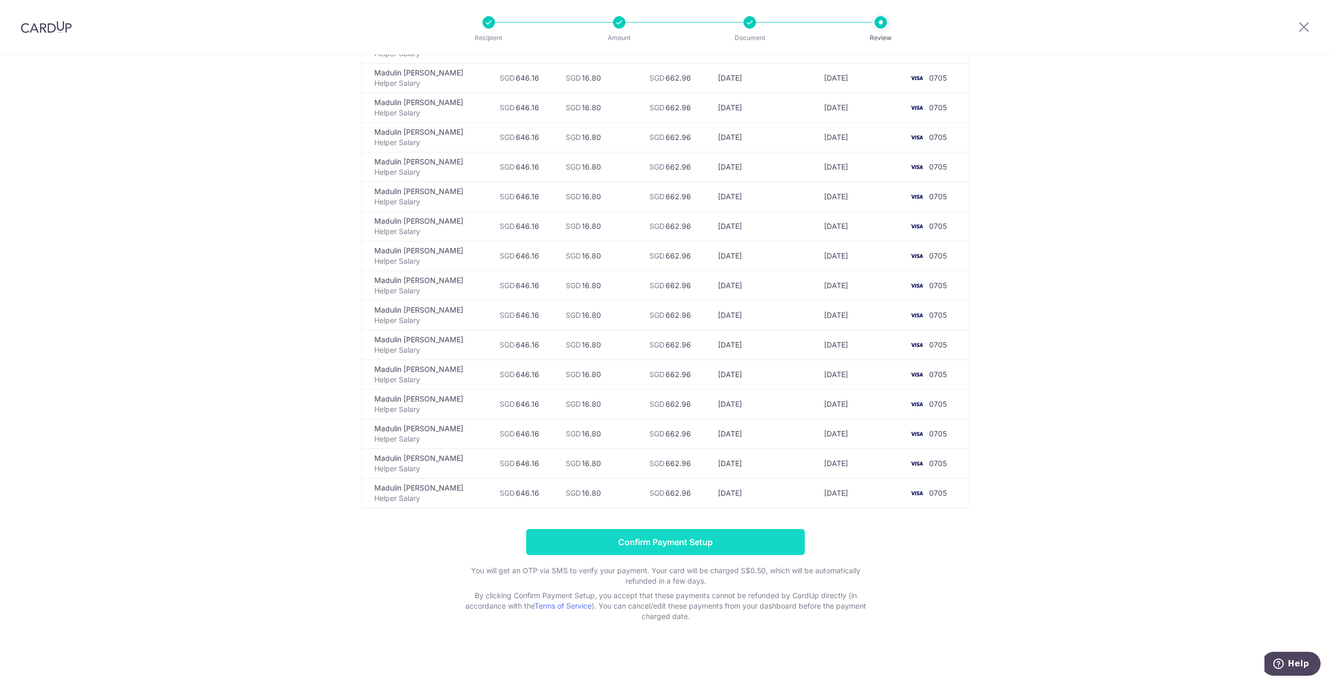
click at [778, 533] on input "Confirm Payment Setup" at bounding box center [665, 542] width 279 height 26
